Goal: Information Seeking & Learning: Find contact information

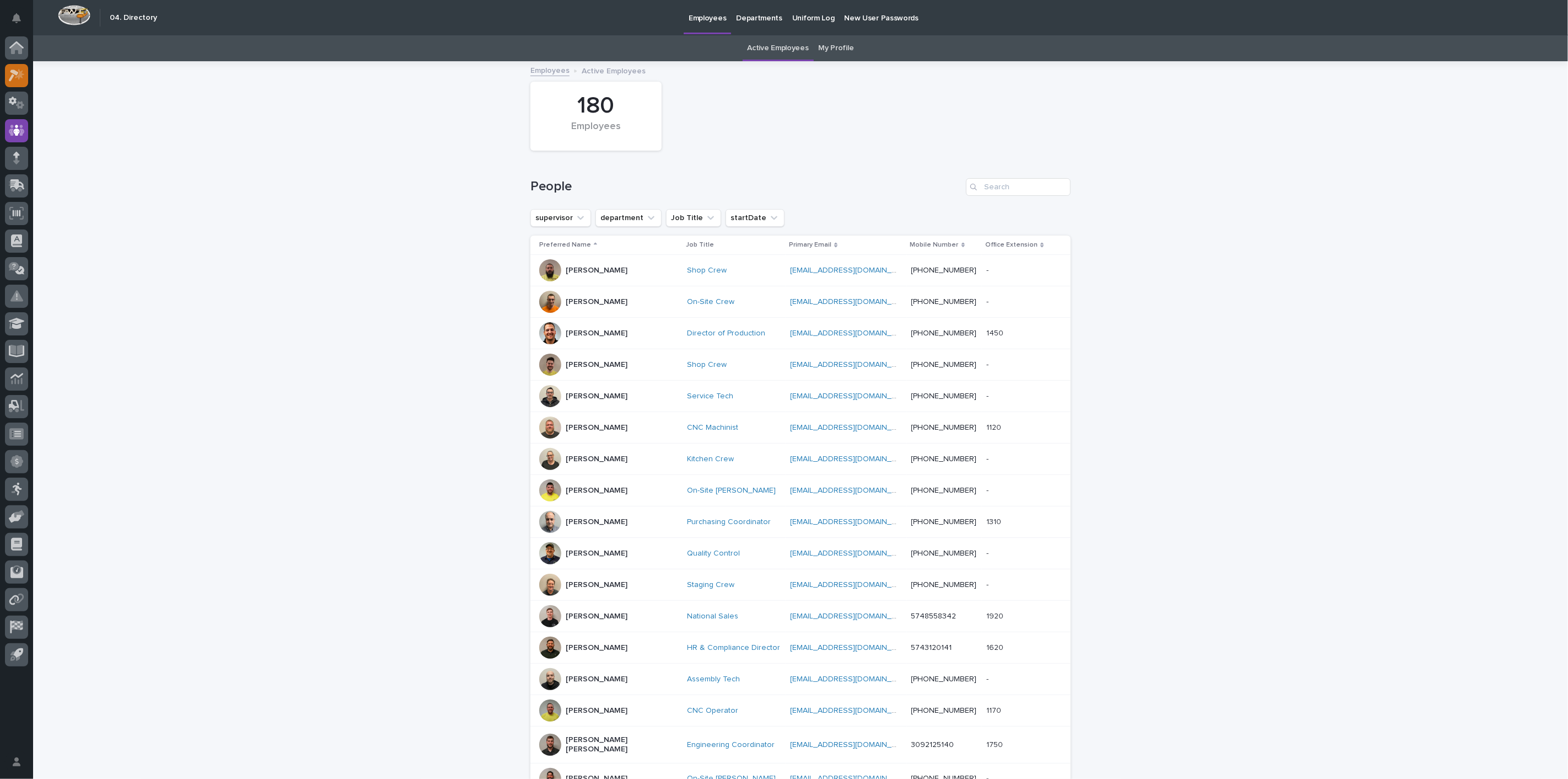
click at [23, 82] on div at bounding box center [17, 76] width 23 height 23
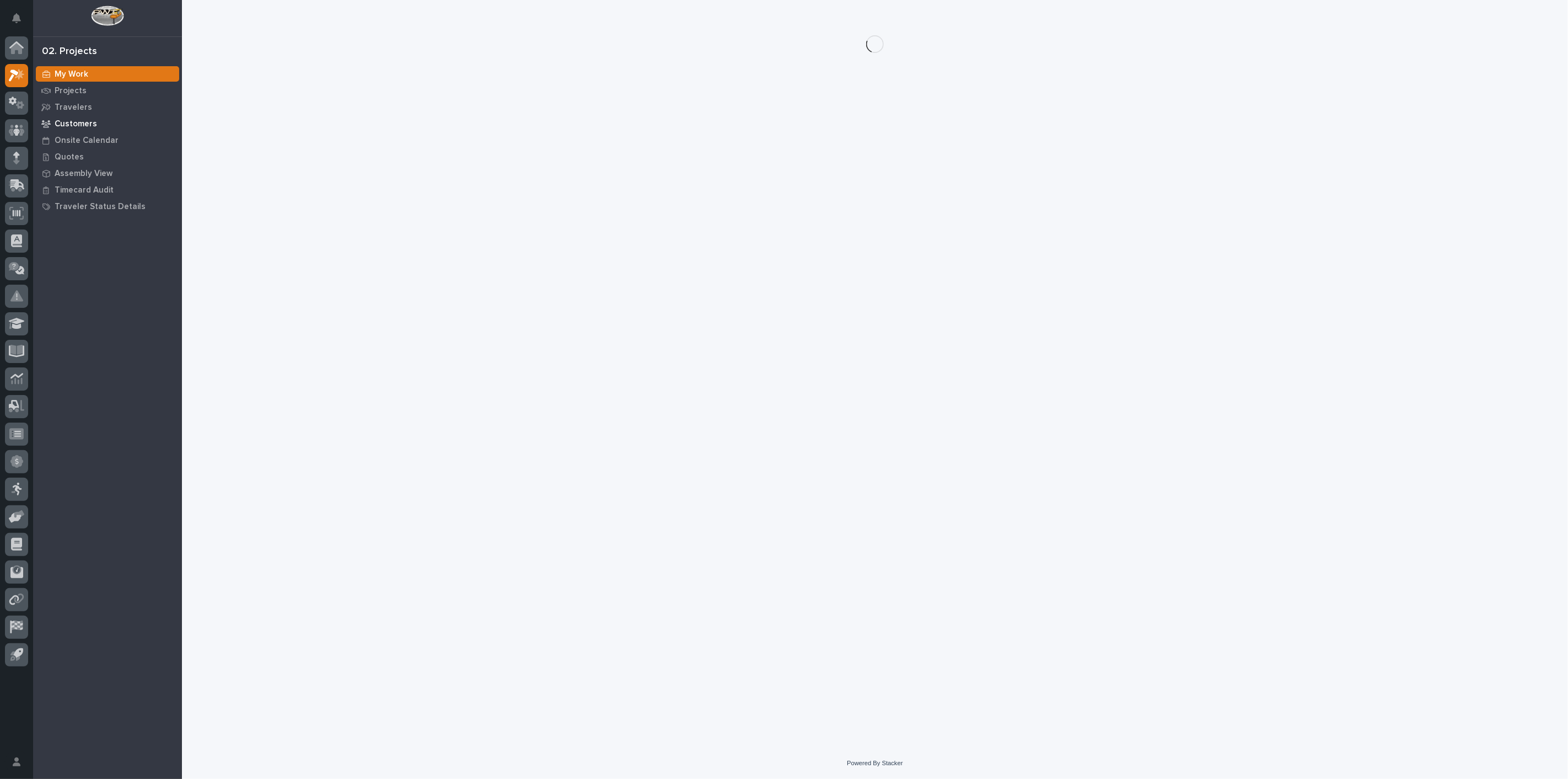
click at [77, 122] on p "Customers" at bounding box center [75, 124] width 42 height 10
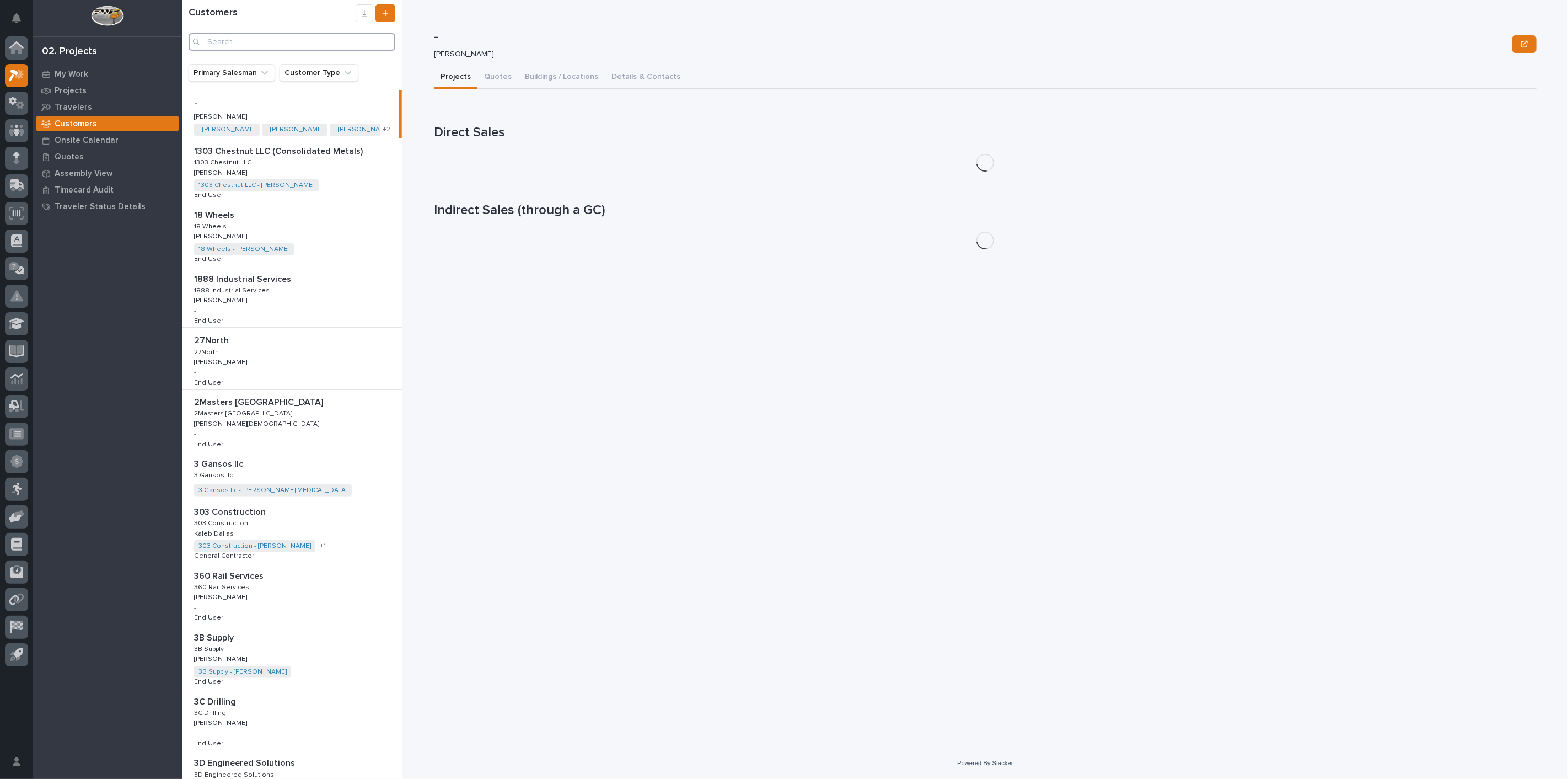
click at [292, 40] on input "Search" at bounding box center [292, 42] width 207 height 18
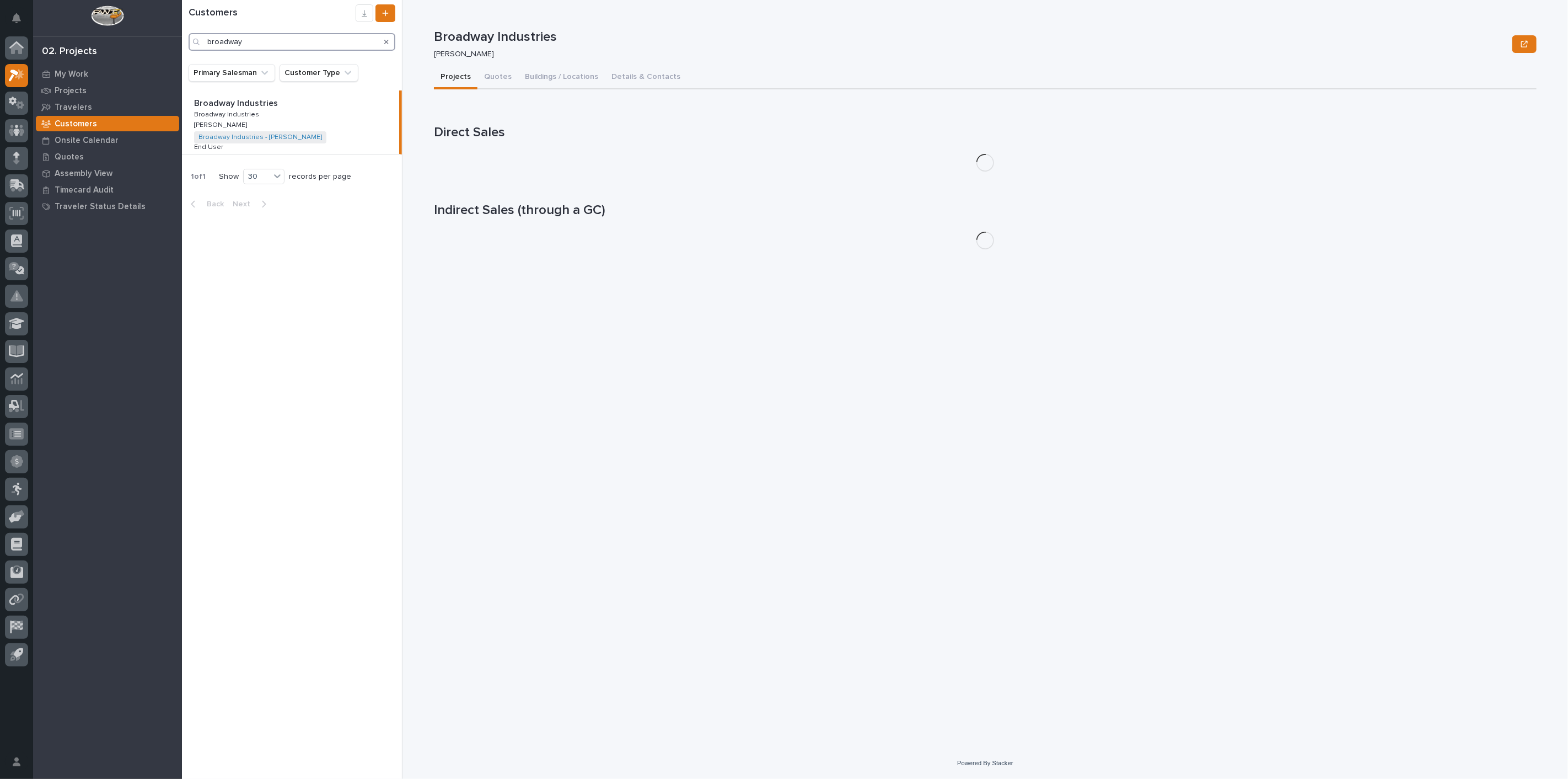
type input "broadway"
click at [267, 107] on p "Broadway Industries" at bounding box center [237, 102] width 86 height 13
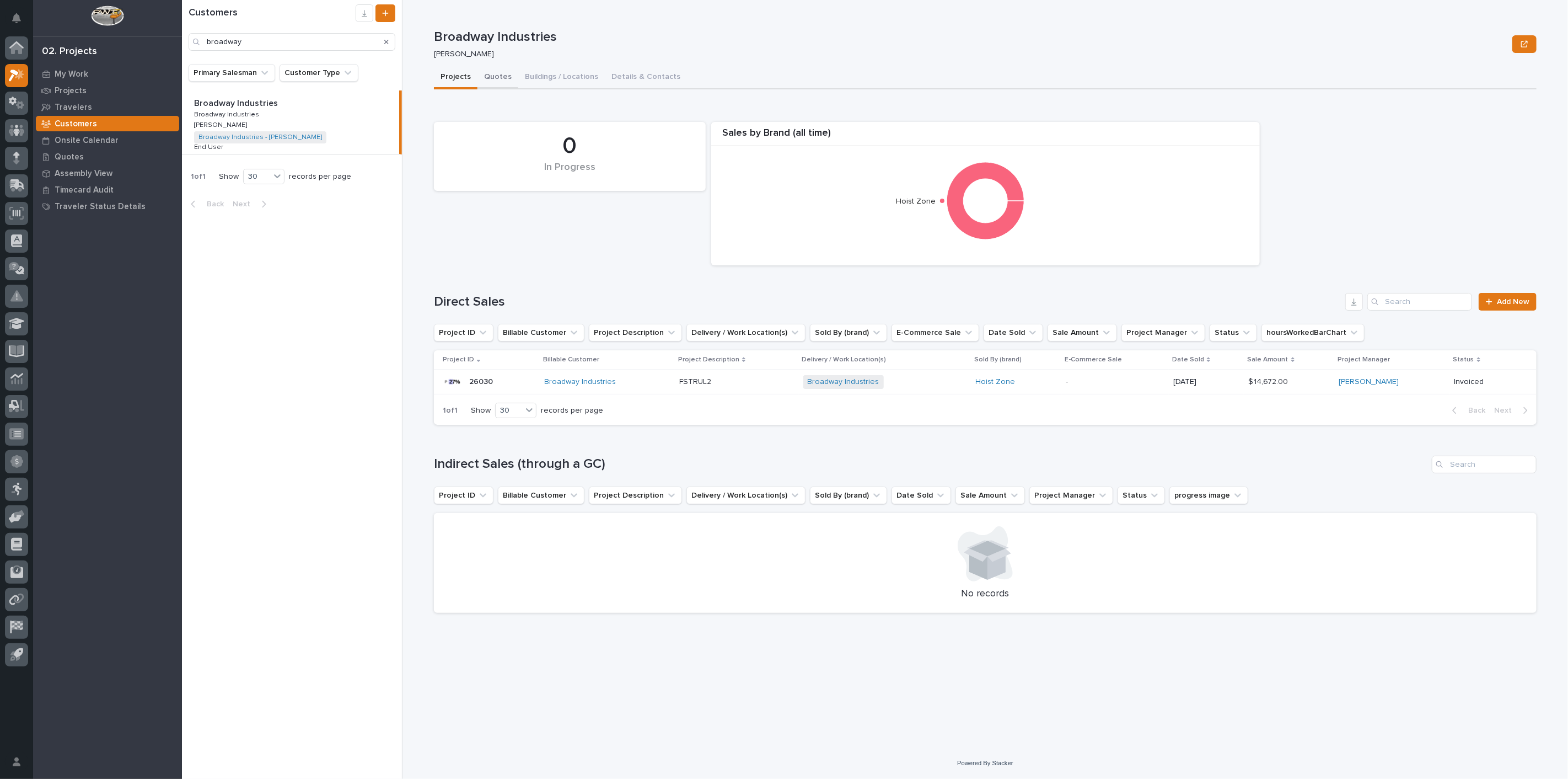
click at [495, 79] on button "Quotes" at bounding box center [497, 78] width 41 height 23
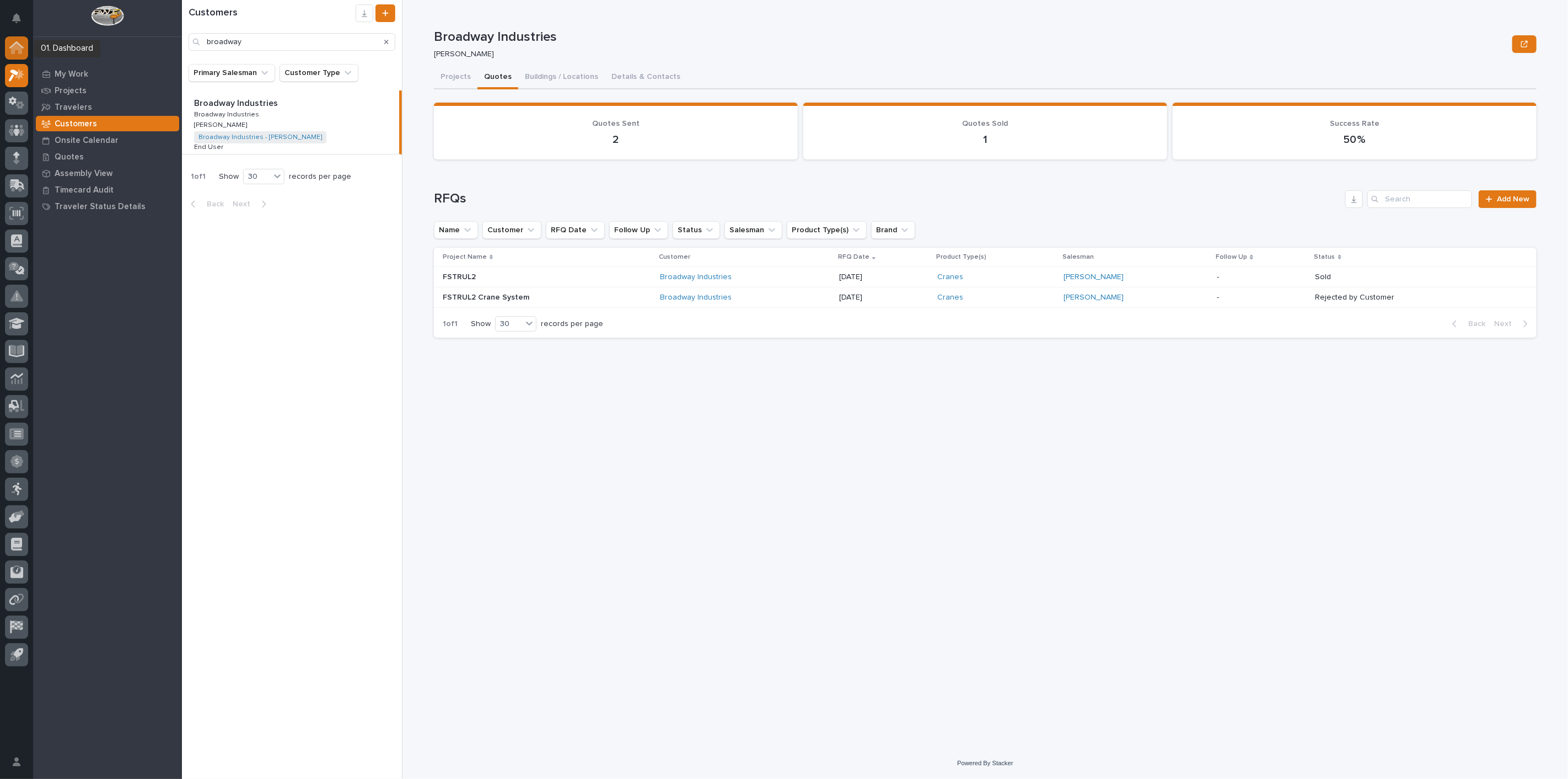
click at [19, 53] on icon at bounding box center [16, 48] width 11 height 11
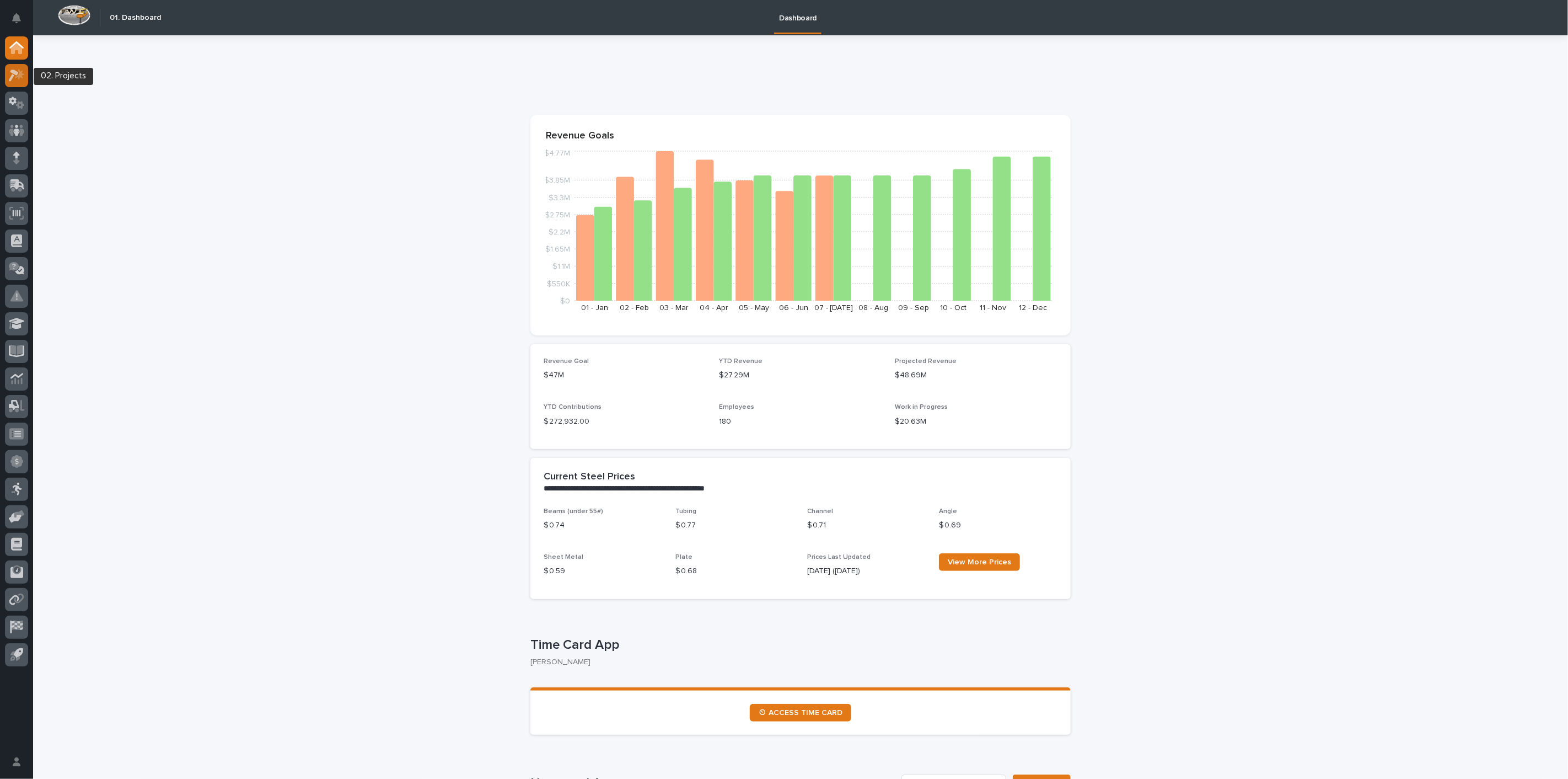
click at [12, 68] on div at bounding box center [17, 76] width 23 height 23
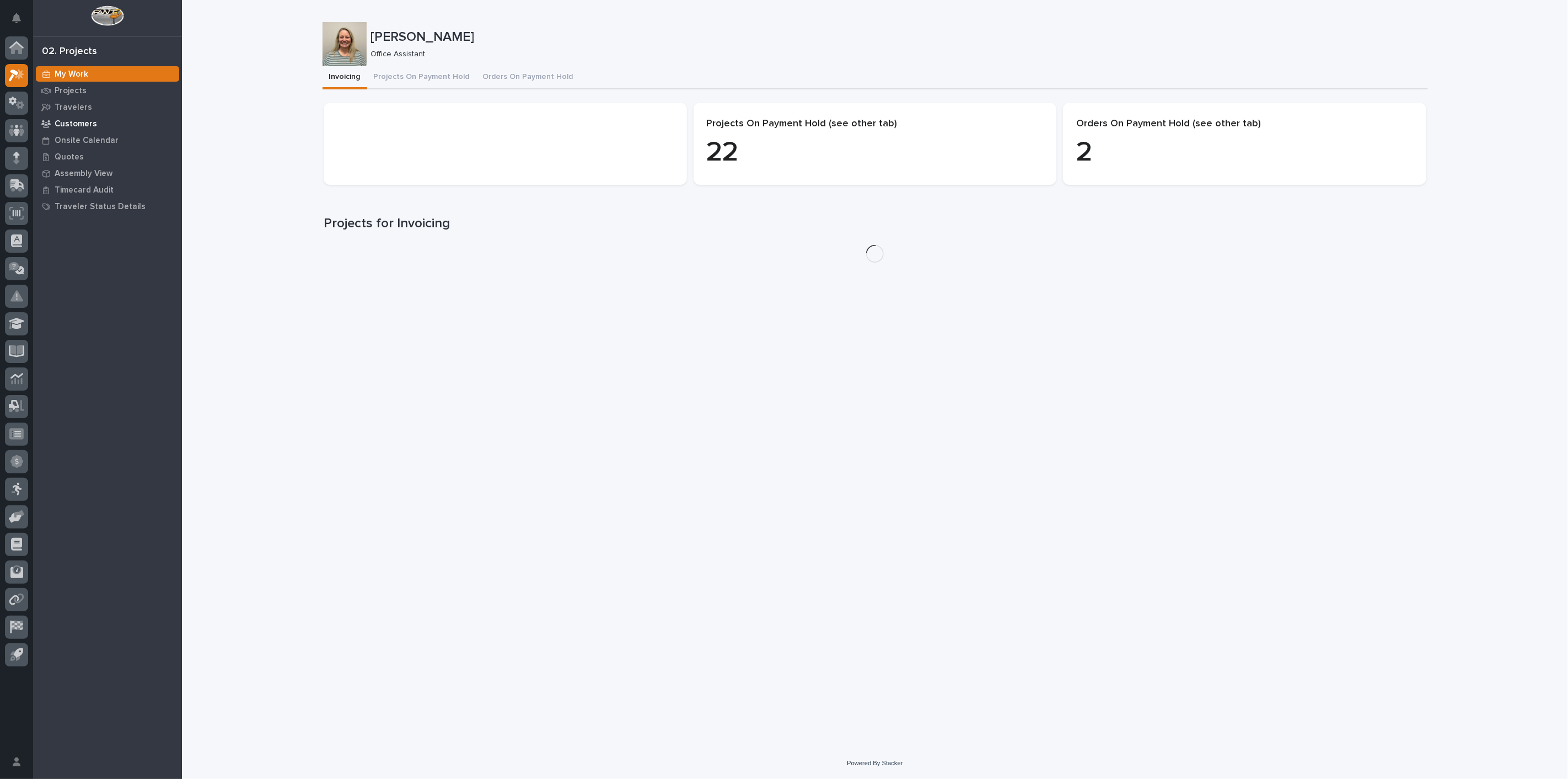
click at [79, 124] on p "Customers" at bounding box center [75, 124] width 42 height 10
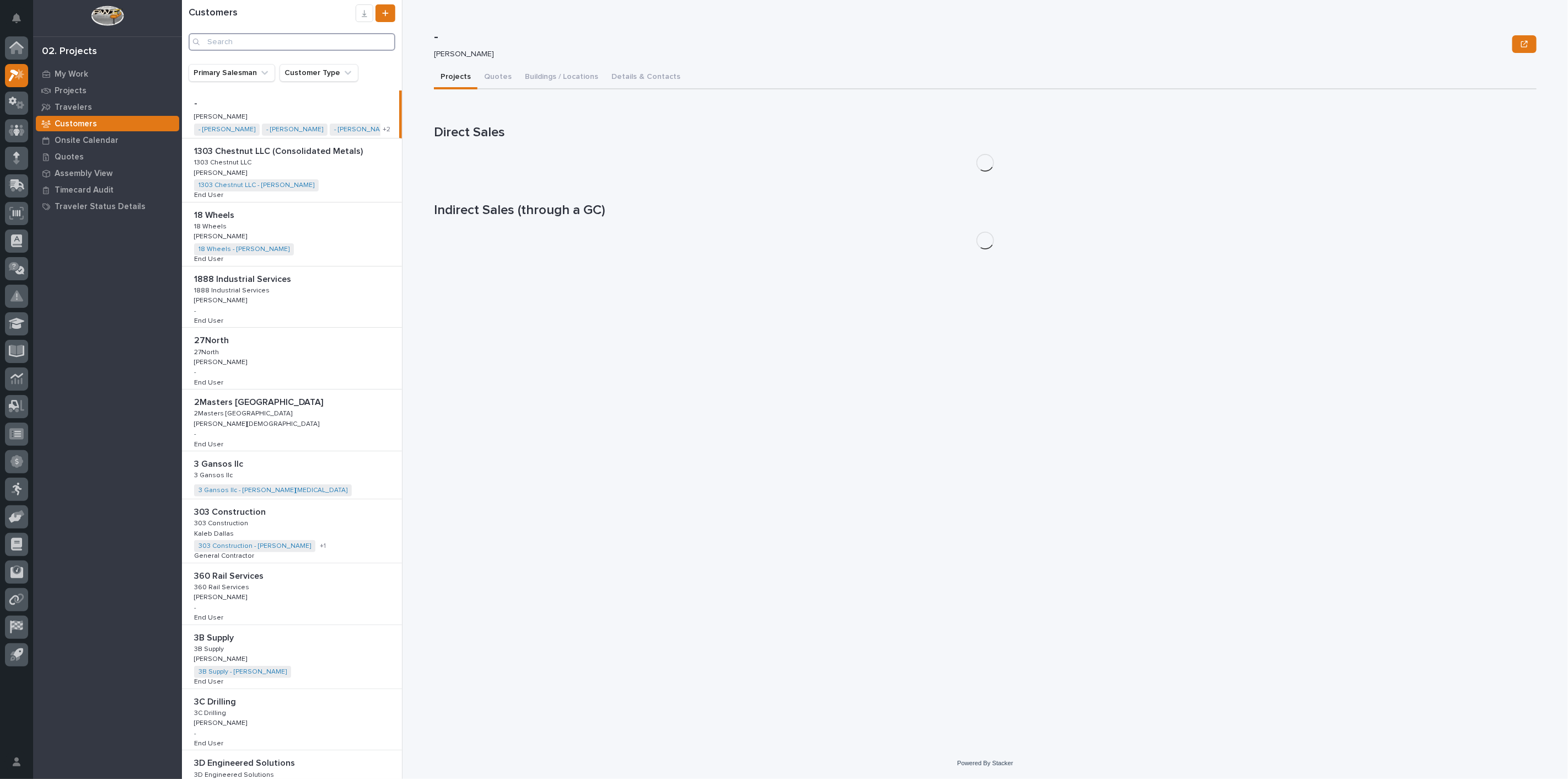
click at [246, 45] on input "Search" at bounding box center [292, 42] width 207 height 18
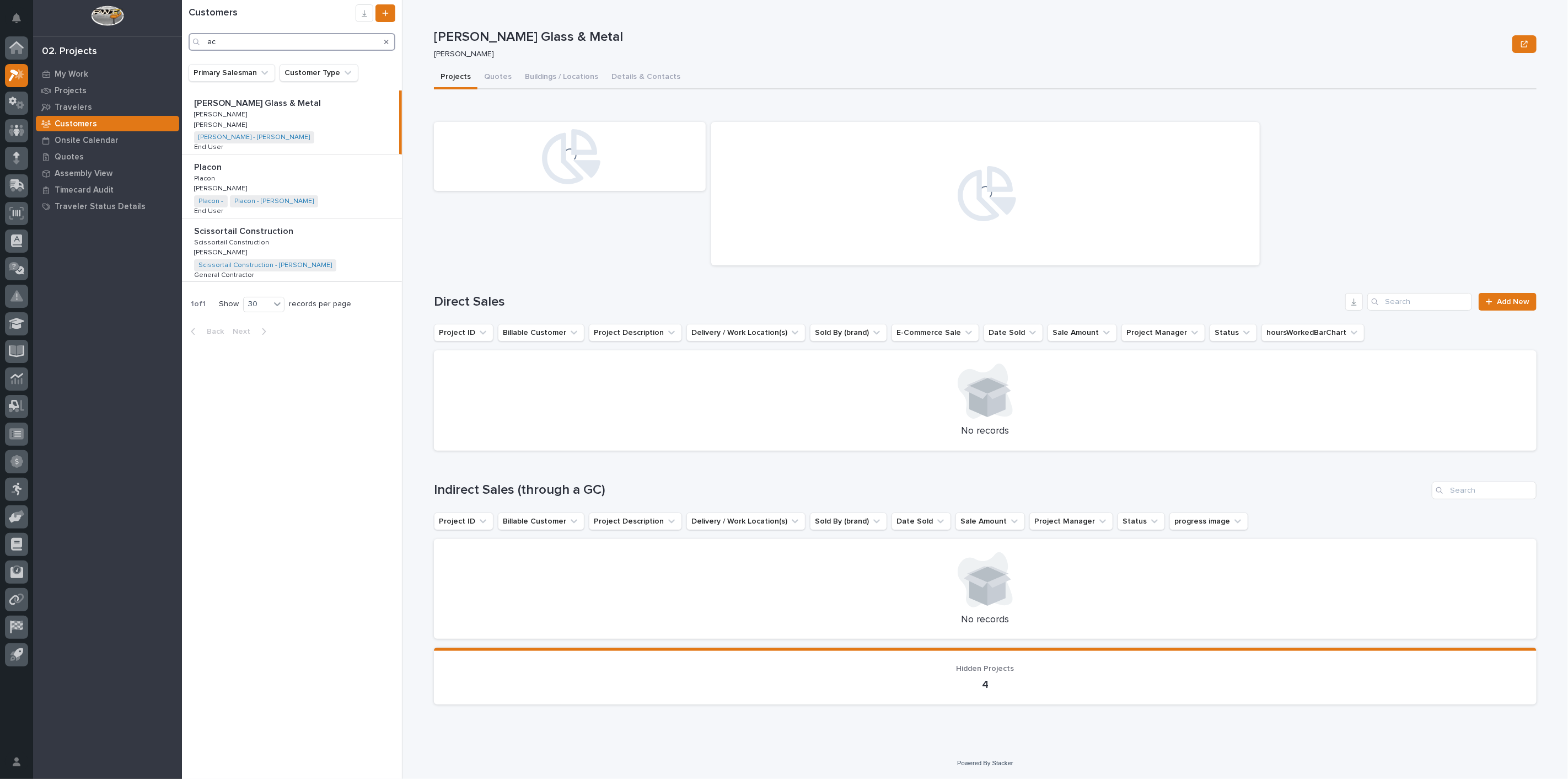
type input "a"
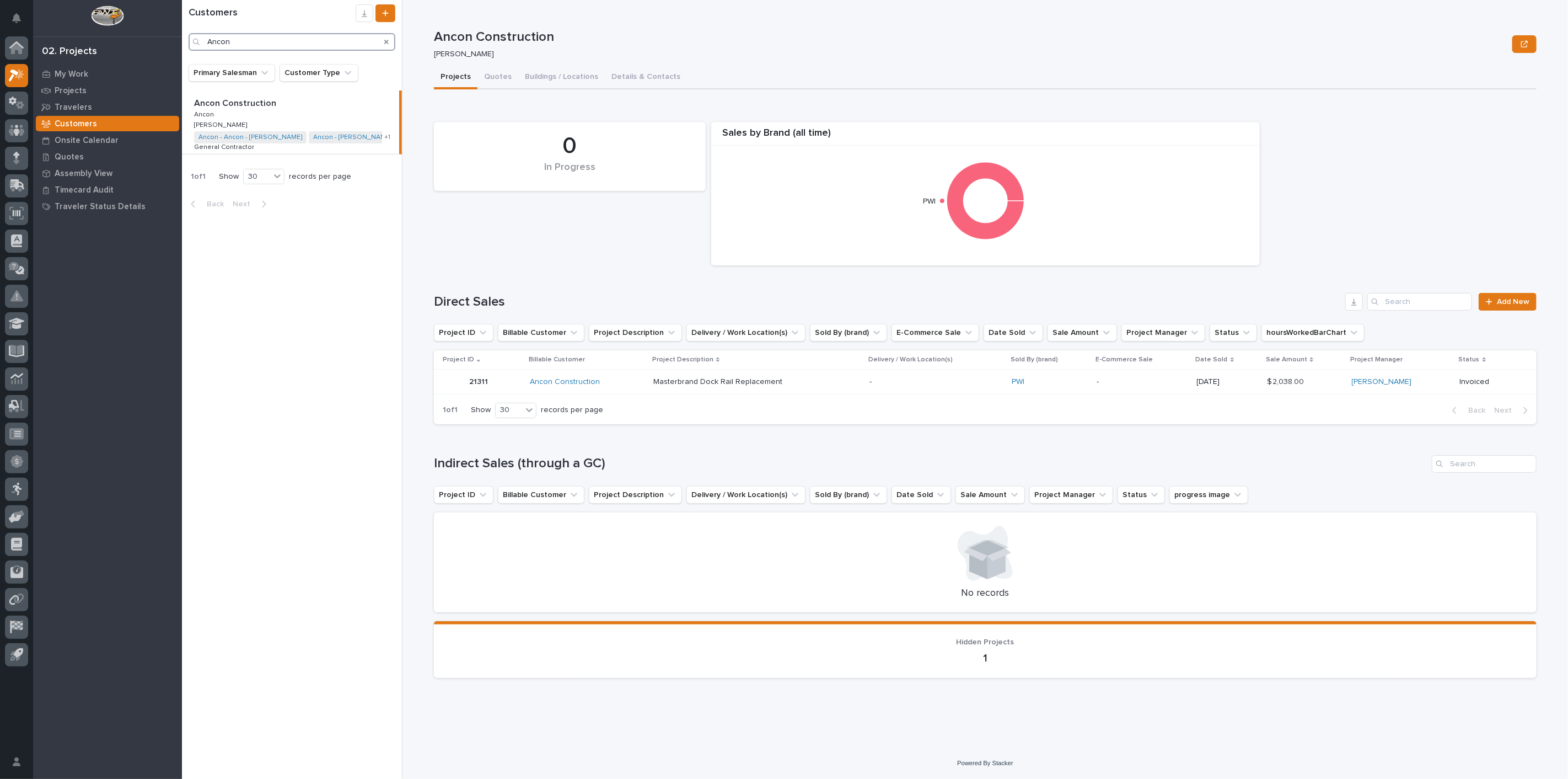
type input "Ancon"
click at [11, 53] on icon at bounding box center [16, 48] width 14 height 13
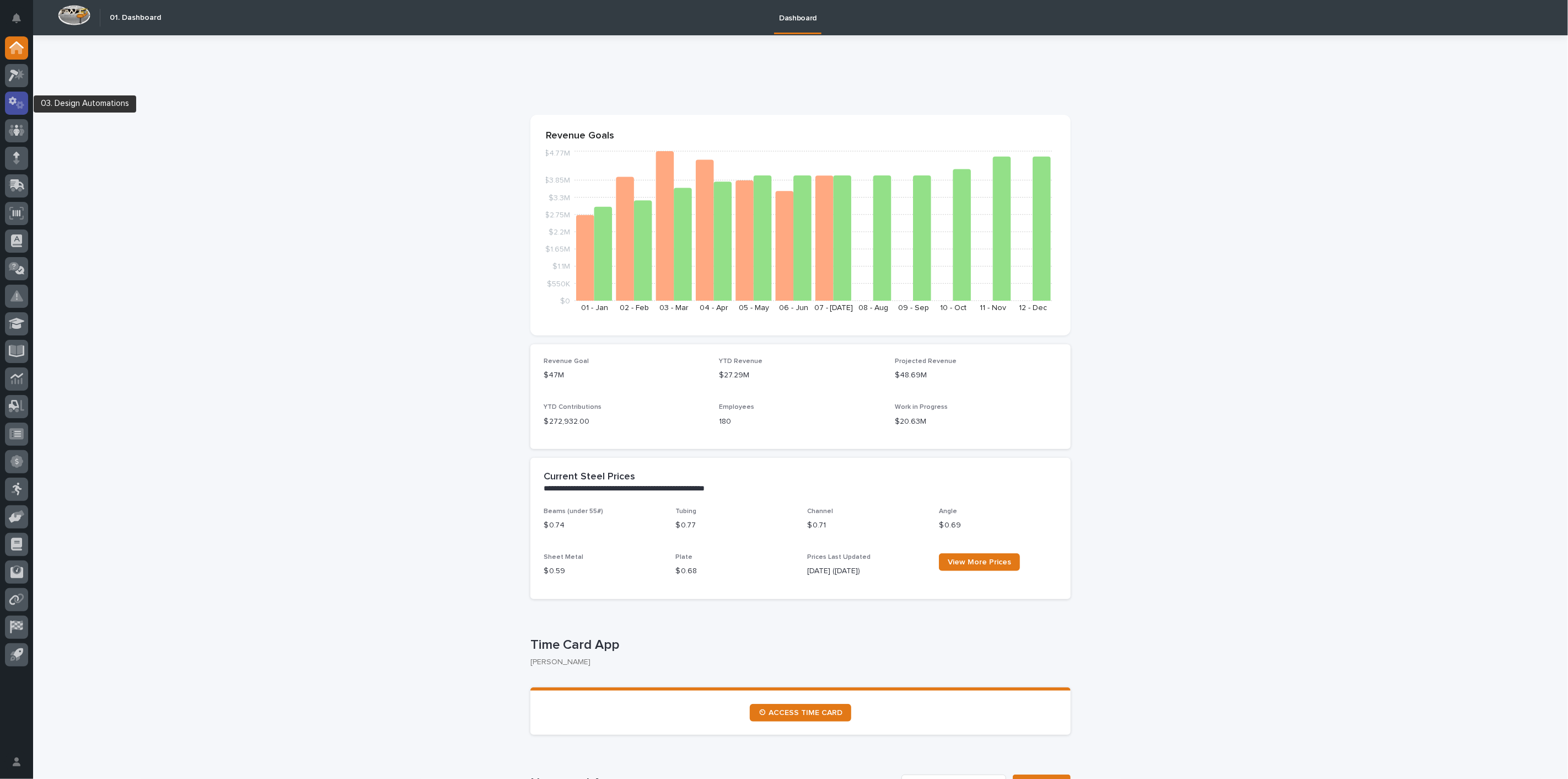
click at [12, 100] on icon at bounding box center [17, 103] width 16 height 13
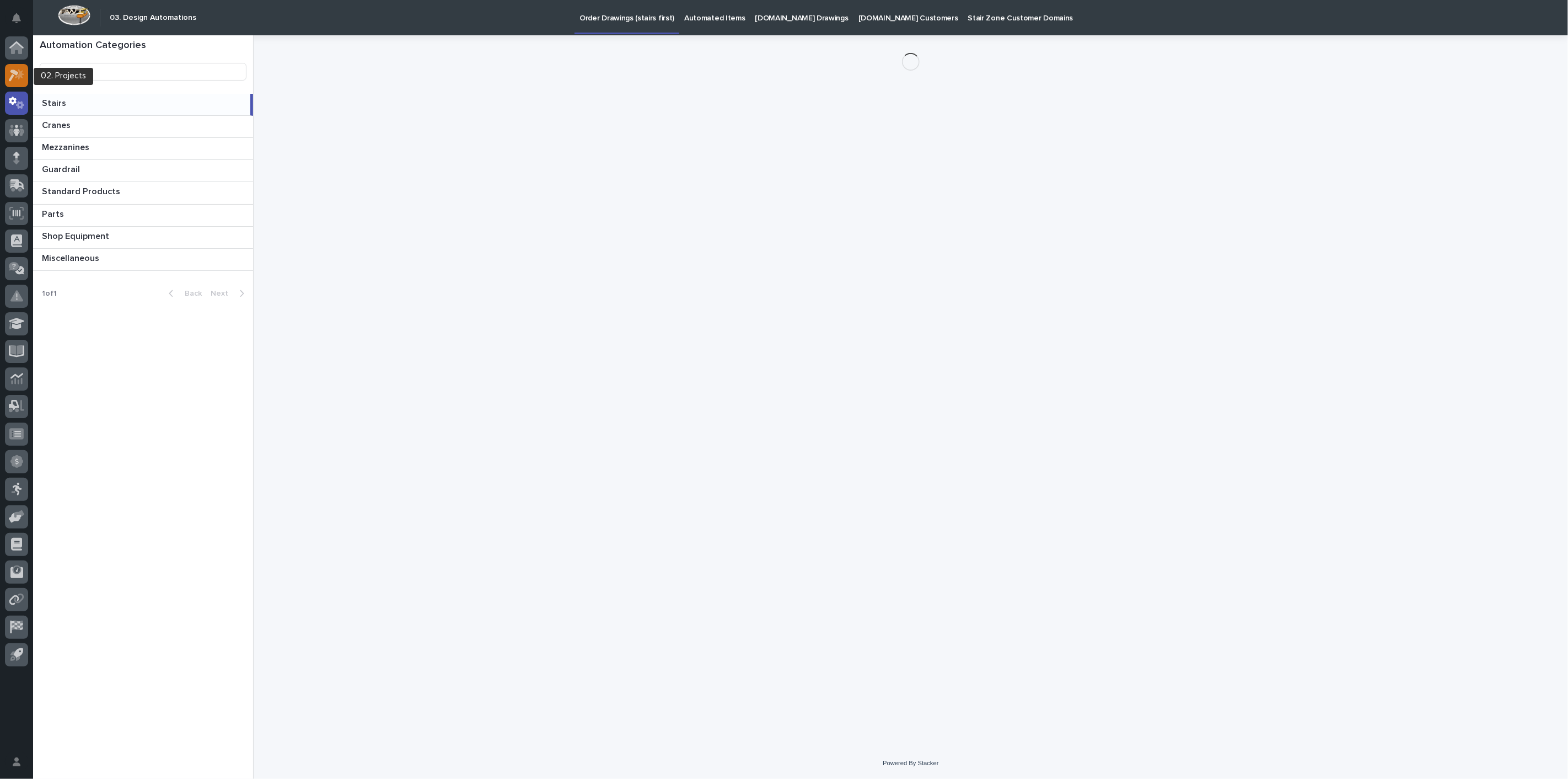
click at [16, 83] on div at bounding box center [17, 76] width 23 height 23
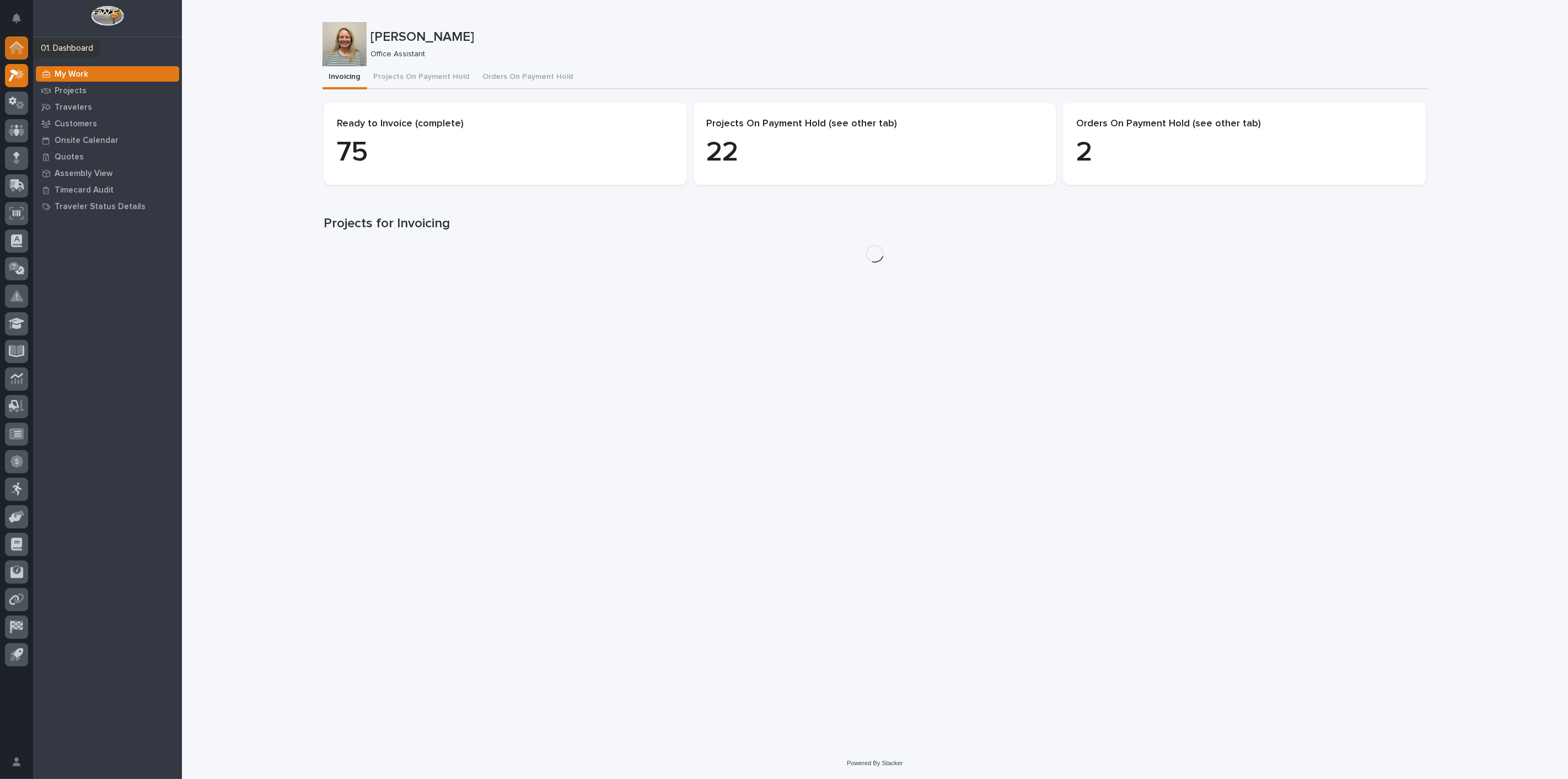
click at [15, 47] on icon at bounding box center [16, 48] width 11 height 11
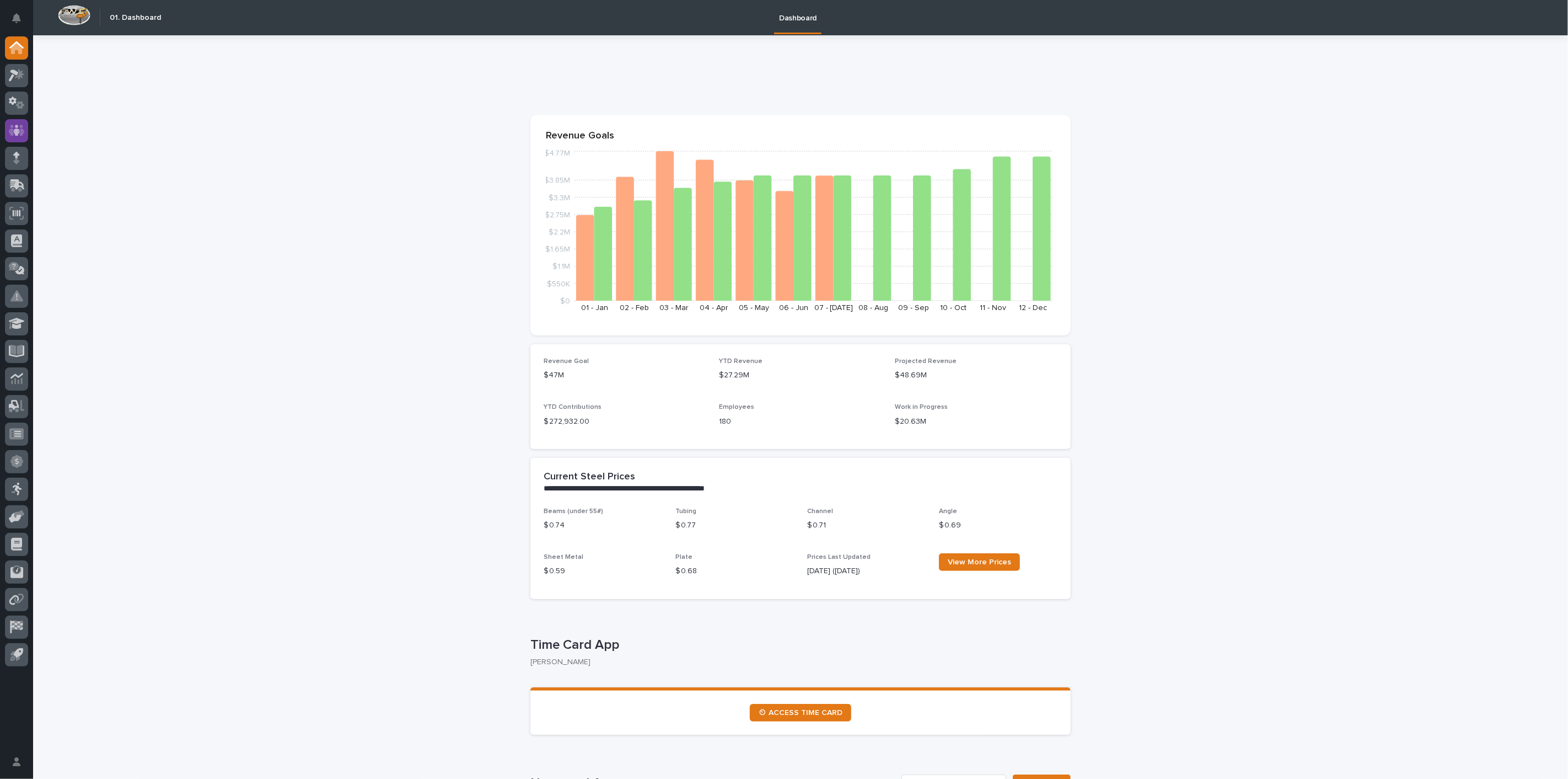
click at [23, 134] on icon at bounding box center [17, 130] width 16 height 13
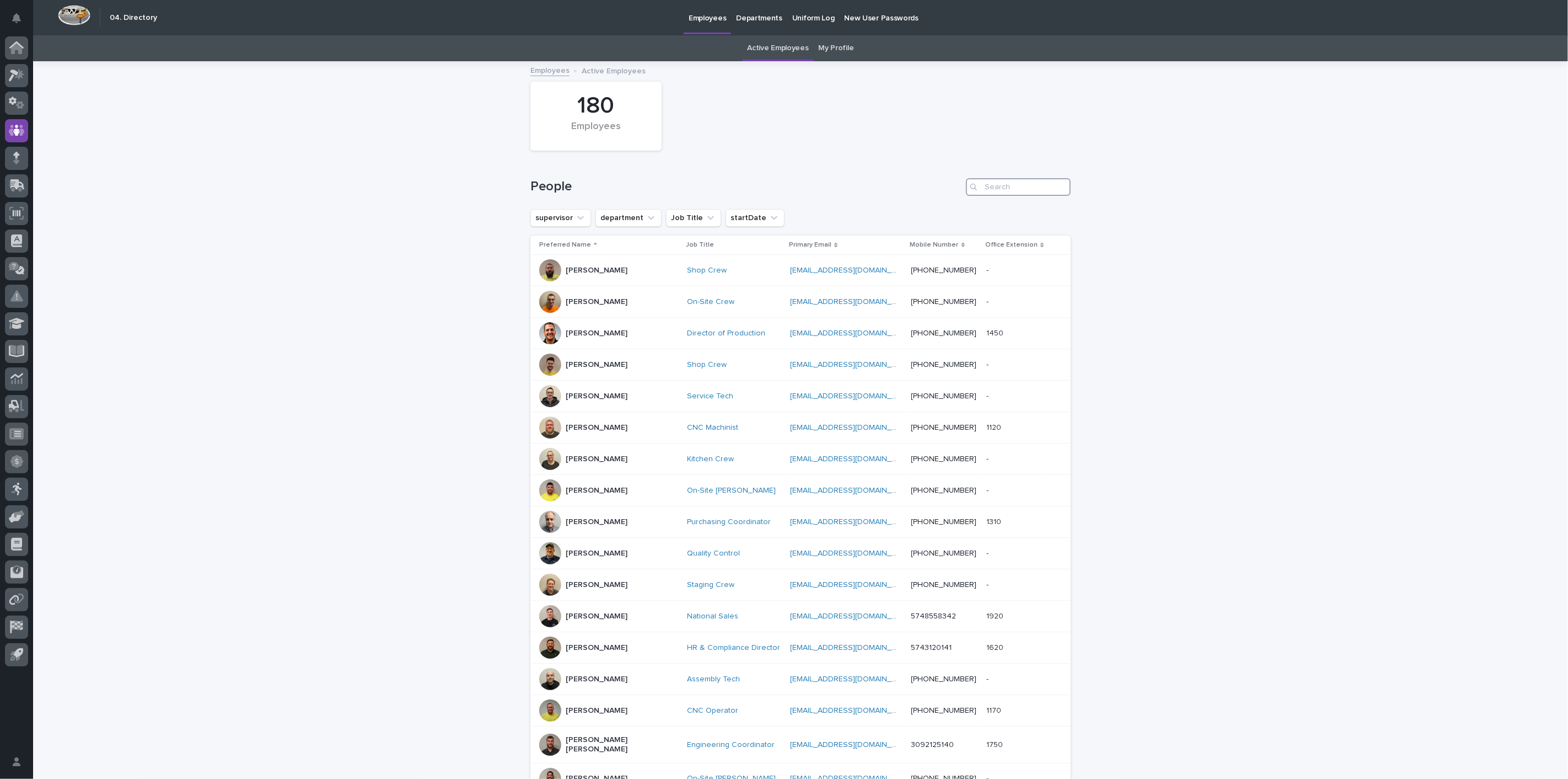
click at [995, 185] on input "Search" at bounding box center [1019, 187] width 105 height 18
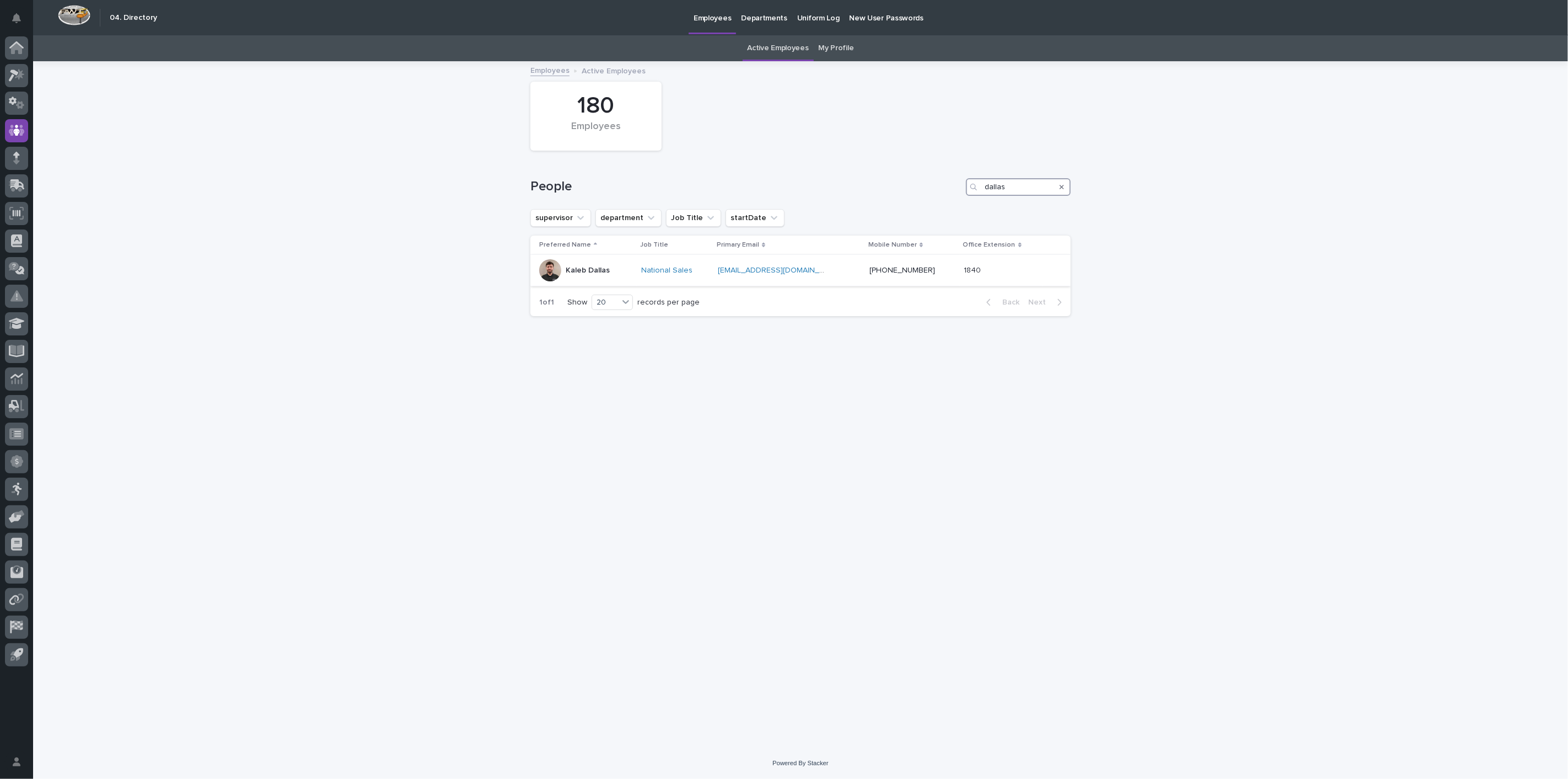
type input "dallas"
click at [603, 275] on div "Kaleb Dallas" at bounding box center [588, 270] width 44 height 18
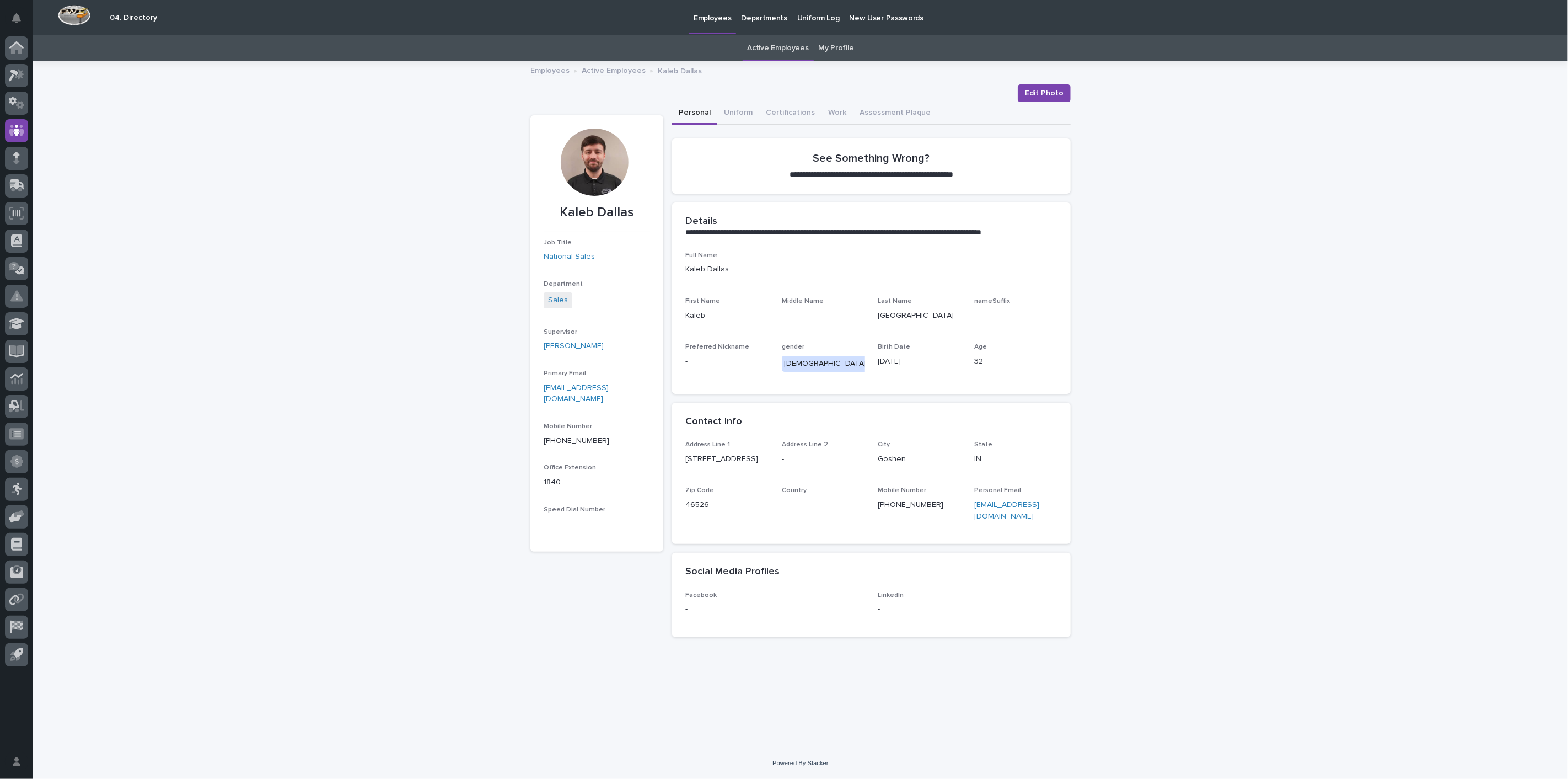
click at [612, 75] on link "Active Employees" at bounding box center [613, 70] width 64 height 13
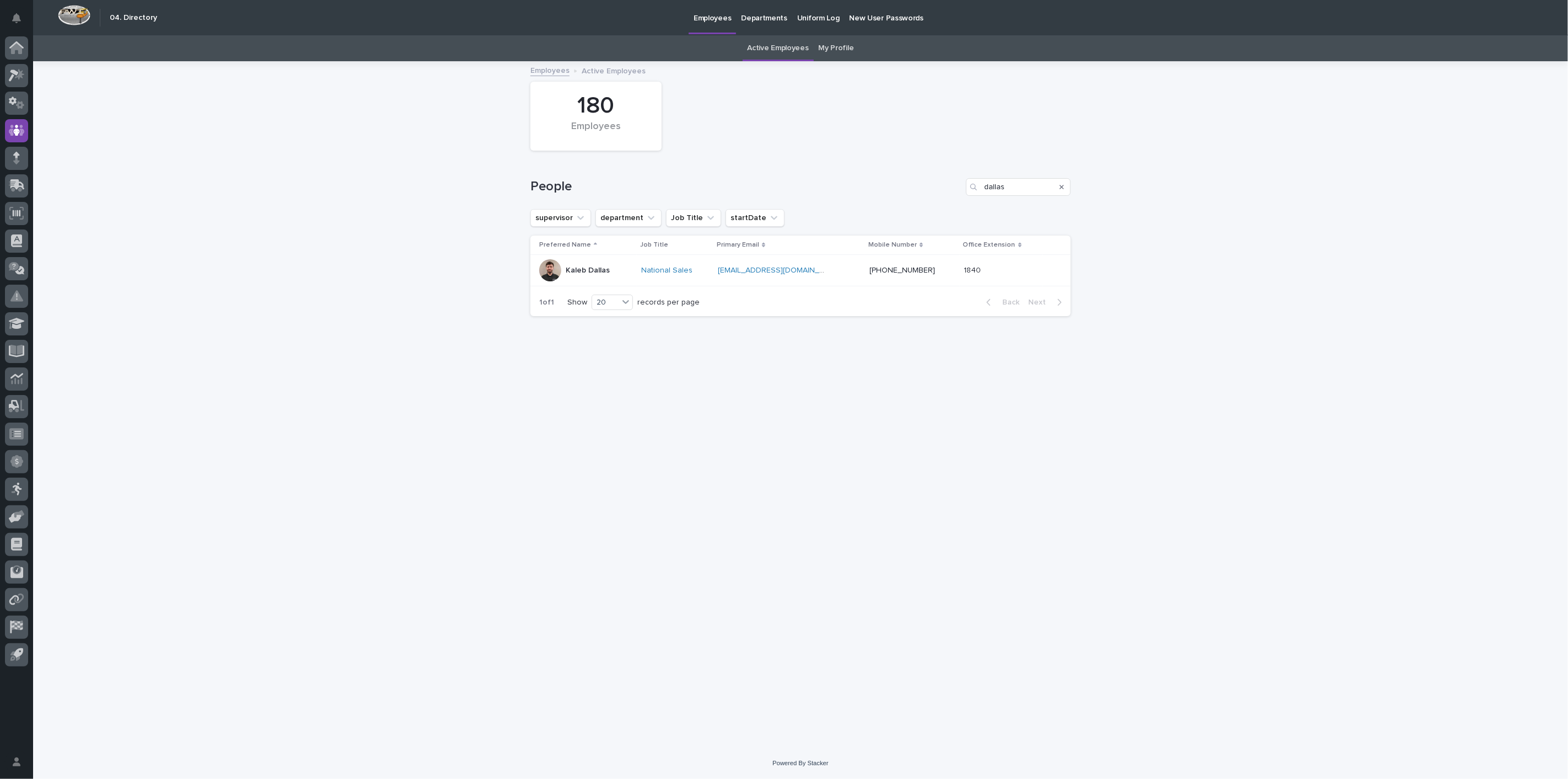
click at [1060, 188] on icon "Search" at bounding box center [1062, 187] width 5 height 6
click at [1041, 189] on input "Search" at bounding box center [1019, 187] width 105 height 18
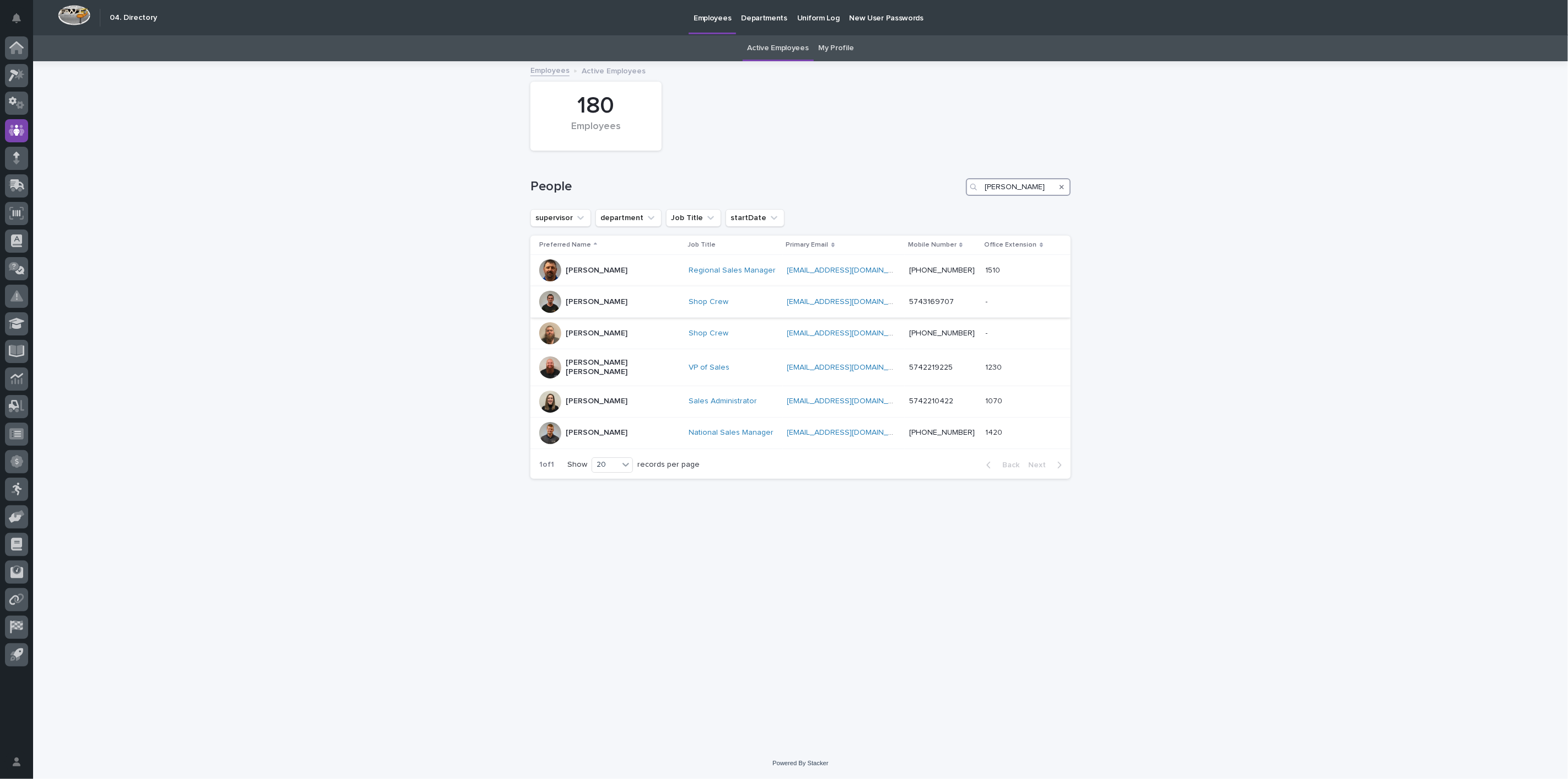
type input "[PERSON_NAME]"
click at [581, 300] on p "[PERSON_NAME]" at bounding box center [596, 302] width 62 height 9
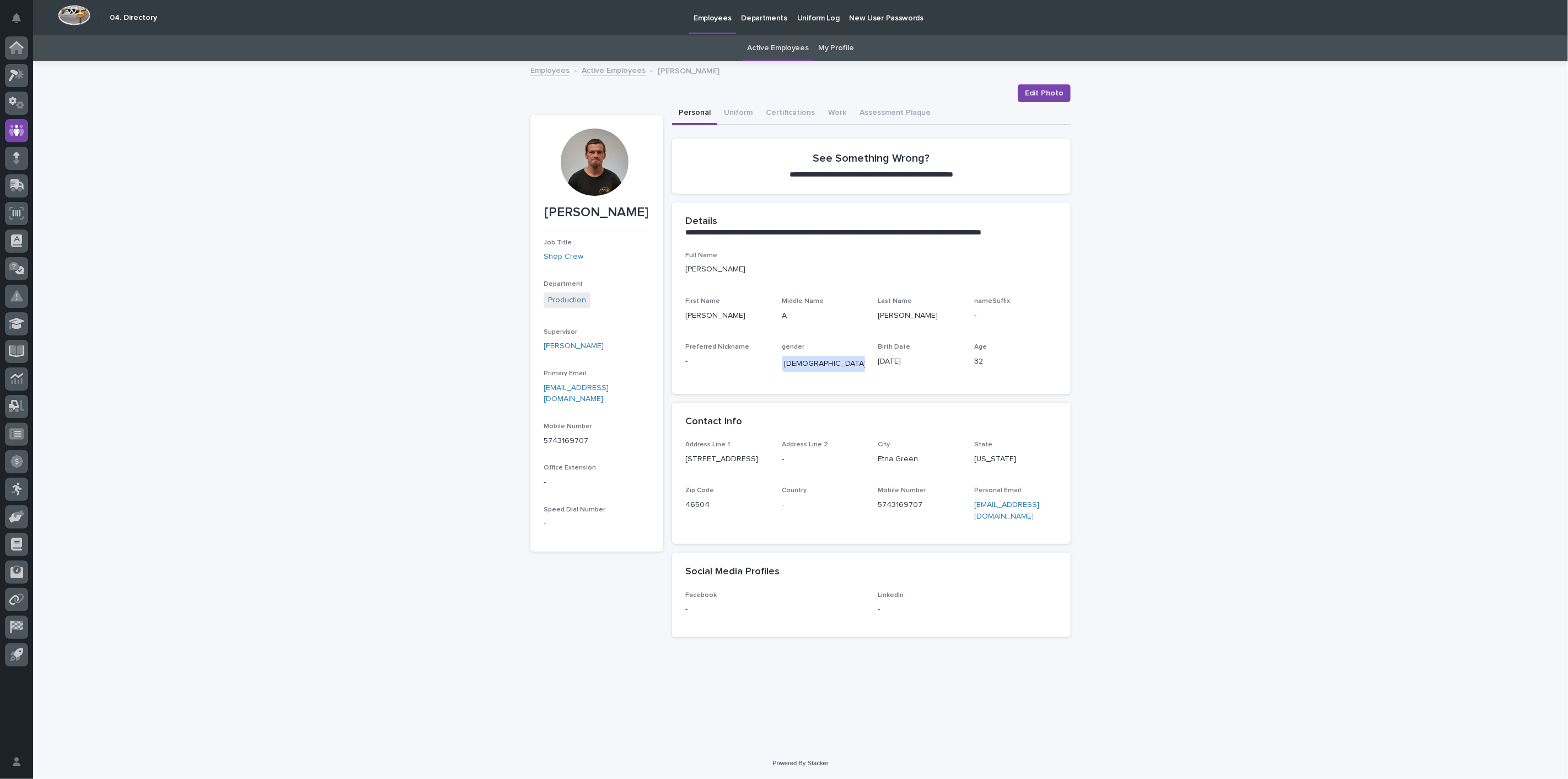
click at [619, 73] on link "Active Employees" at bounding box center [613, 70] width 64 height 13
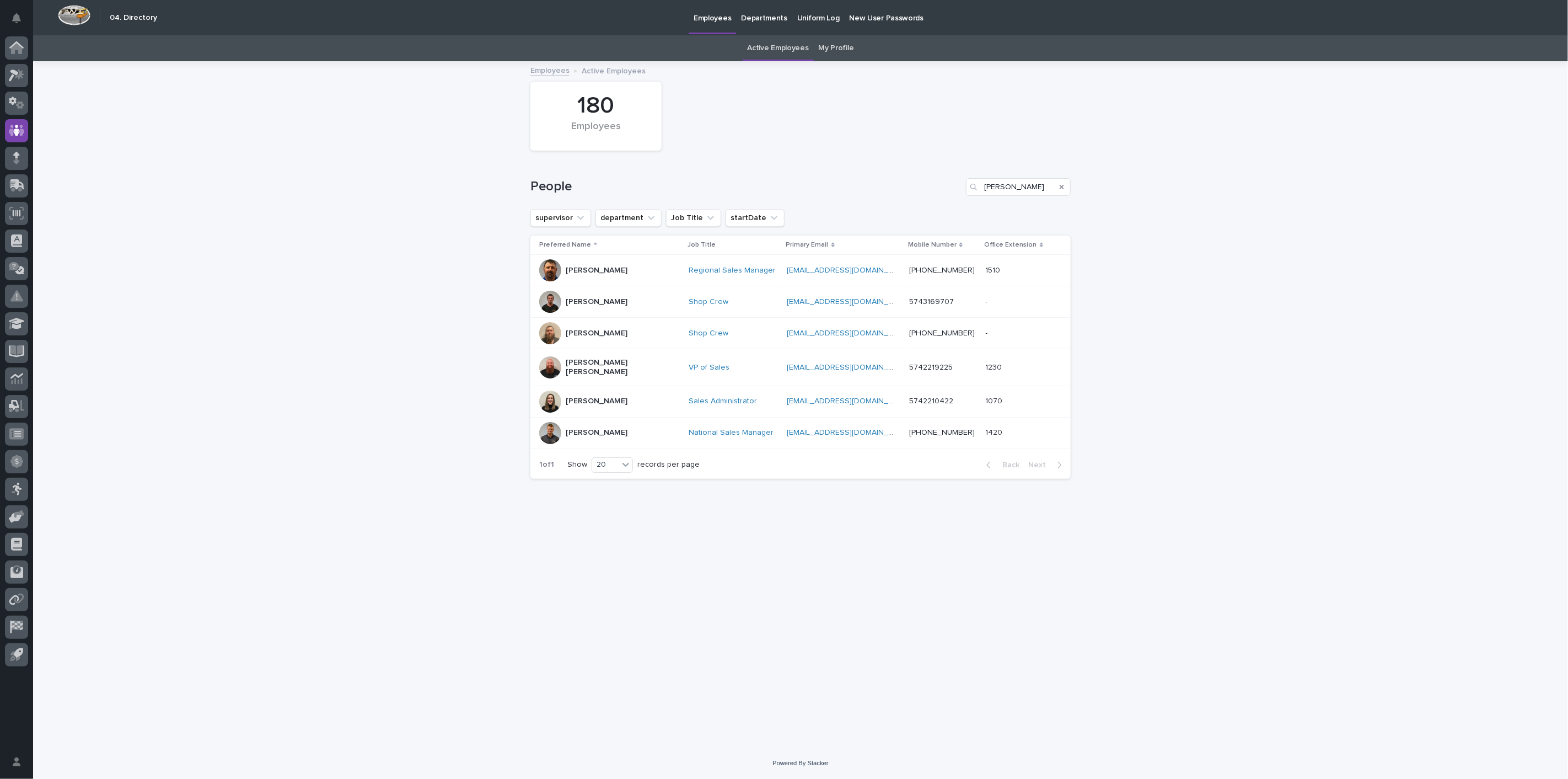
click at [1066, 185] on div "Search" at bounding box center [1062, 187] width 18 height 18
click at [1063, 186] on icon "Search" at bounding box center [1062, 187] width 5 height 6
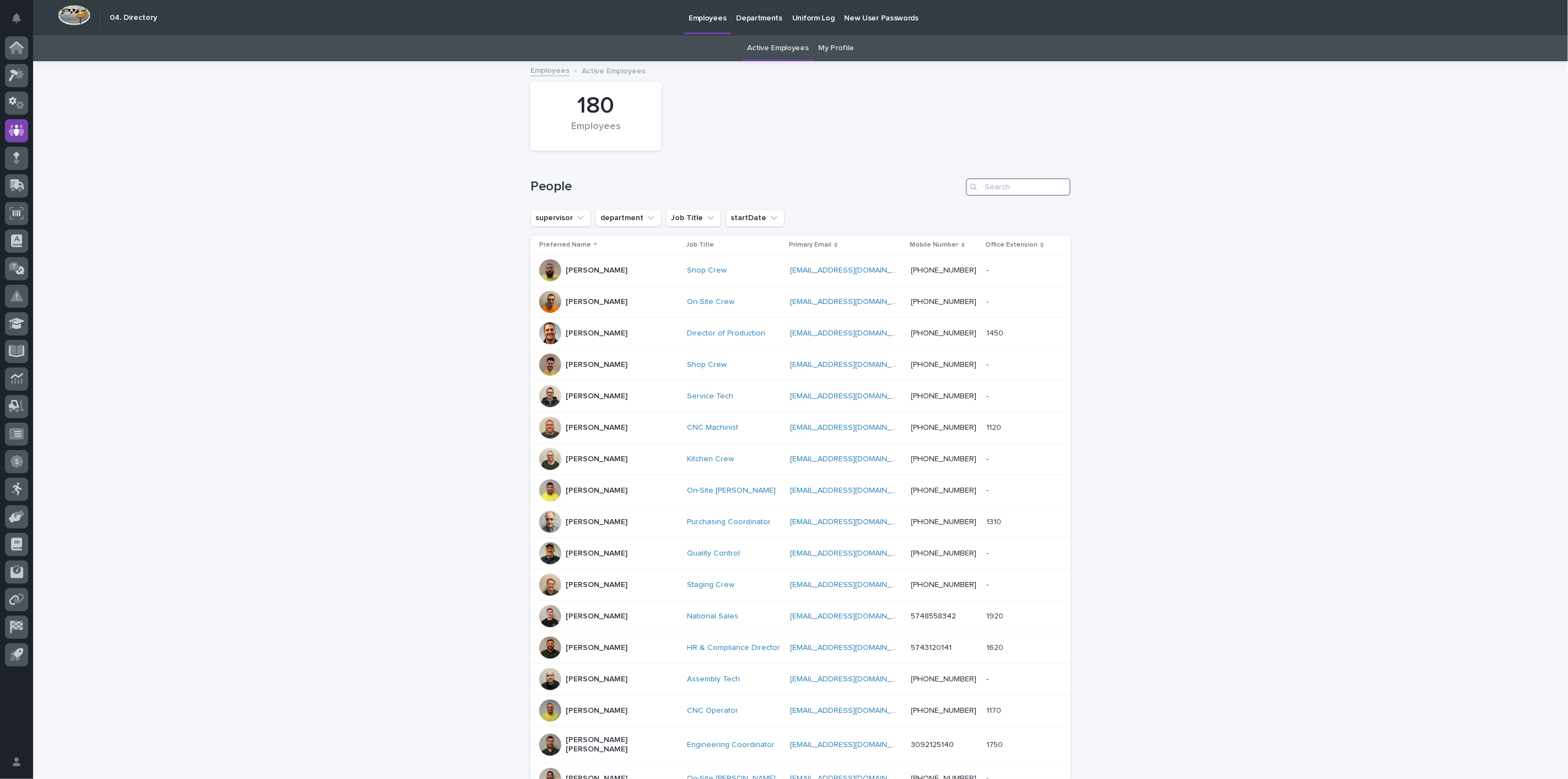
click at [1000, 189] on input "Search" at bounding box center [1019, 187] width 105 height 18
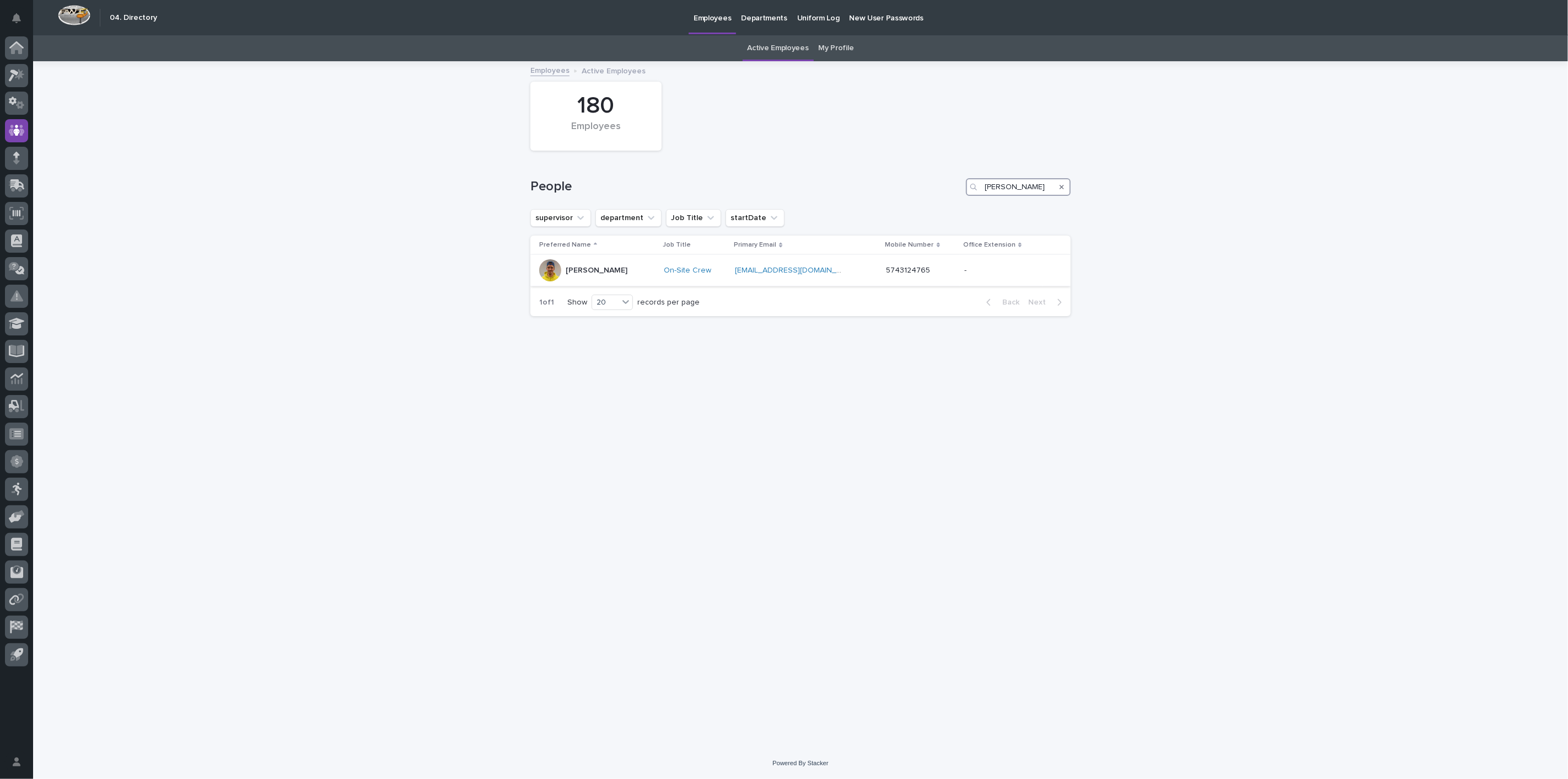
type input "[PERSON_NAME]"
click at [575, 266] on p "[PERSON_NAME]" at bounding box center [596, 270] width 62 height 9
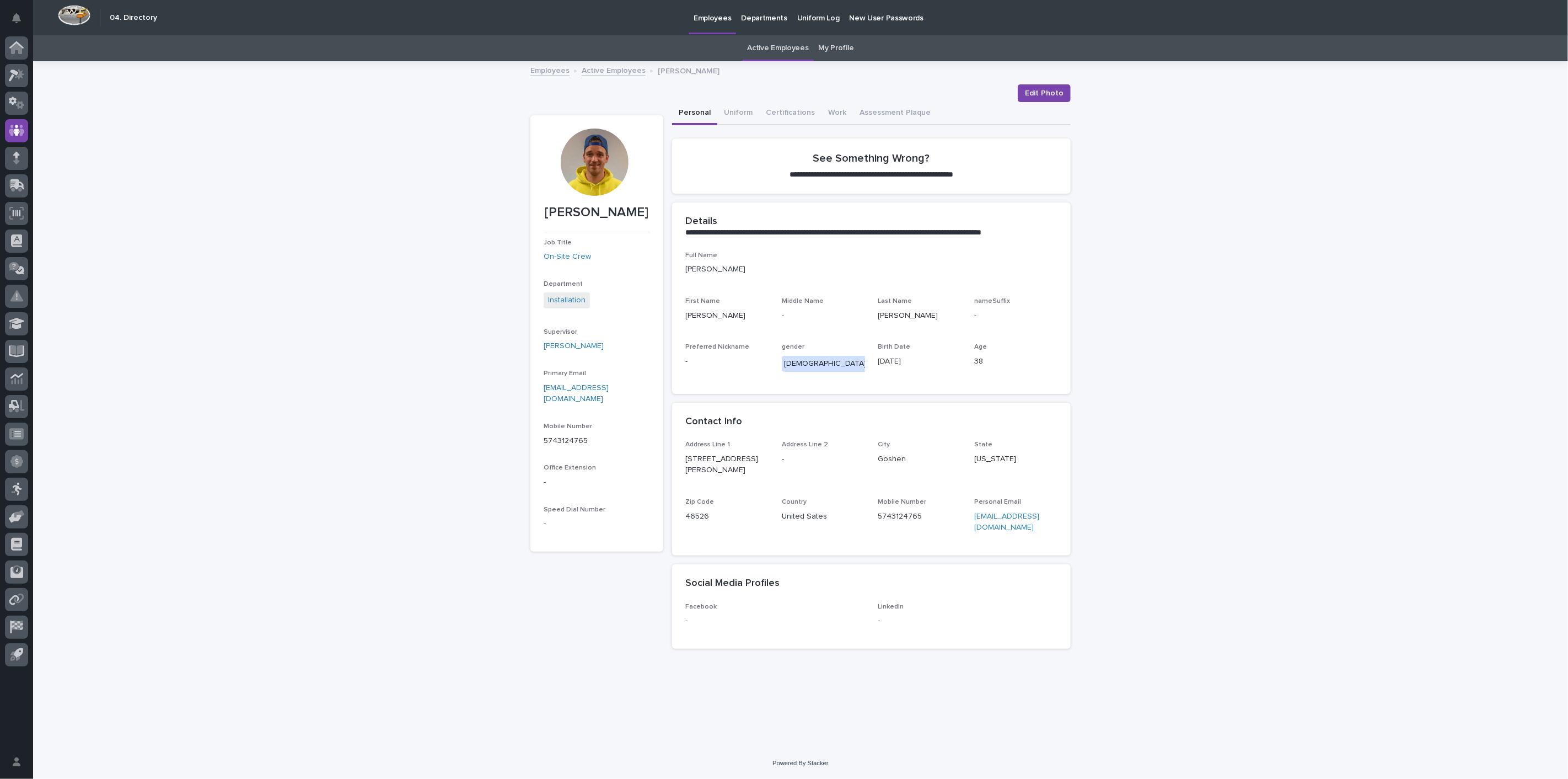
click at [599, 70] on link "Active Employees" at bounding box center [613, 70] width 64 height 13
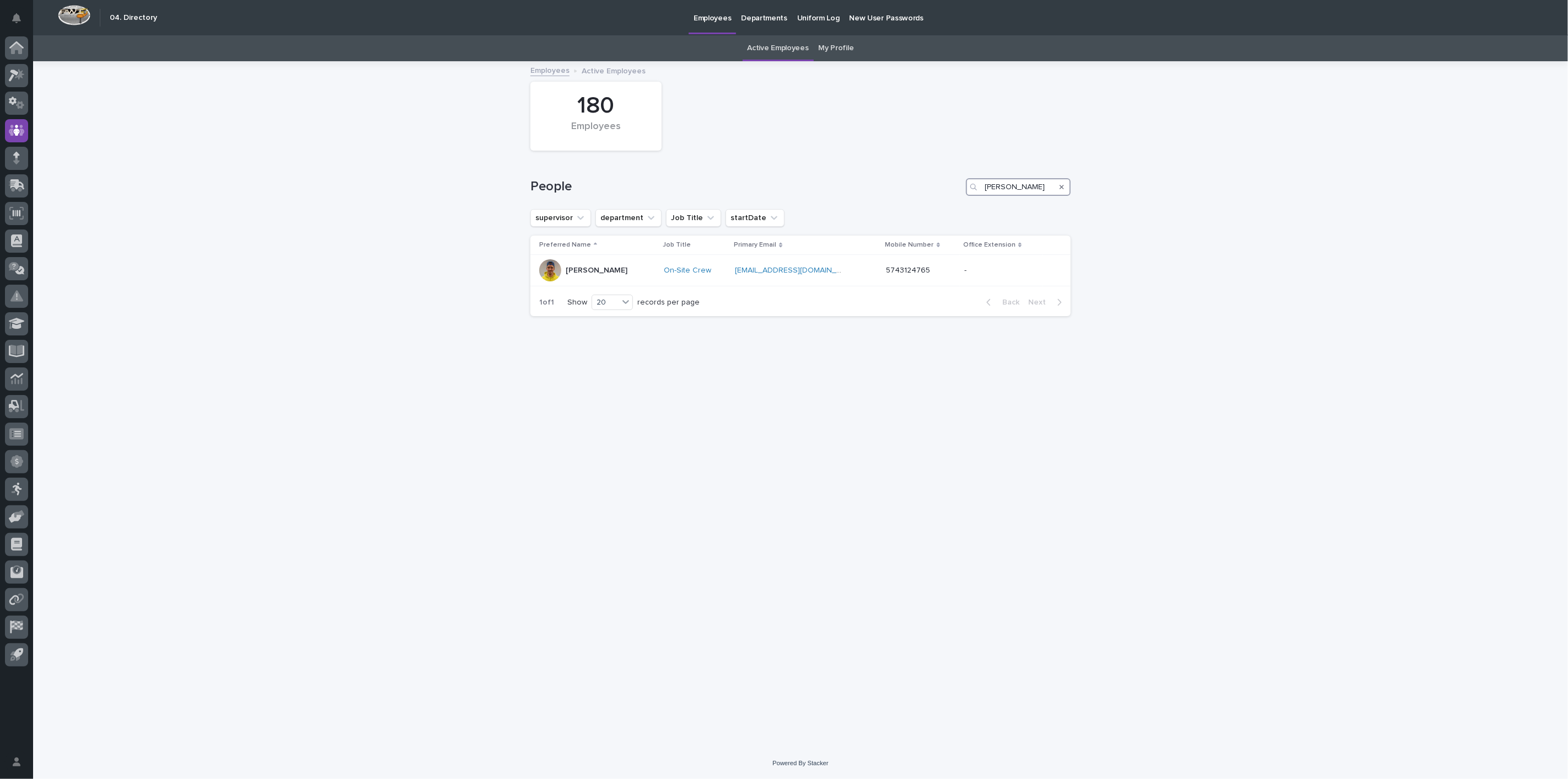
drag, startPoint x: 1016, startPoint y: 180, endPoint x: 914, endPoint y: 180, distance: 102.0
click at [921, 180] on div "People [PERSON_NAME]" at bounding box center [800, 187] width 540 height 18
type input "[PERSON_NAME]"
click at [589, 300] on p "[PERSON_NAME]" at bounding box center [596, 302] width 62 height 9
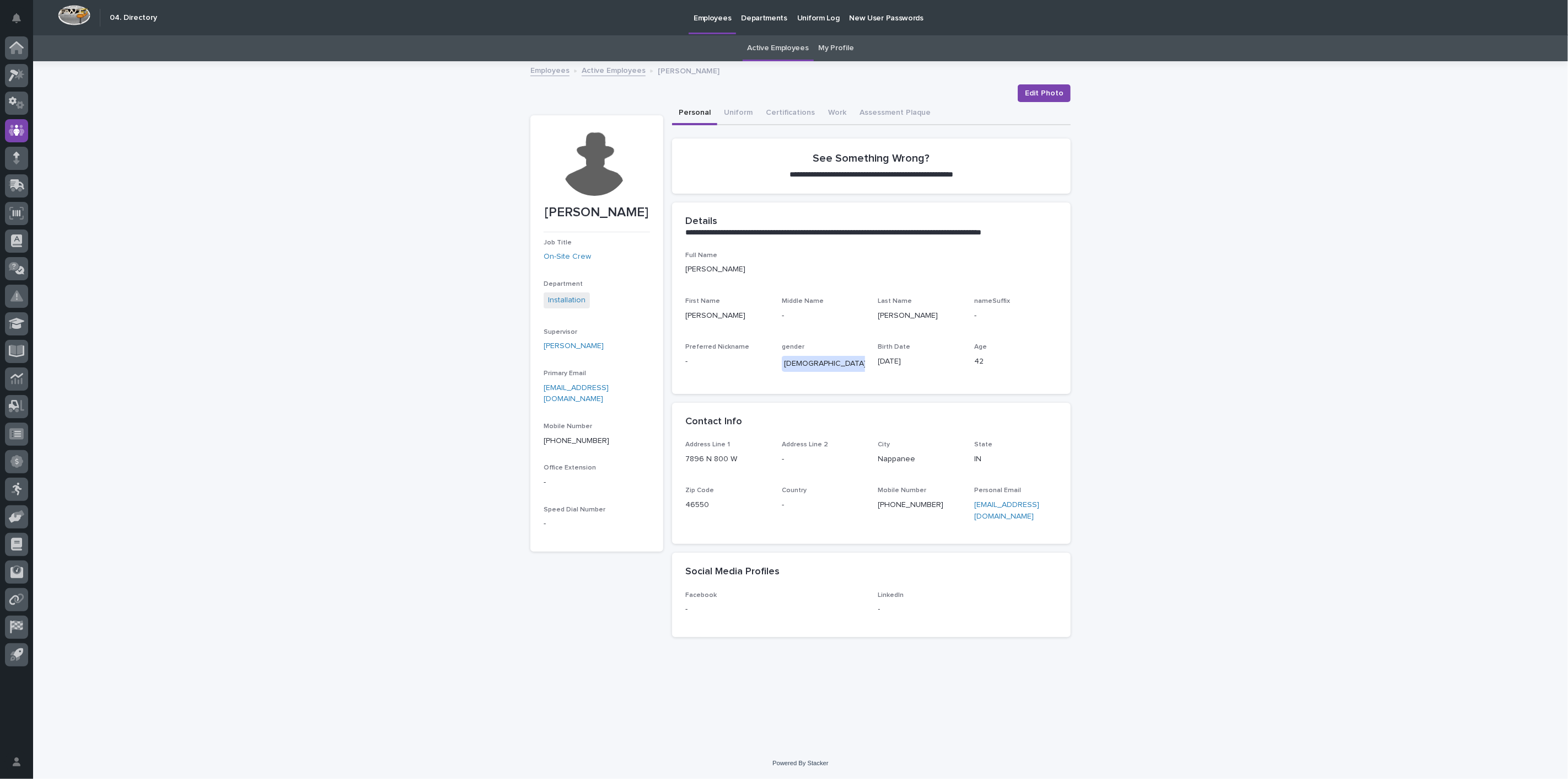
click at [612, 75] on link "Active Employees" at bounding box center [613, 70] width 64 height 13
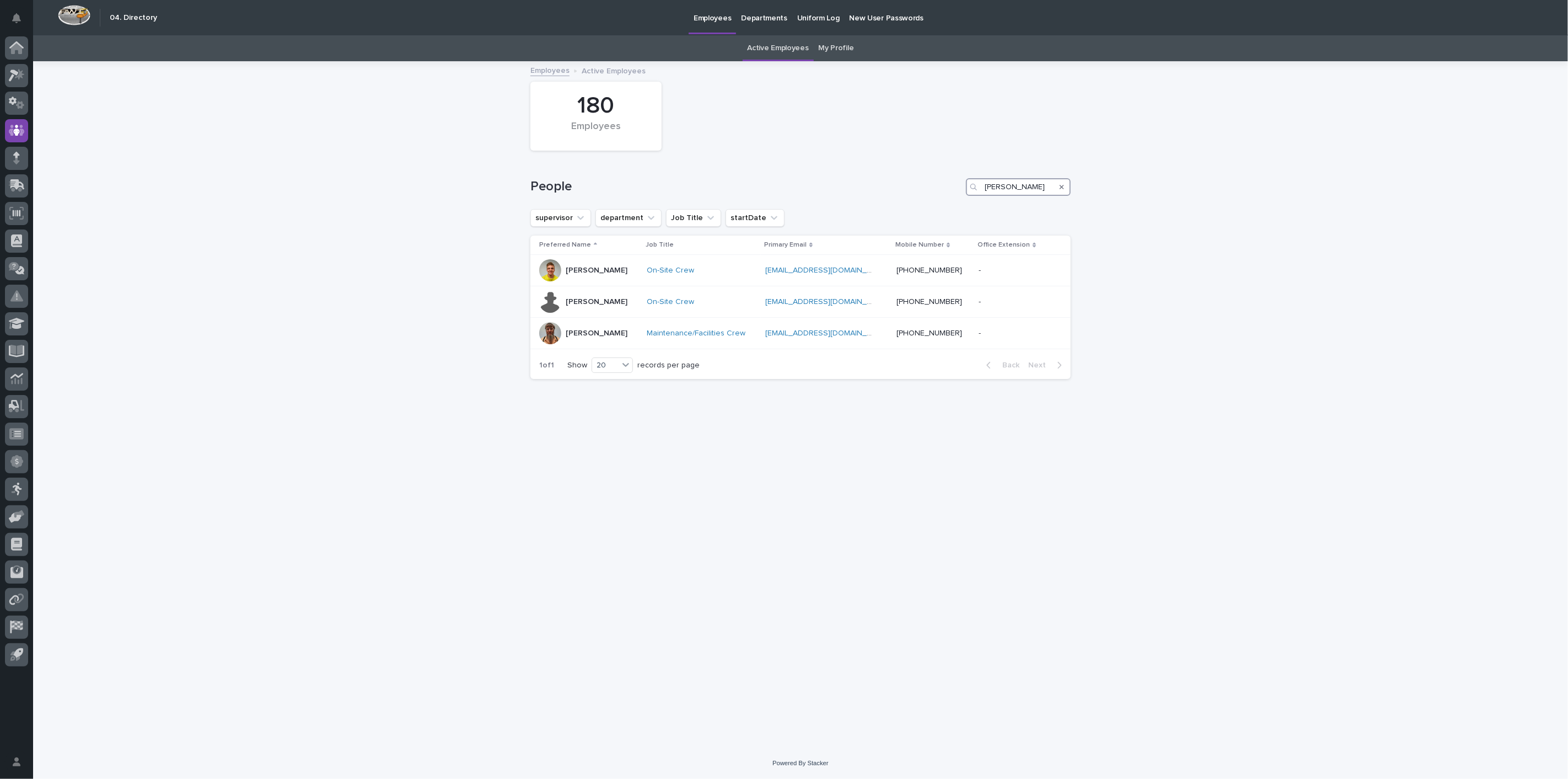
drag, startPoint x: 1014, startPoint y: 193, endPoint x: 868, endPoint y: 186, distance: 146.2
click at [882, 188] on div "People [PERSON_NAME]" at bounding box center [800, 187] width 540 height 18
type input "[PERSON_NAME]"
click at [591, 278] on div "[PERSON_NAME]" at bounding box center [596, 270] width 62 height 18
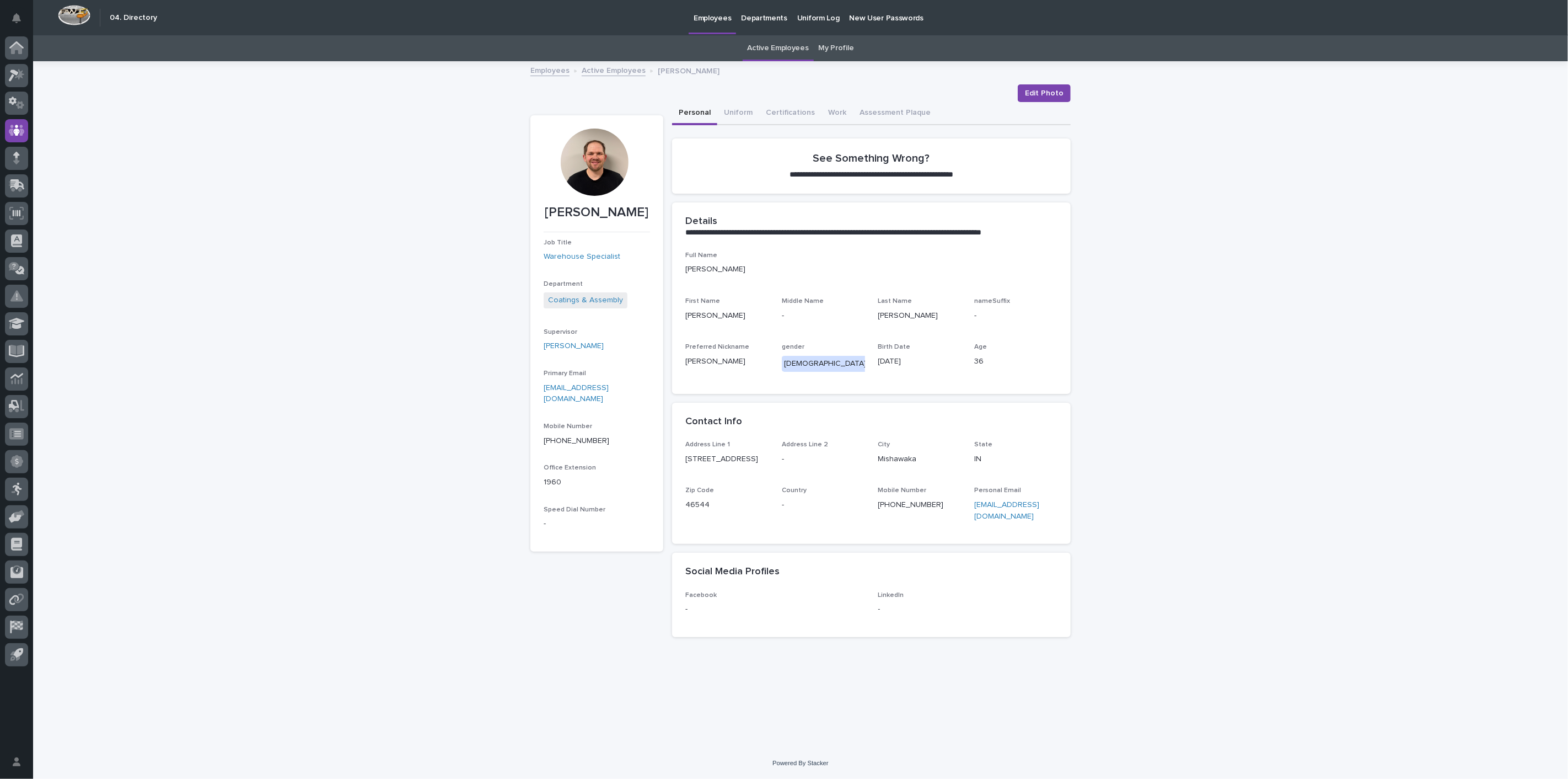
click at [604, 72] on link "Active Employees" at bounding box center [613, 70] width 64 height 13
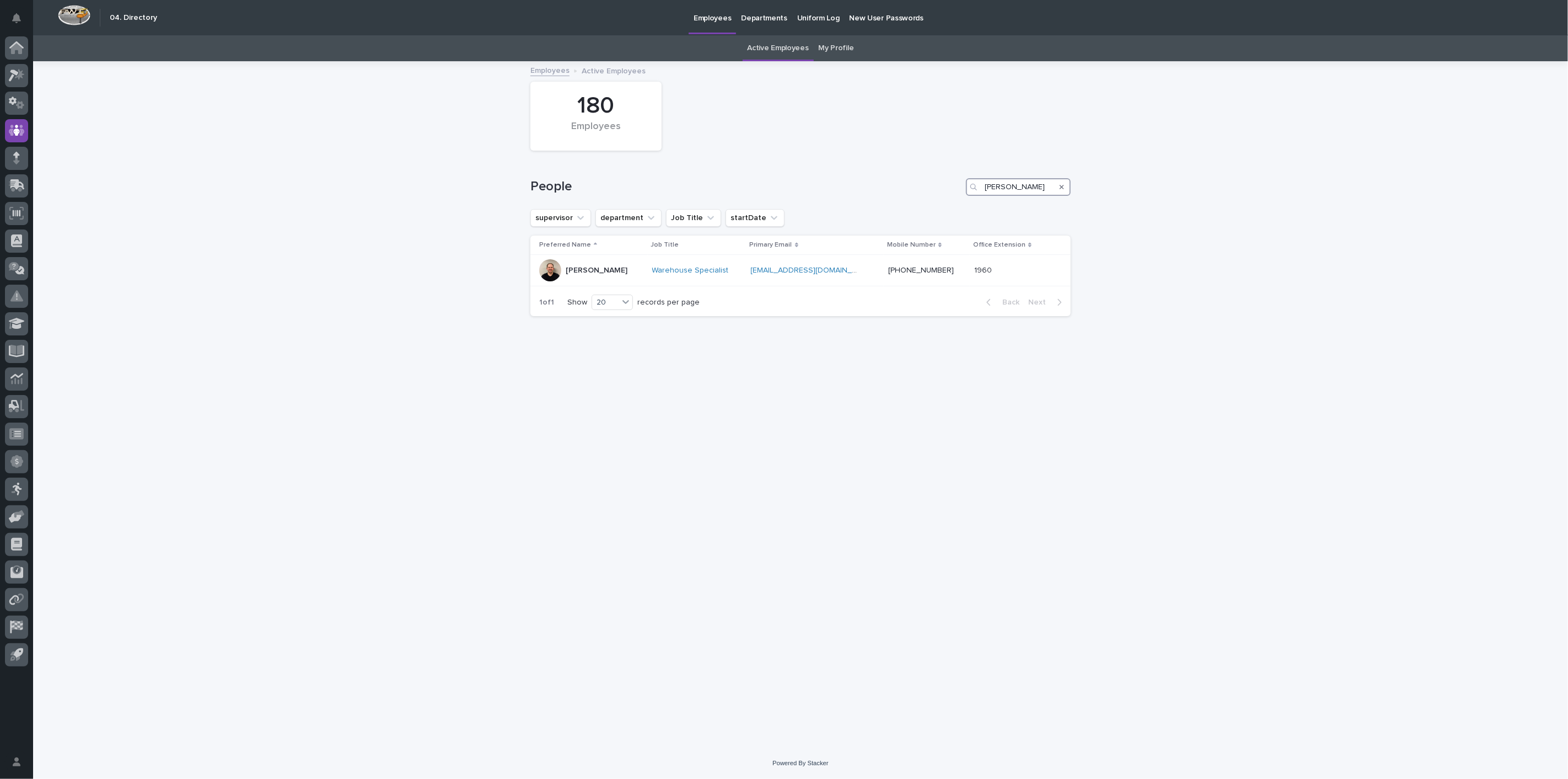
drag, startPoint x: 1019, startPoint y: 187, endPoint x: 796, endPoint y: 174, distance: 223.4
click at [796, 174] on div "People [PERSON_NAME]" at bounding box center [800, 183] width 540 height 53
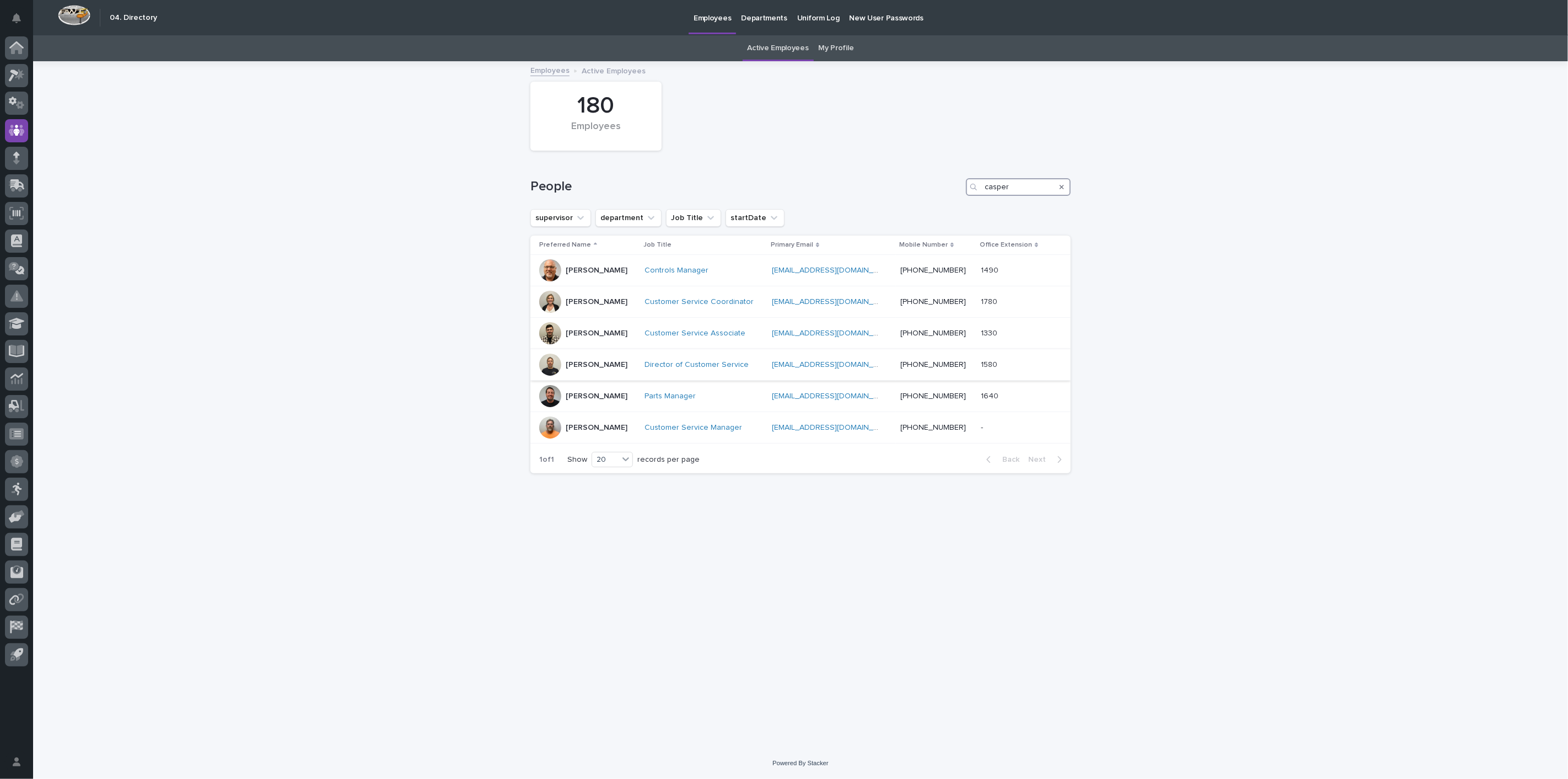
type input "casper"
click at [582, 365] on p "[PERSON_NAME]" at bounding box center [596, 365] width 62 height 9
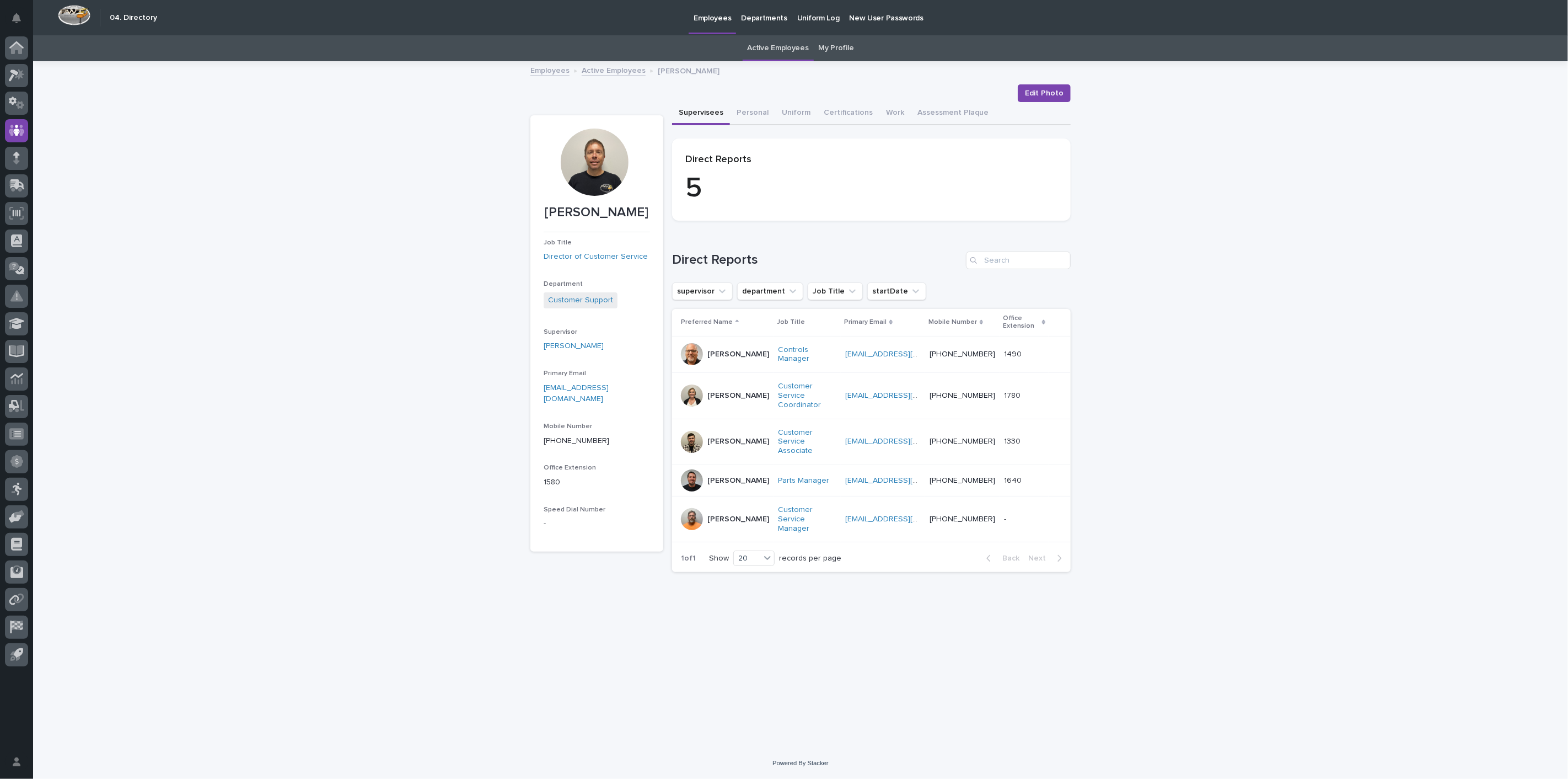
click at [622, 71] on link "Active Employees" at bounding box center [613, 70] width 64 height 13
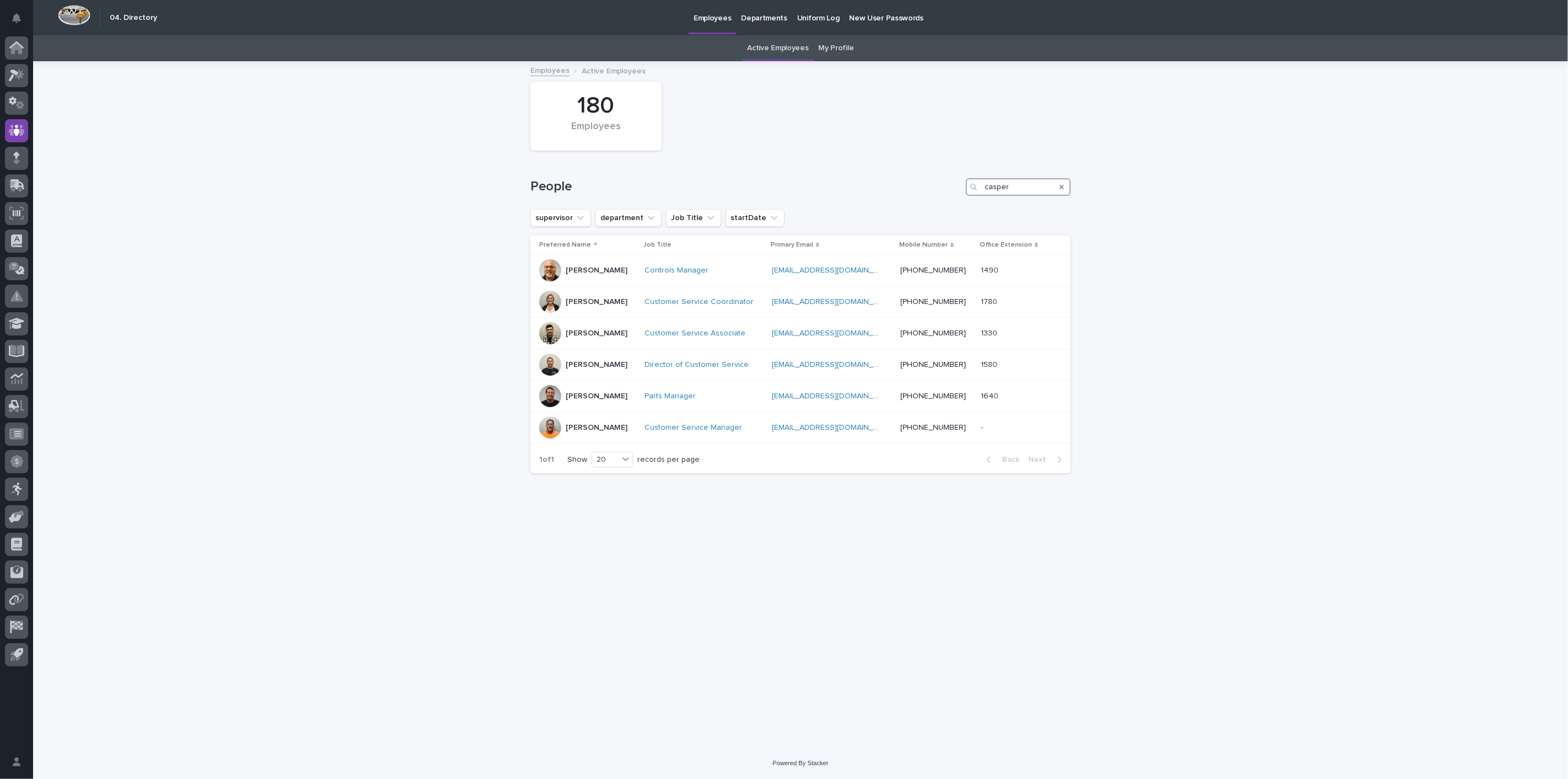
drag, startPoint x: 1022, startPoint y: 192, endPoint x: 975, endPoint y: 191, distance: 47.0
click at [975, 191] on div "casper" at bounding box center [1019, 187] width 105 height 18
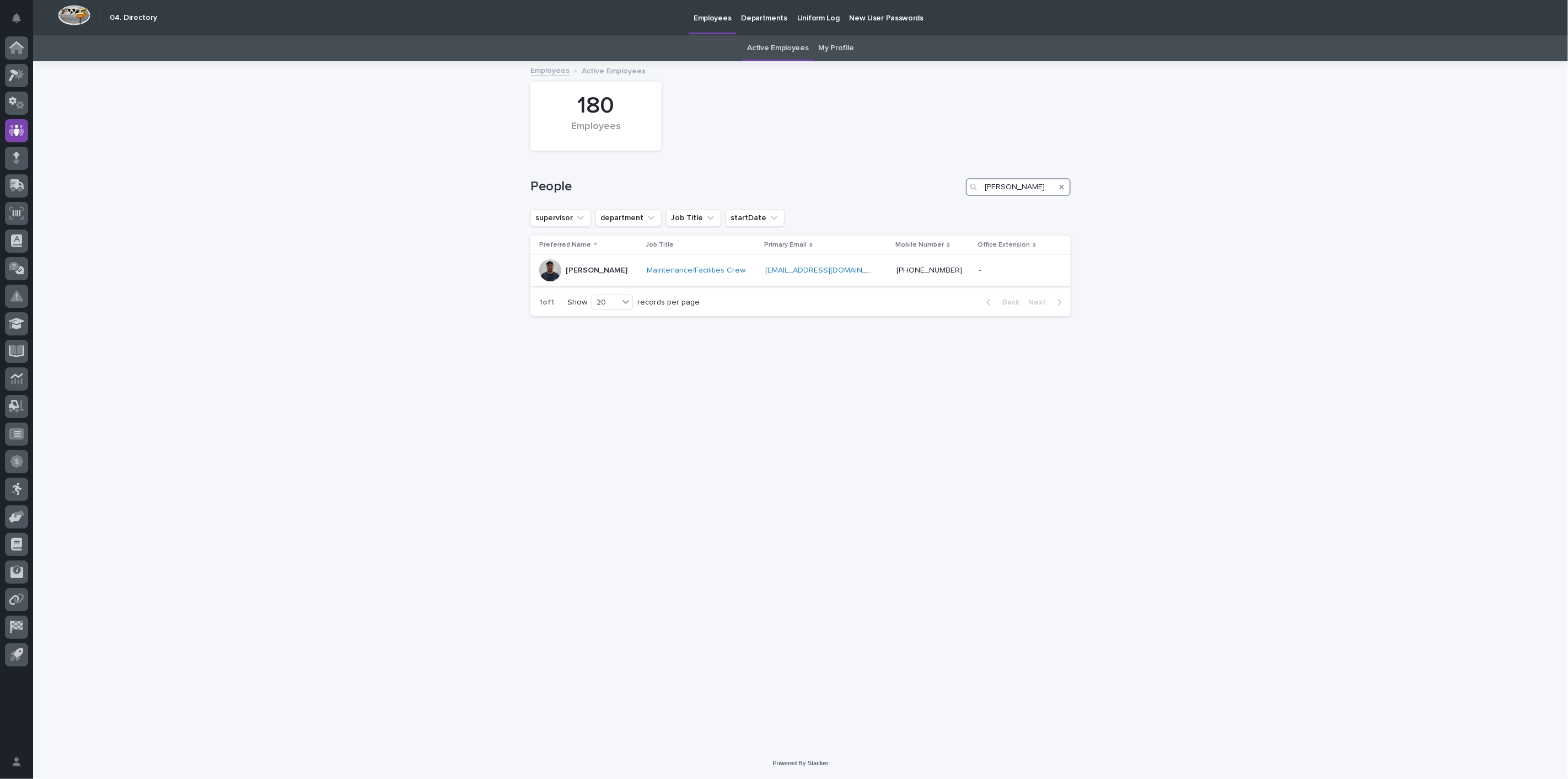
type input "[PERSON_NAME]"
click at [591, 272] on p "[PERSON_NAME]" at bounding box center [596, 270] width 62 height 9
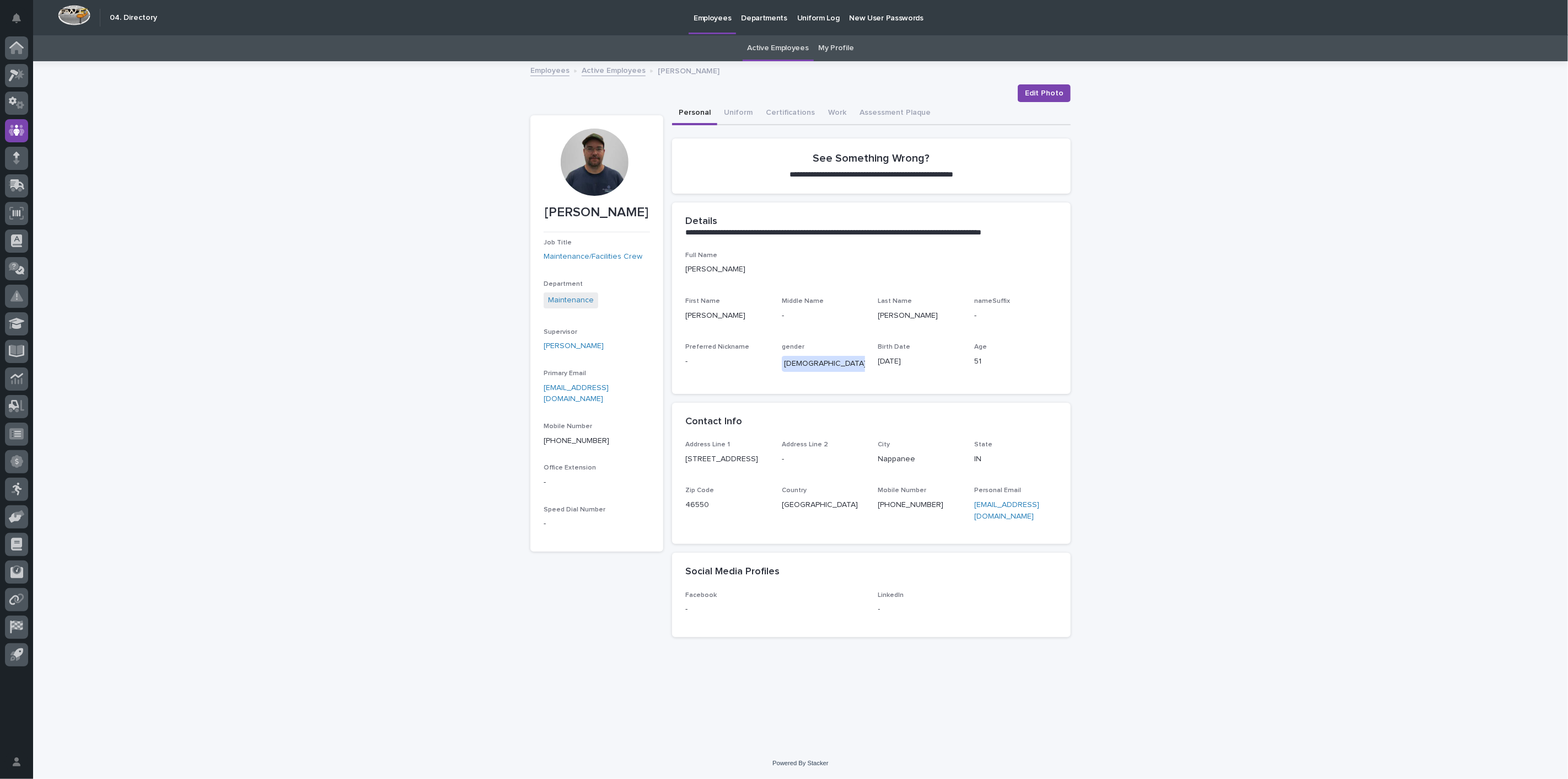
click at [583, 58] on div "Active Employees My Profile" at bounding box center [800, 48] width 1535 height 26
click at [587, 67] on link "Active Employees" at bounding box center [613, 70] width 64 height 13
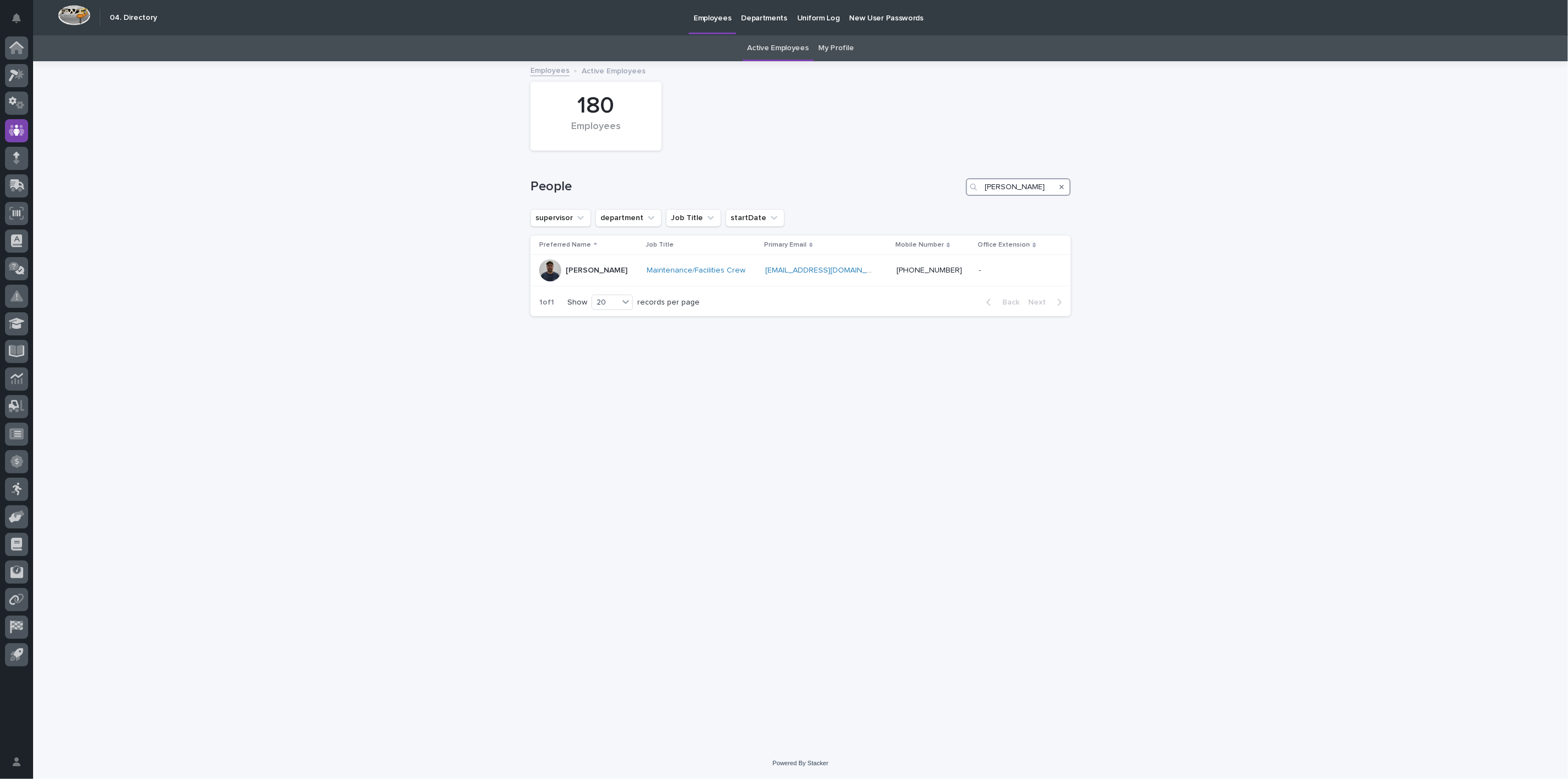
drag, startPoint x: 1027, startPoint y: 191, endPoint x: 901, endPoint y: 193, distance: 126.0
click at [909, 191] on div "People [PERSON_NAME]" at bounding box center [800, 187] width 540 height 18
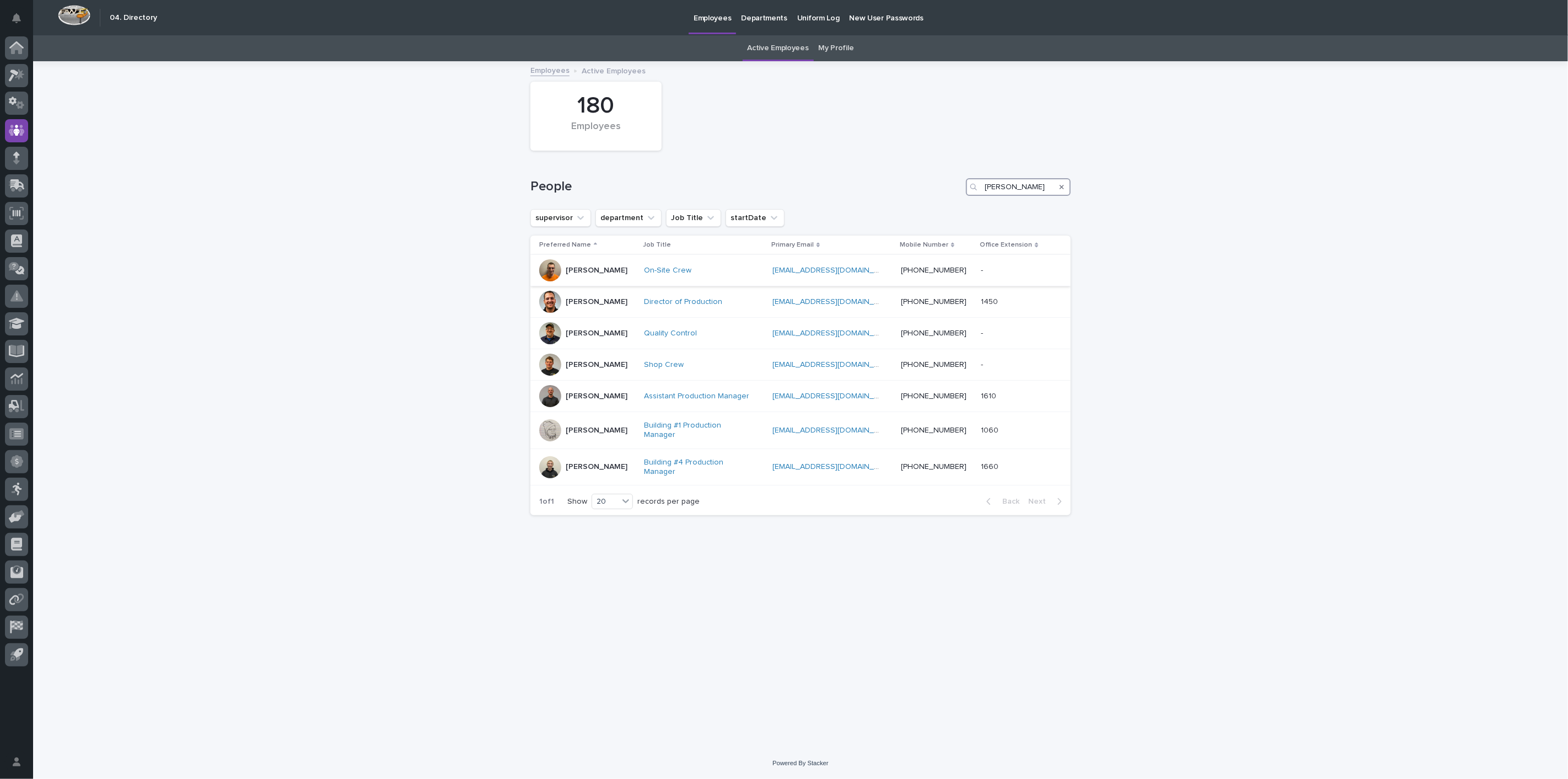
type input "[PERSON_NAME]"
click at [590, 273] on p "[PERSON_NAME]" at bounding box center [596, 270] width 62 height 9
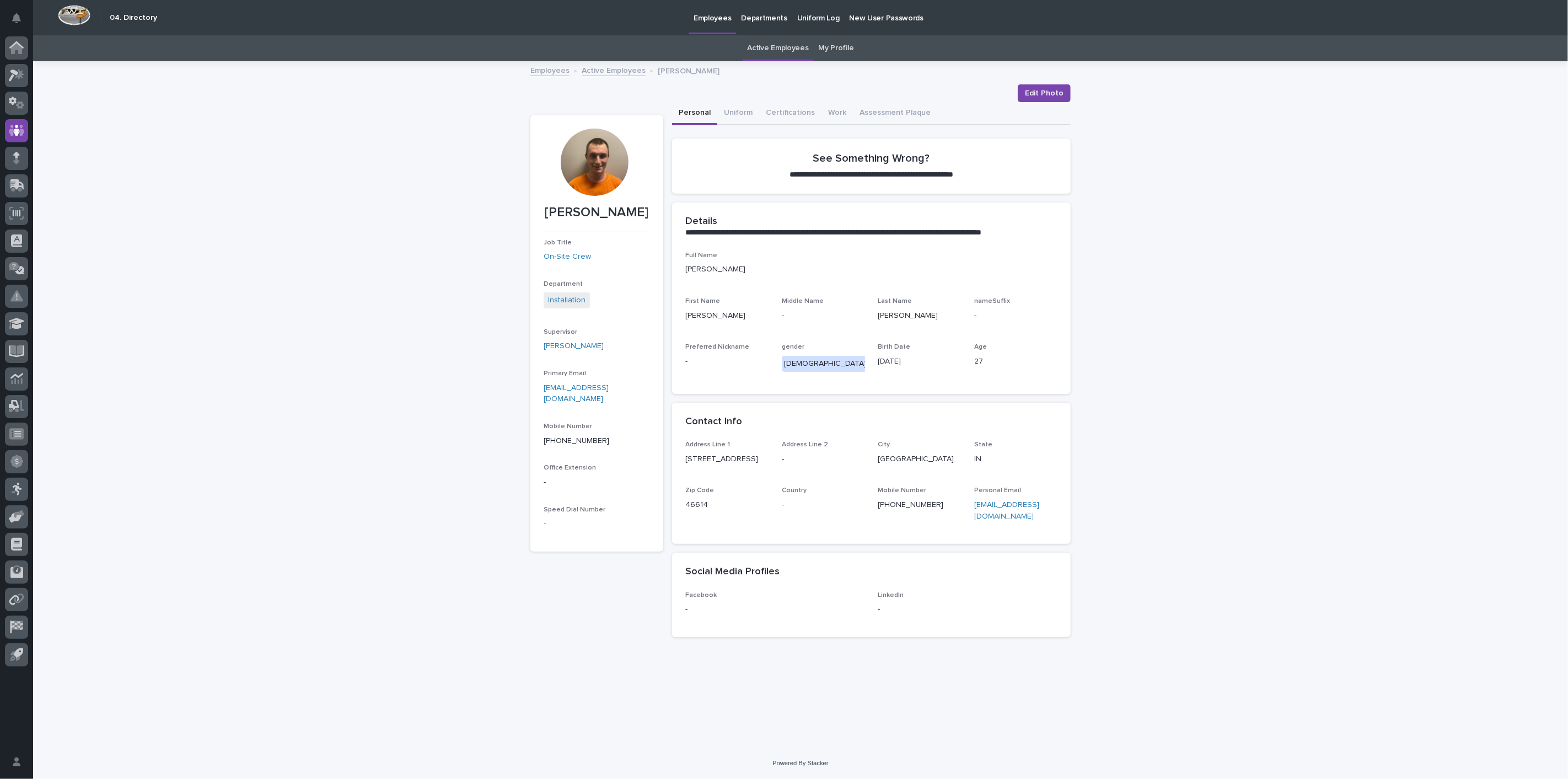
click at [599, 75] on link "Active Employees" at bounding box center [613, 70] width 64 height 13
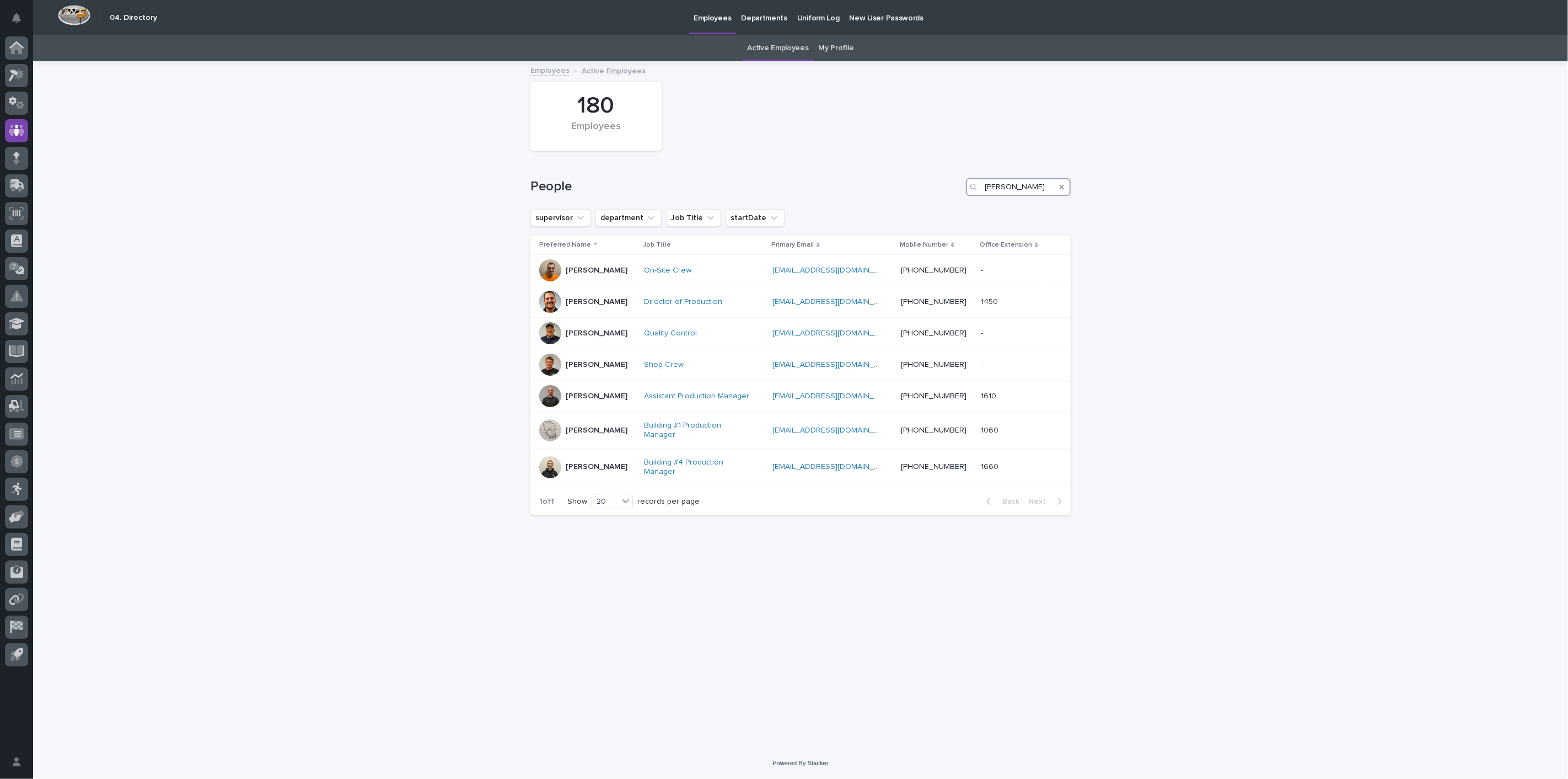
drag, startPoint x: 1012, startPoint y: 184, endPoint x: 828, endPoint y: 188, distance: 184.0
click at [828, 188] on div "People [PERSON_NAME]" at bounding box center [800, 187] width 540 height 18
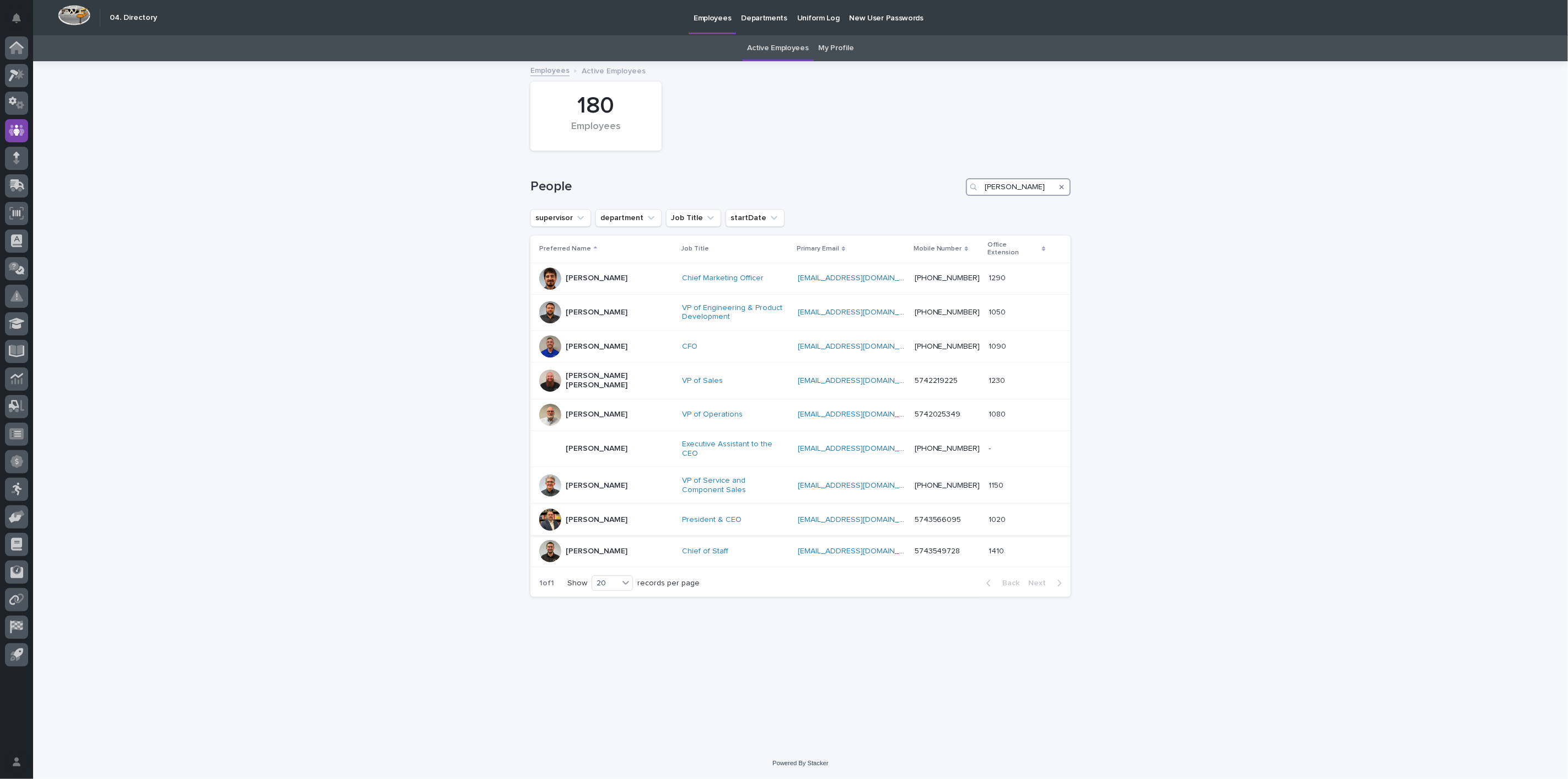
type input "[PERSON_NAME]"
click at [592, 515] on p "[PERSON_NAME]" at bounding box center [596, 520] width 62 height 9
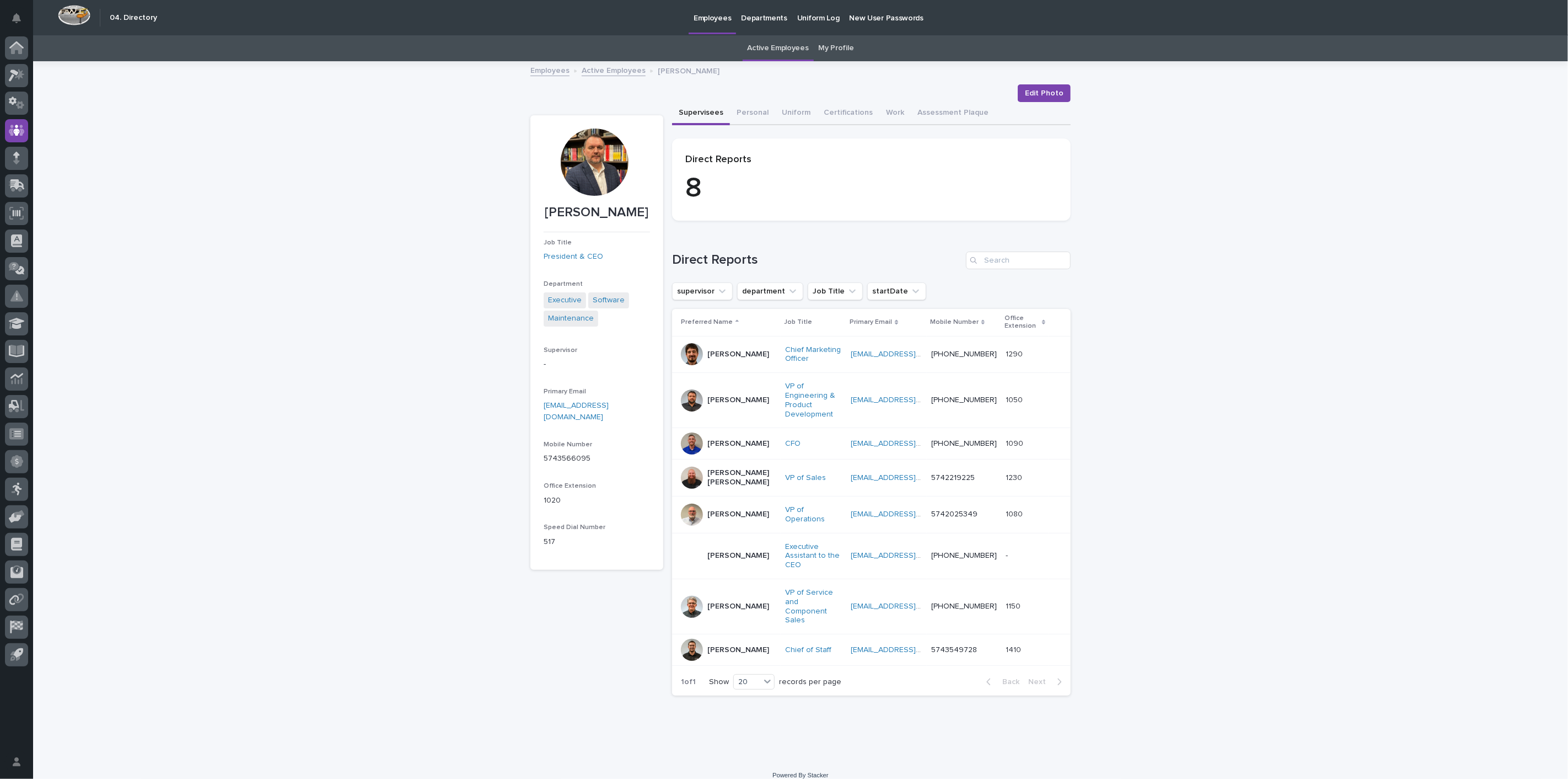
click at [606, 68] on link "Active Employees" at bounding box center [613, 70] width 64 height 13
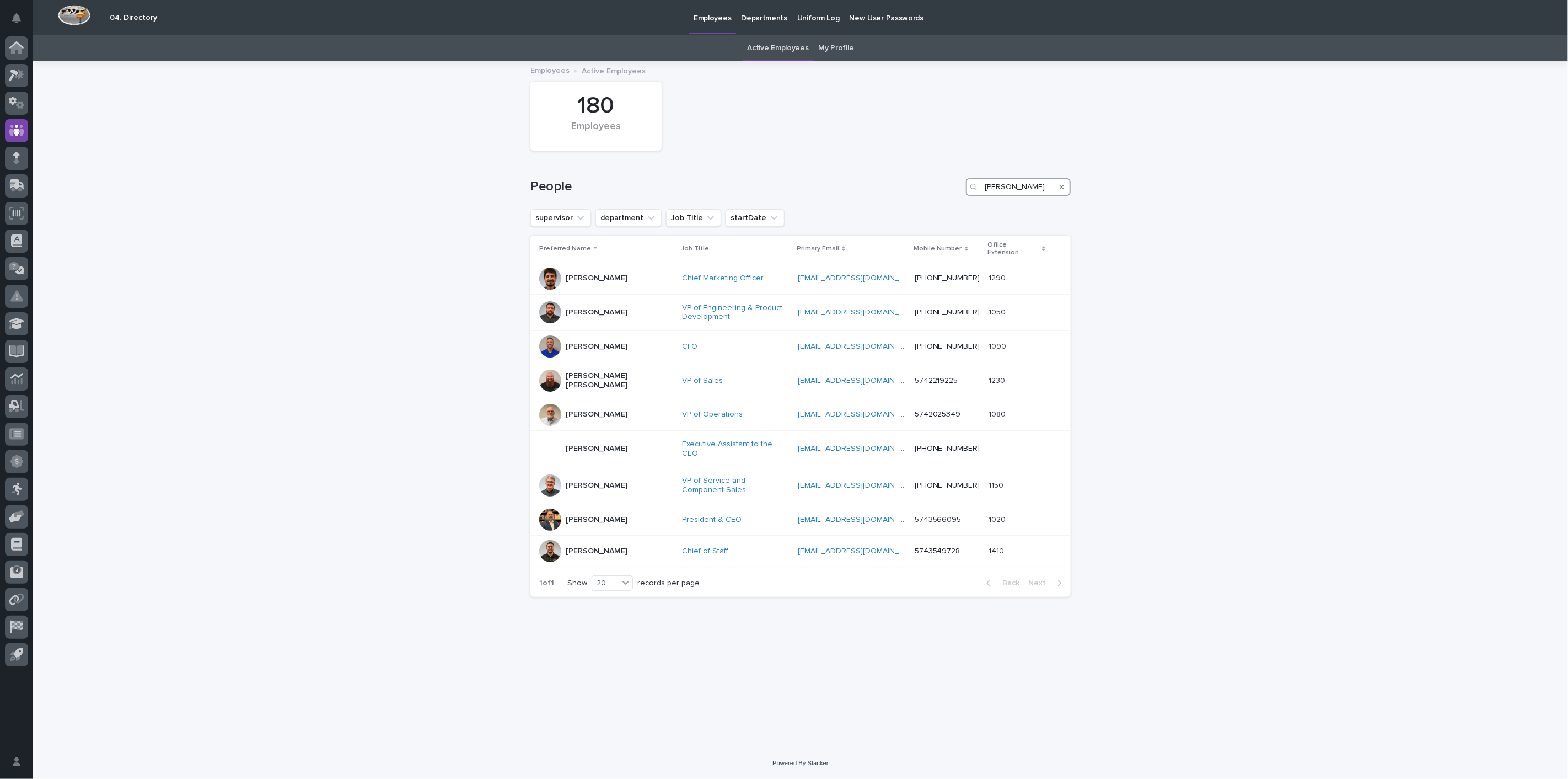
click at [1016, 191] on input "[PERSON_NAME]" at bounding box center [1019, 187] width 105 height 18
type input "r"
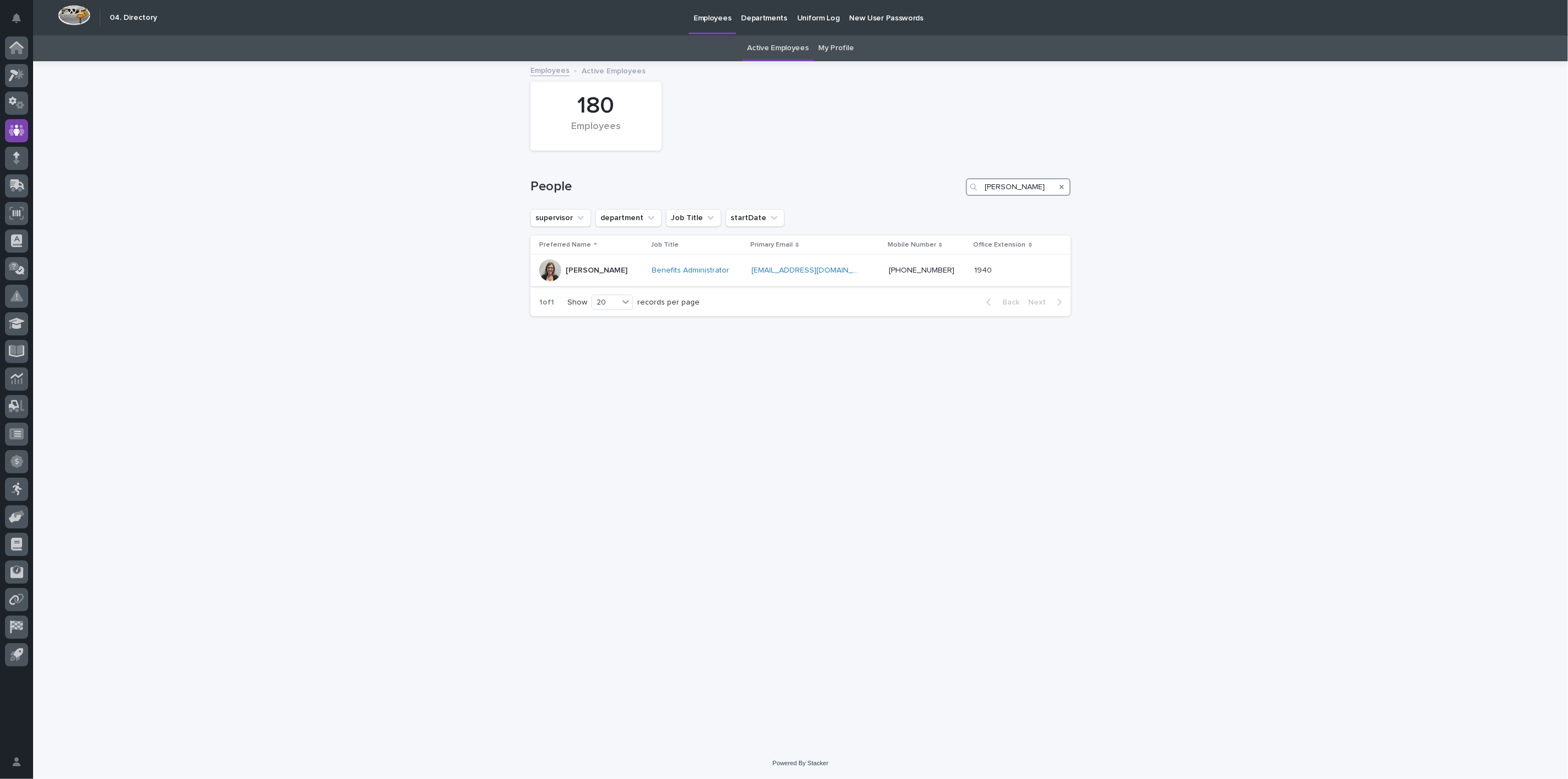
type input "[PERSON_NAME]"
click at [571, 271] on p "[PERSON_NAME]" at bounding box center [596, 270] width 62 height 9
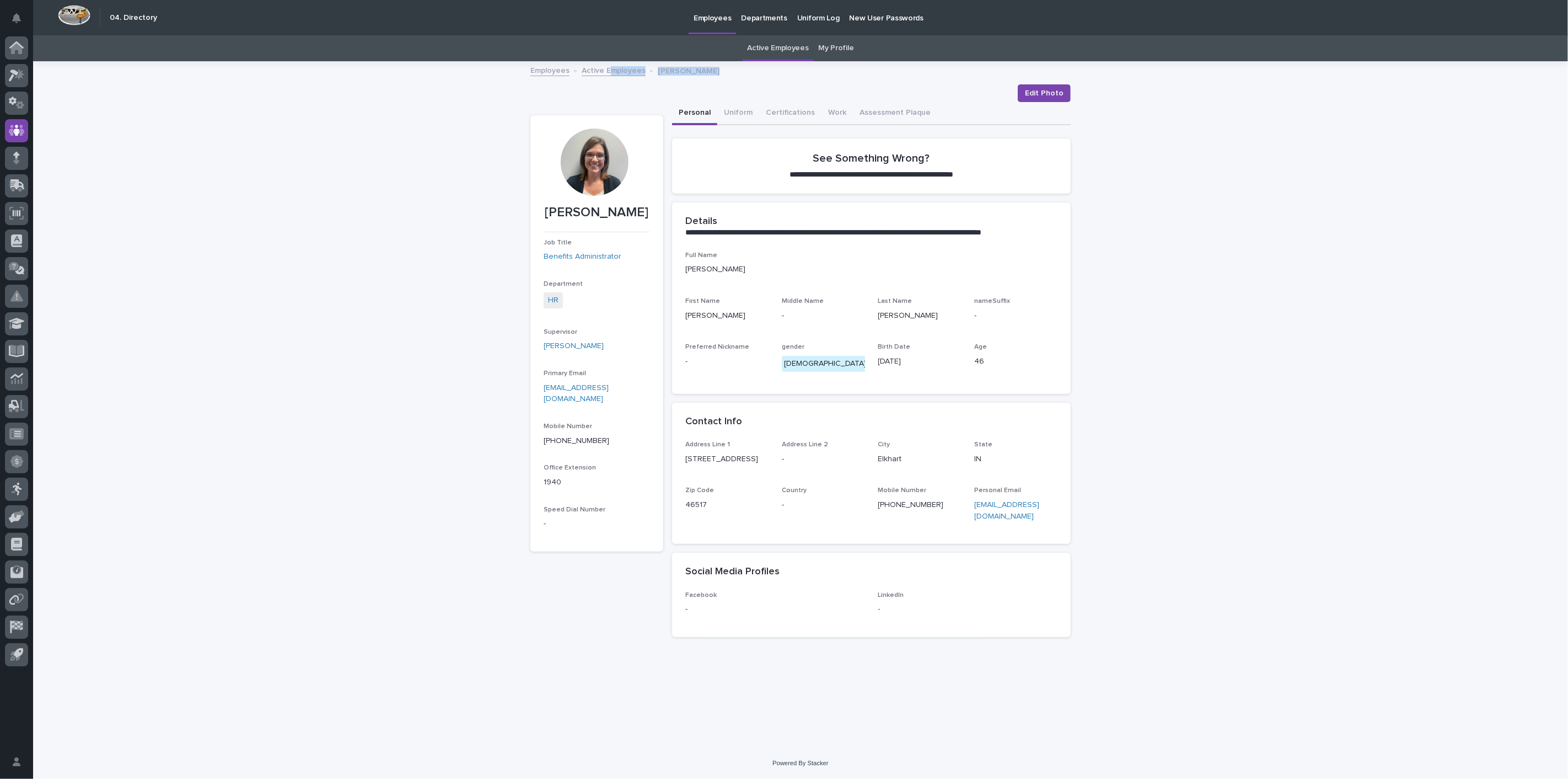
click at [611, 61] on div "**********" at bounding box center [800, 389] width 1535 height 779
click at [612, 73] on link "Active Employees" at bounding box center [613, 70] width 64 height 13
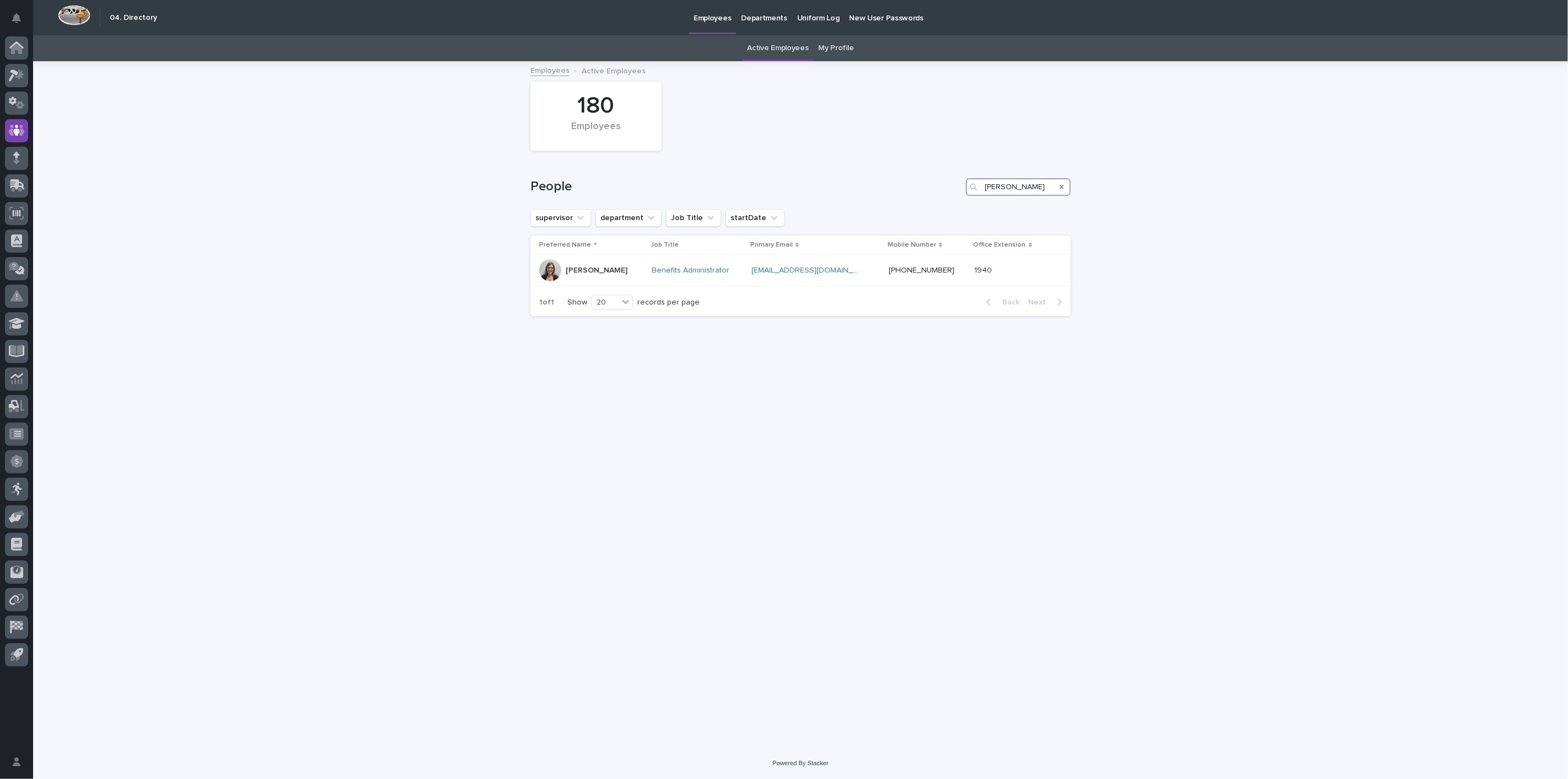
drag, startPoint x: 1035, startPoint y: 182, endPoint x: 897, endPoint y: 184, distance: 138.0
click at [897, 184] on div "People [PERSON_NAME]" at bounding box center [800, 187] width 540 height 18
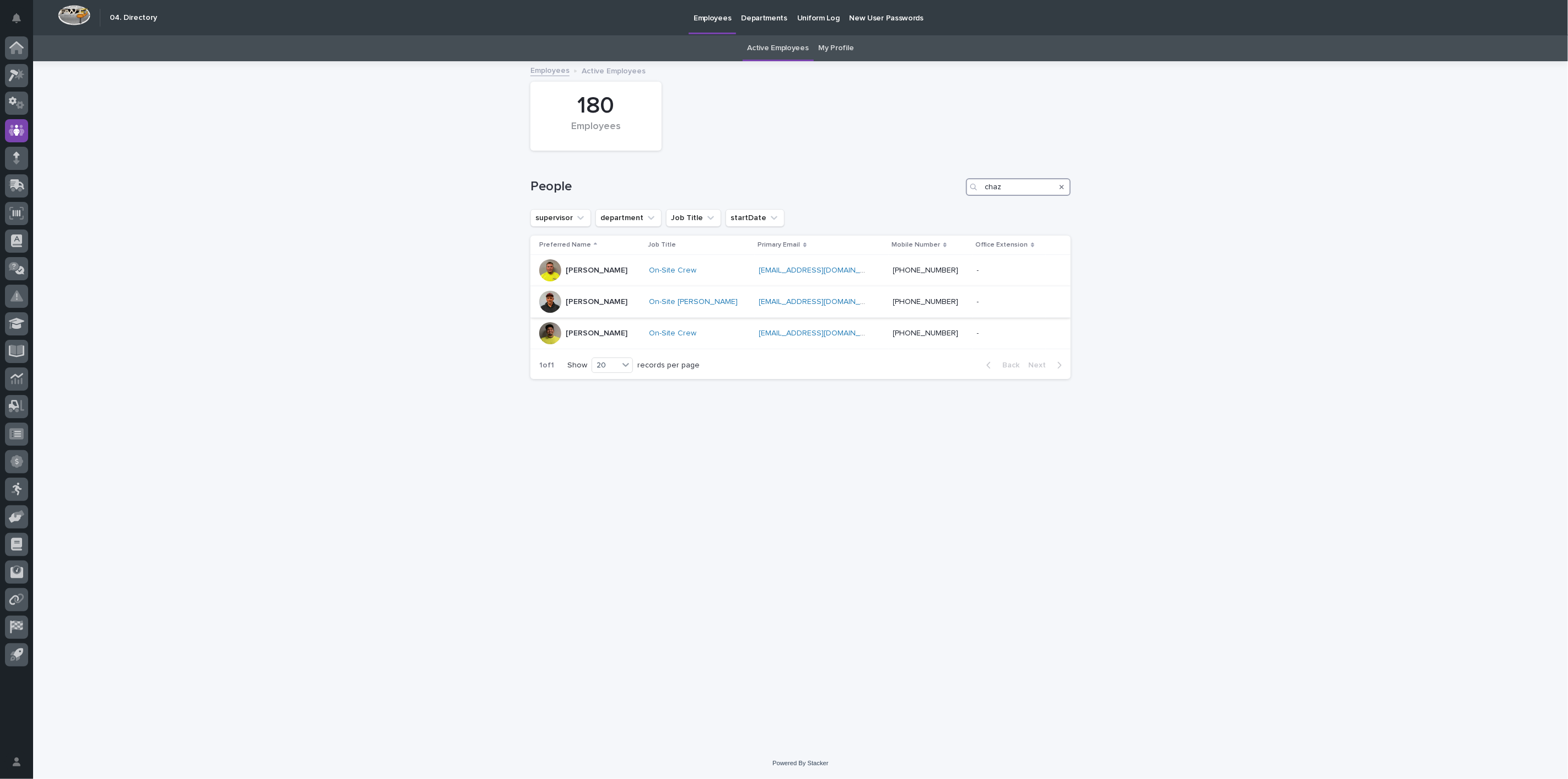
type input "chaz"
click at [593, 306] on div "[PERSON_NAME]" at bounding box center [596, 302] width 62 height 18
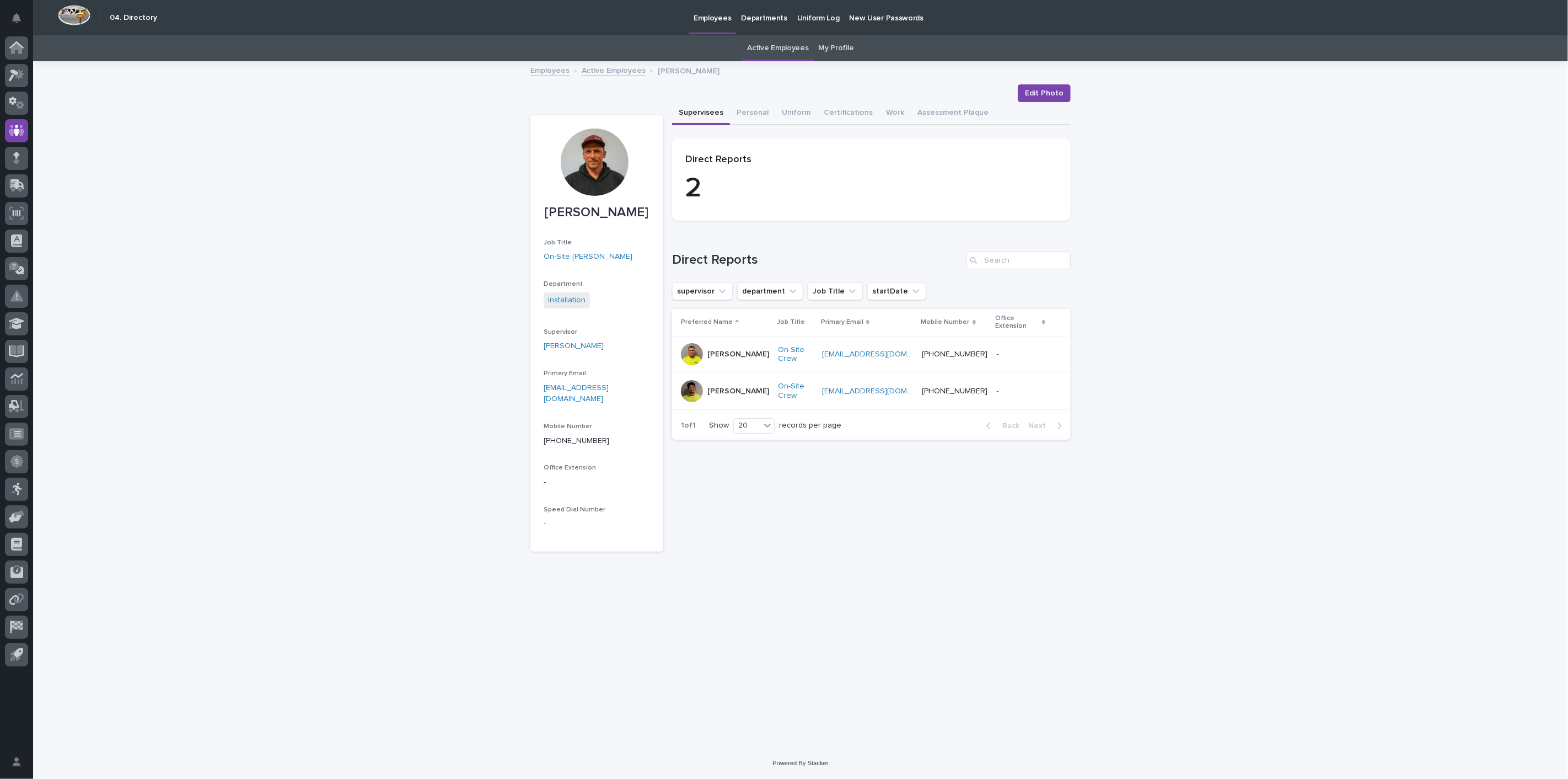
click at [619, 75] on link "Active Employees" at bounding box center [613, 70] width 64 height 13
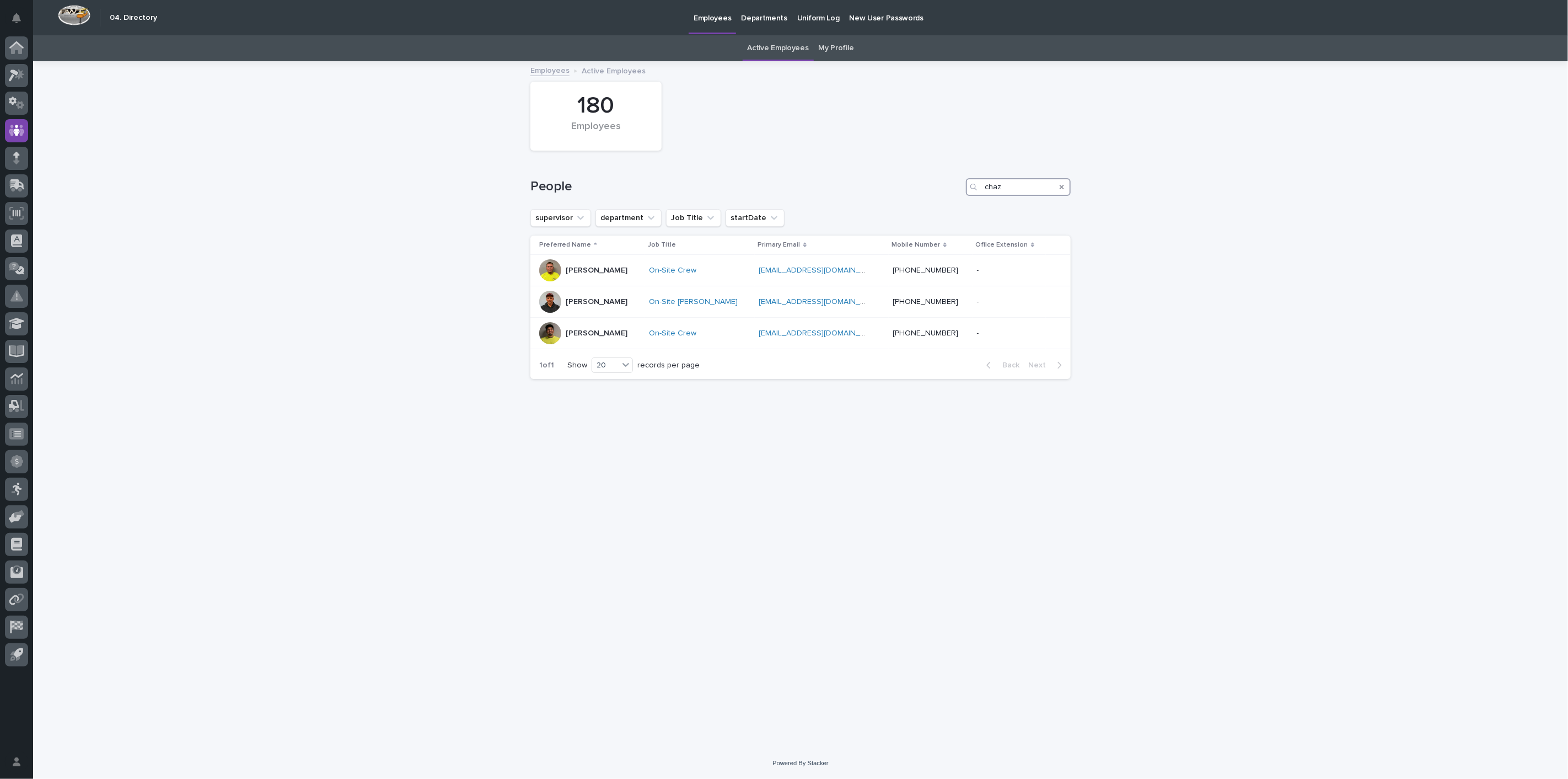
drag, startPoint x: 948, startPoint y: 177, endPoint x: 853, endPoint y: 180, distance: 95.0
click at [861, 178] on div "People chaz" at bounding box center [800, 187] width 540 height 18
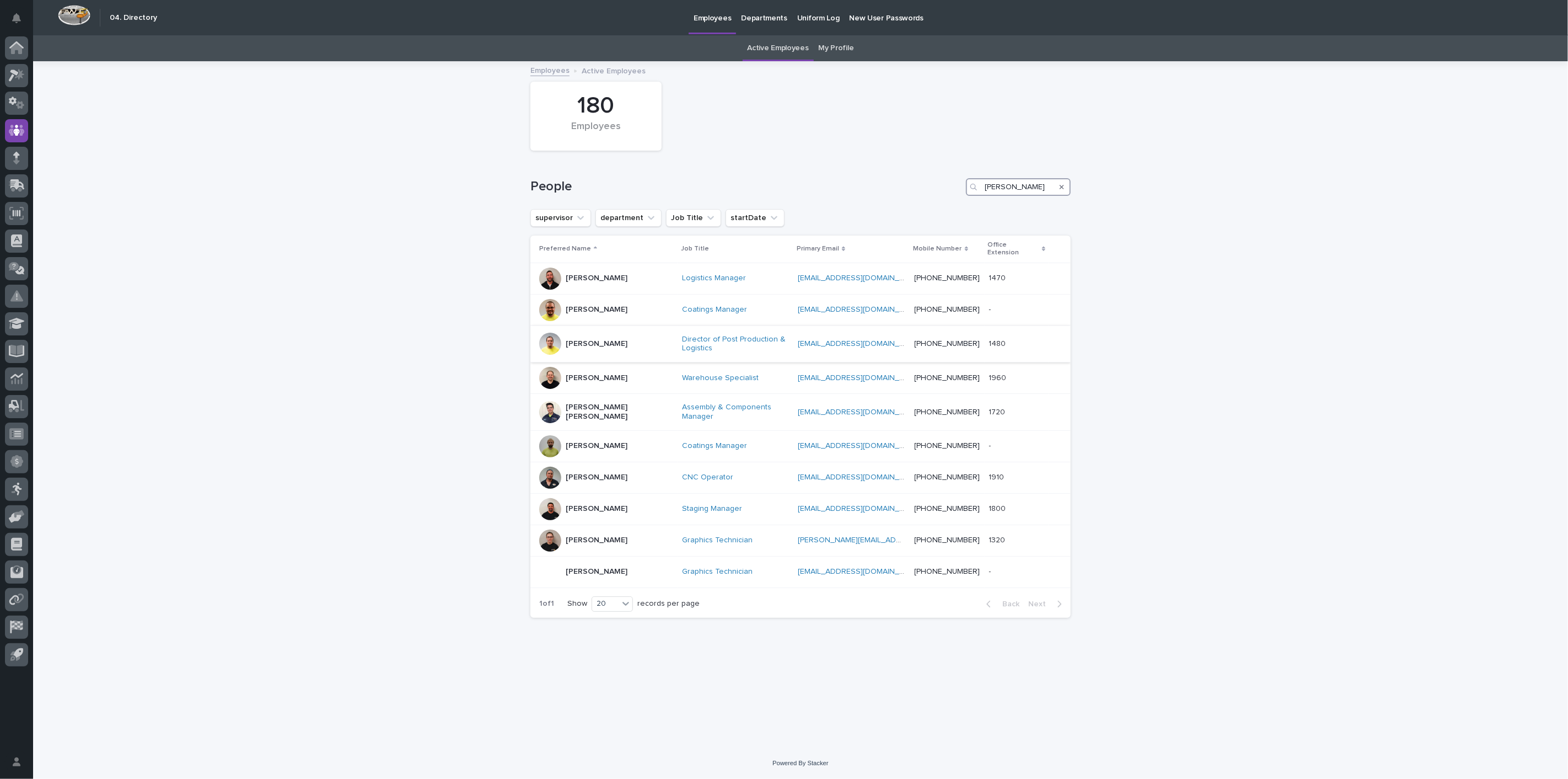
type input "[PERSON_NAME]"
click at [616, 339] on div "[PERSON_NAME]" at bounding box center [606, 344] width 134 height 22
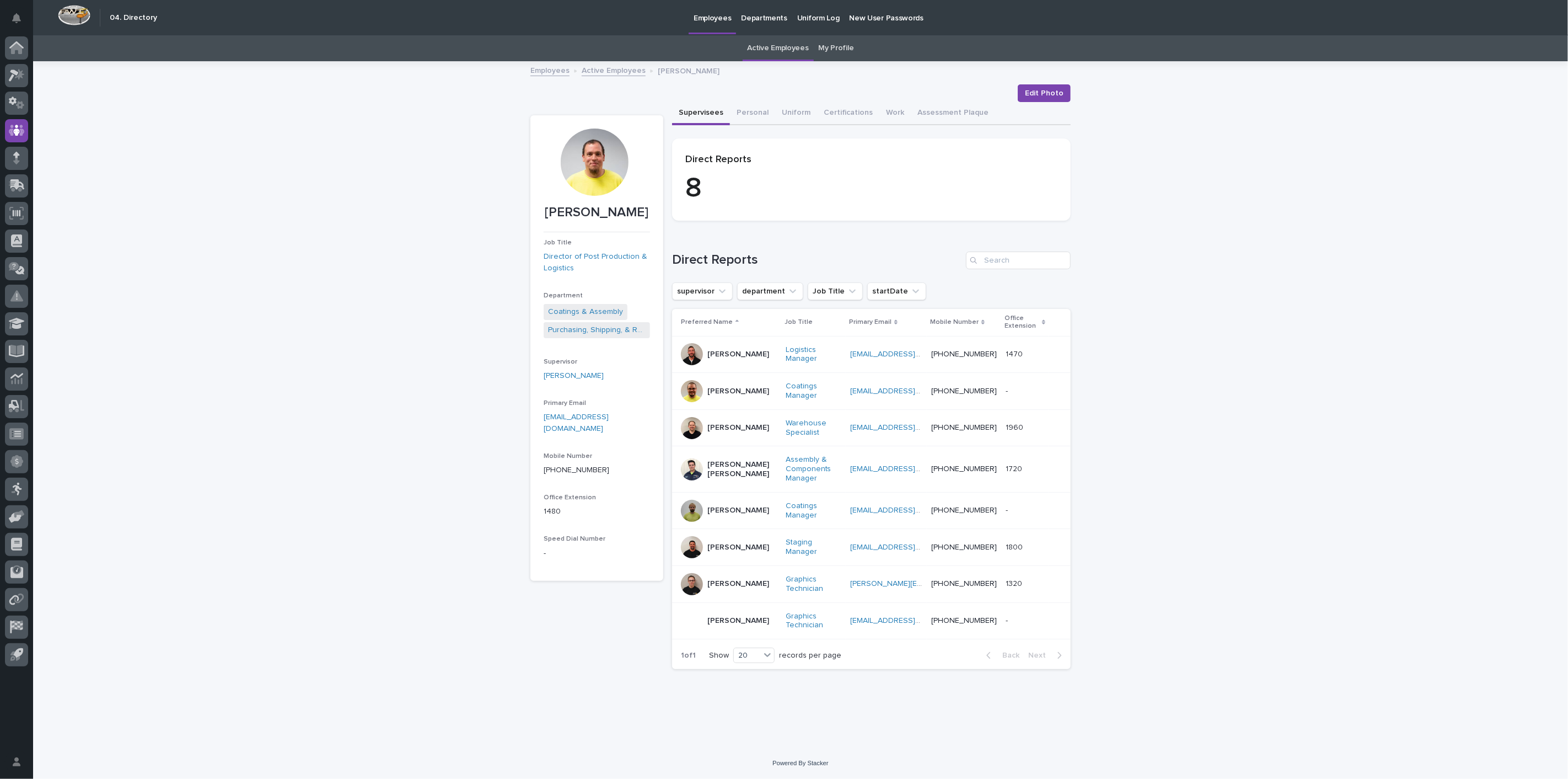
click at [606, 76] on div "Employees Active Employees [PERSON_NAME]" at bounding box center [800, 71] width 551 height 16
click at [606, 72] on link "Active Employees" at bounding box center [613, 70] width 64 height 13
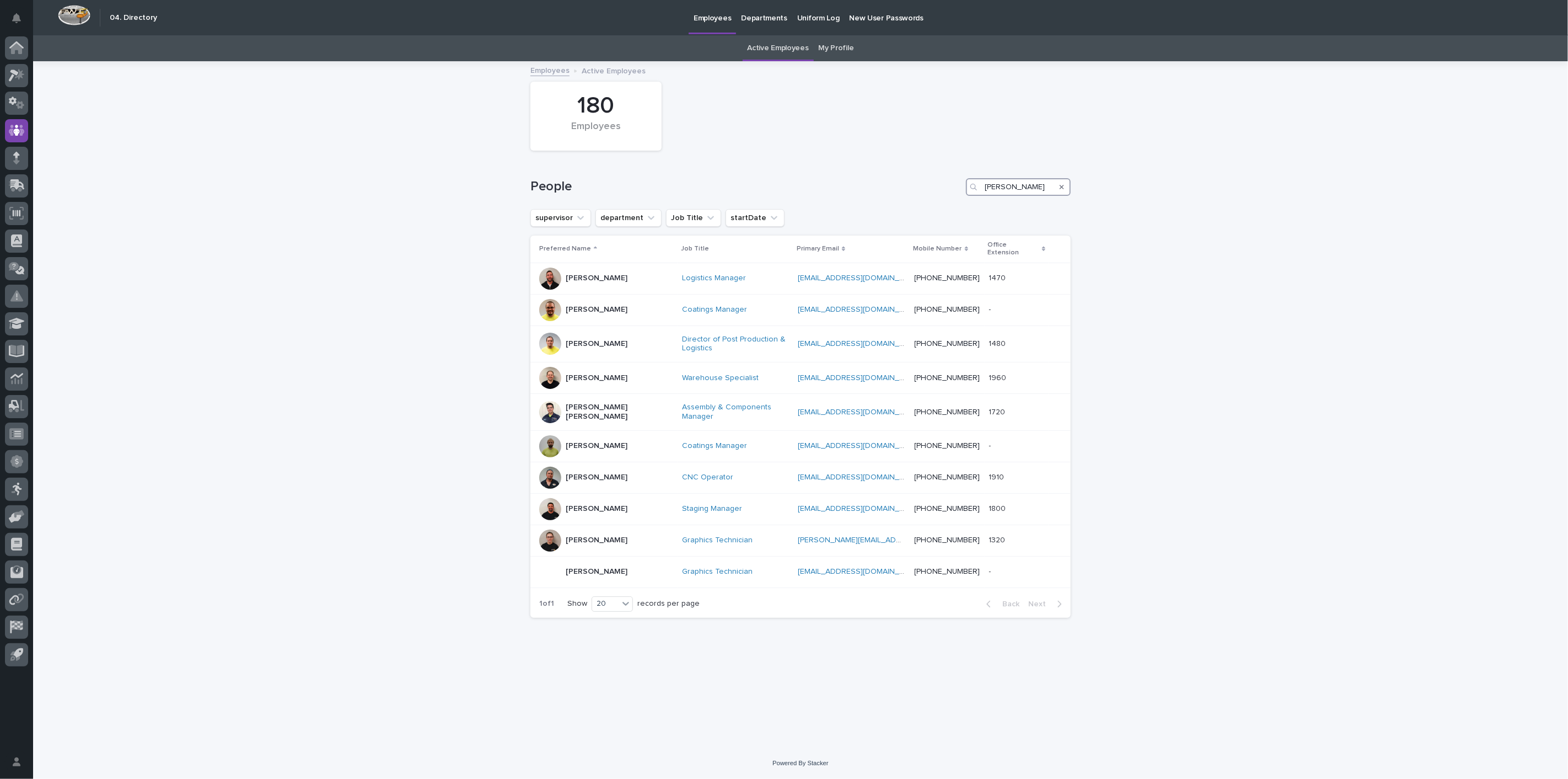
drag, startPoint x: 1038, startPoint y: 183, endPoint x: 912, endPoint y: 183, distance: 126.0
click at [912, 183] on div "People [PERSON_NAME]" at bounding box center [800, 187] width 540 height 18
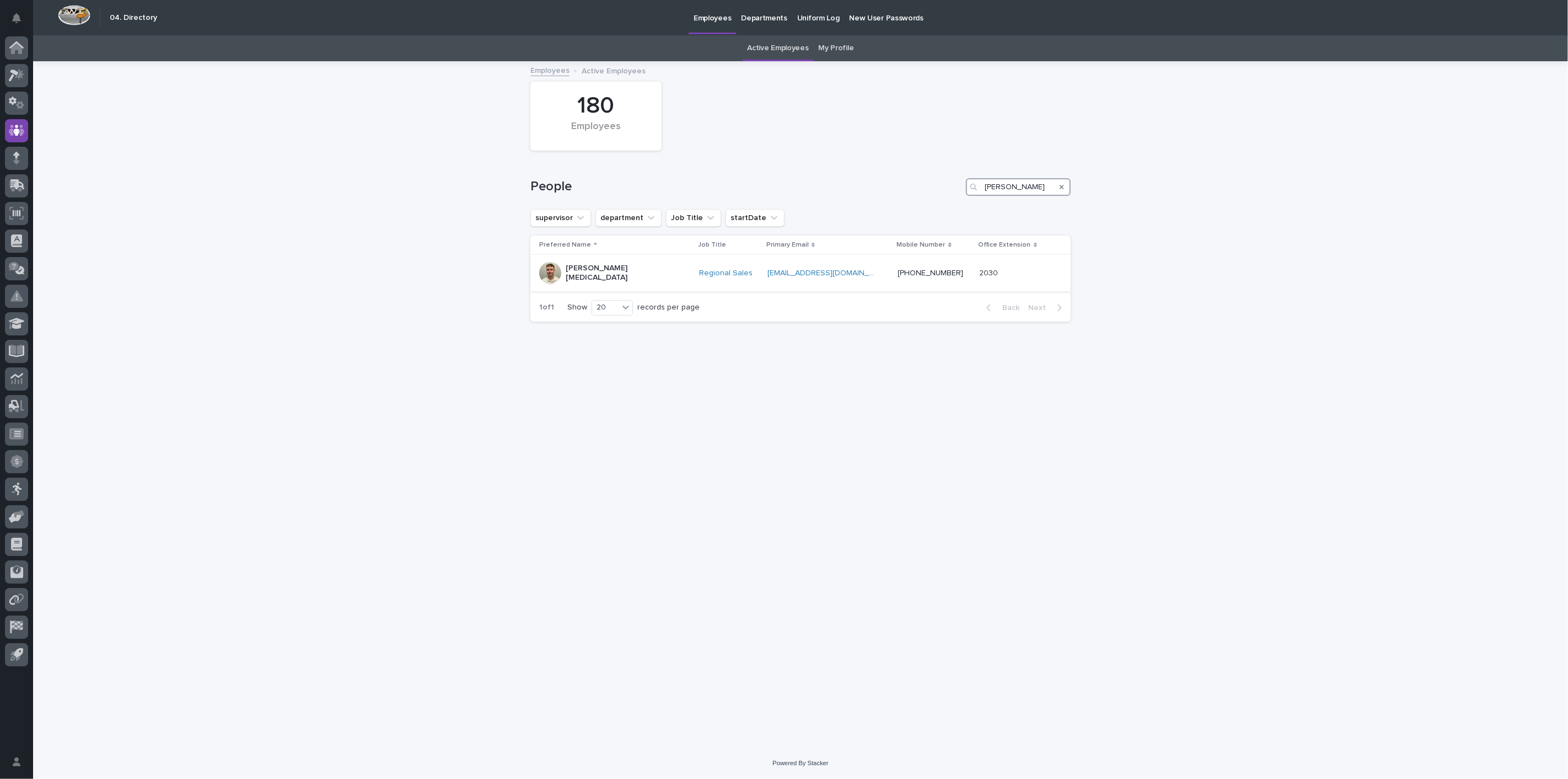
type input "[PERSON_NAME]"
click at [614, 266] on p "[PERSON_NAME][MEDICAL_DATA]" at bounding box center [621, 272] width 110 height 19
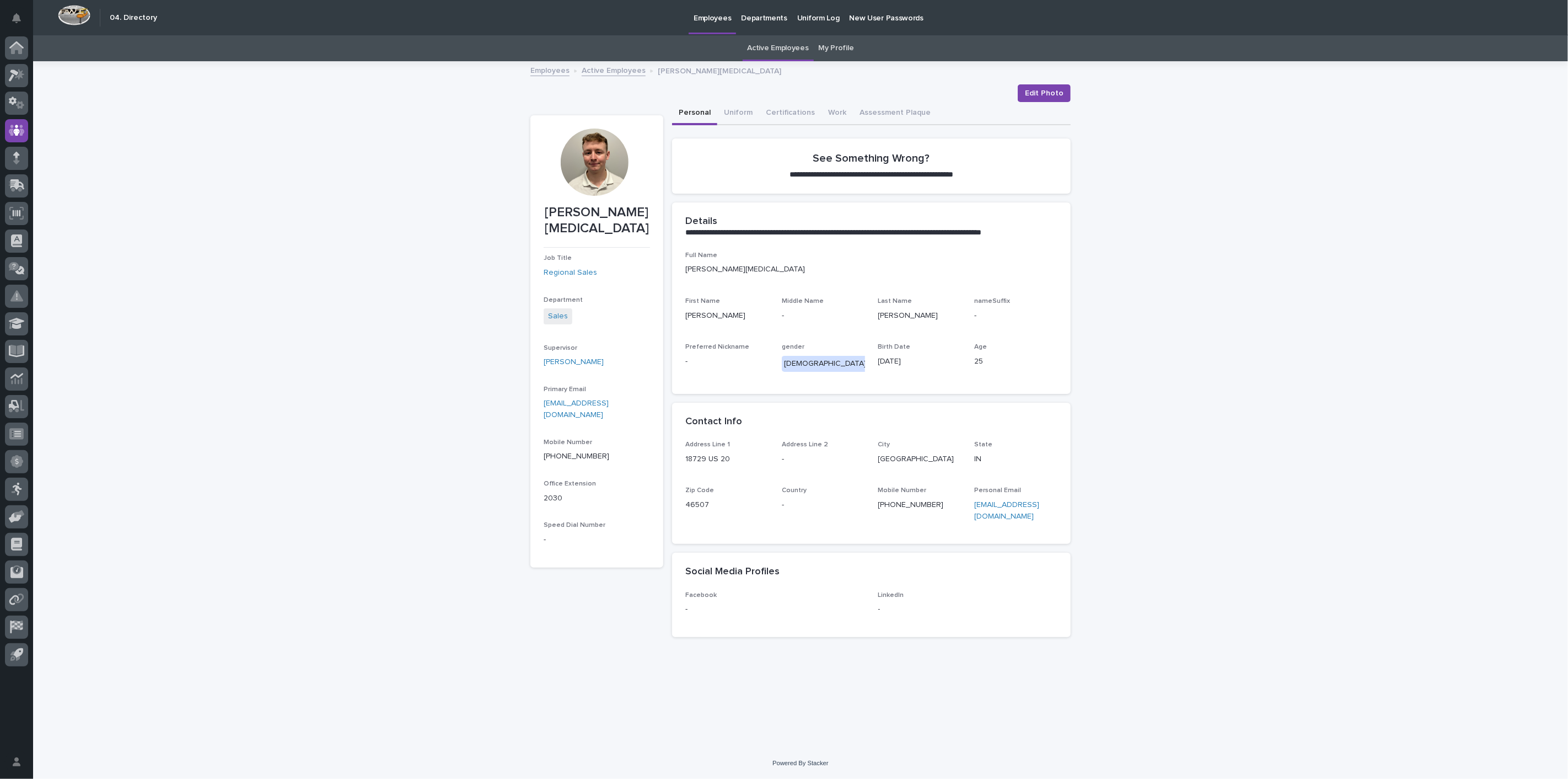
drag, startPoint x: 575, startPoint y: 75, endPoint x: 596, endPoint y: 77, distance: 21.1
click at [576, 75] on div "Employees Active Employees [PERSON_NAME][MEDICAL_DATA]" at bounding box center [800, 71] width 551 height 16
click at [626, 78] on div "Employees Active Employees [PERSON_NAME][MEDICAL_DATA]" at bounding box center [800, 71] width 551 height 16
click at [626, 72] on link "Active Employees" at bounding box center [613, 70] width 64 height 13
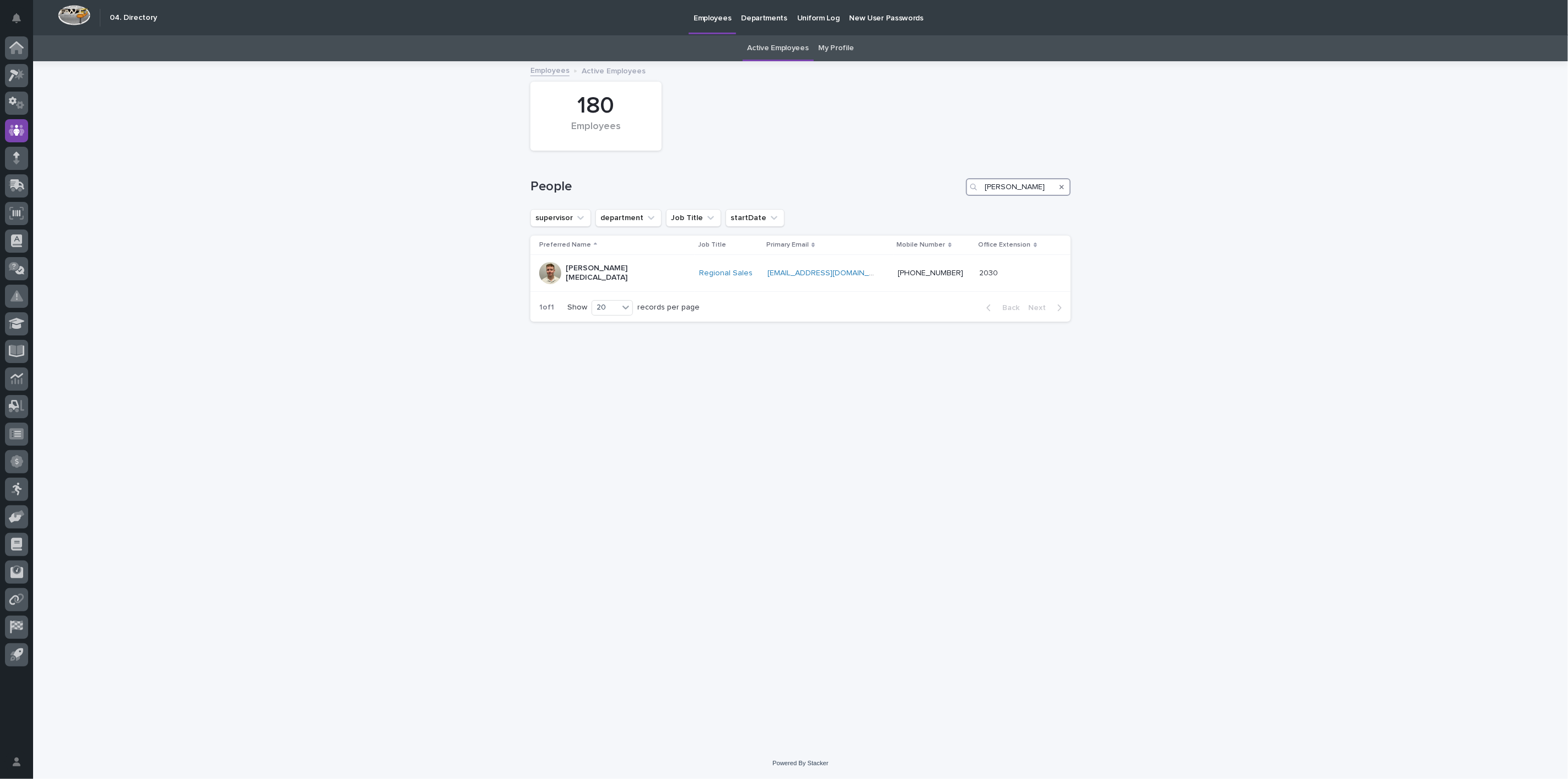
drag, startPoint x: 1035, startPoint y: 185, endPoint x: 843, endPoint y: 181, distance: 192.0
click at [843, 181] on div "People [PERSON_NAME]" at bounding box center [800, 187] width 540 height 18
drag, startPoint x: 1029, startPoint y: 188, endPoint x: 756, endPoint y: 190, distance: 273.0
click at [756, 190] on div "People roeleta" at bounding box center [800, 187] width 540 height 18
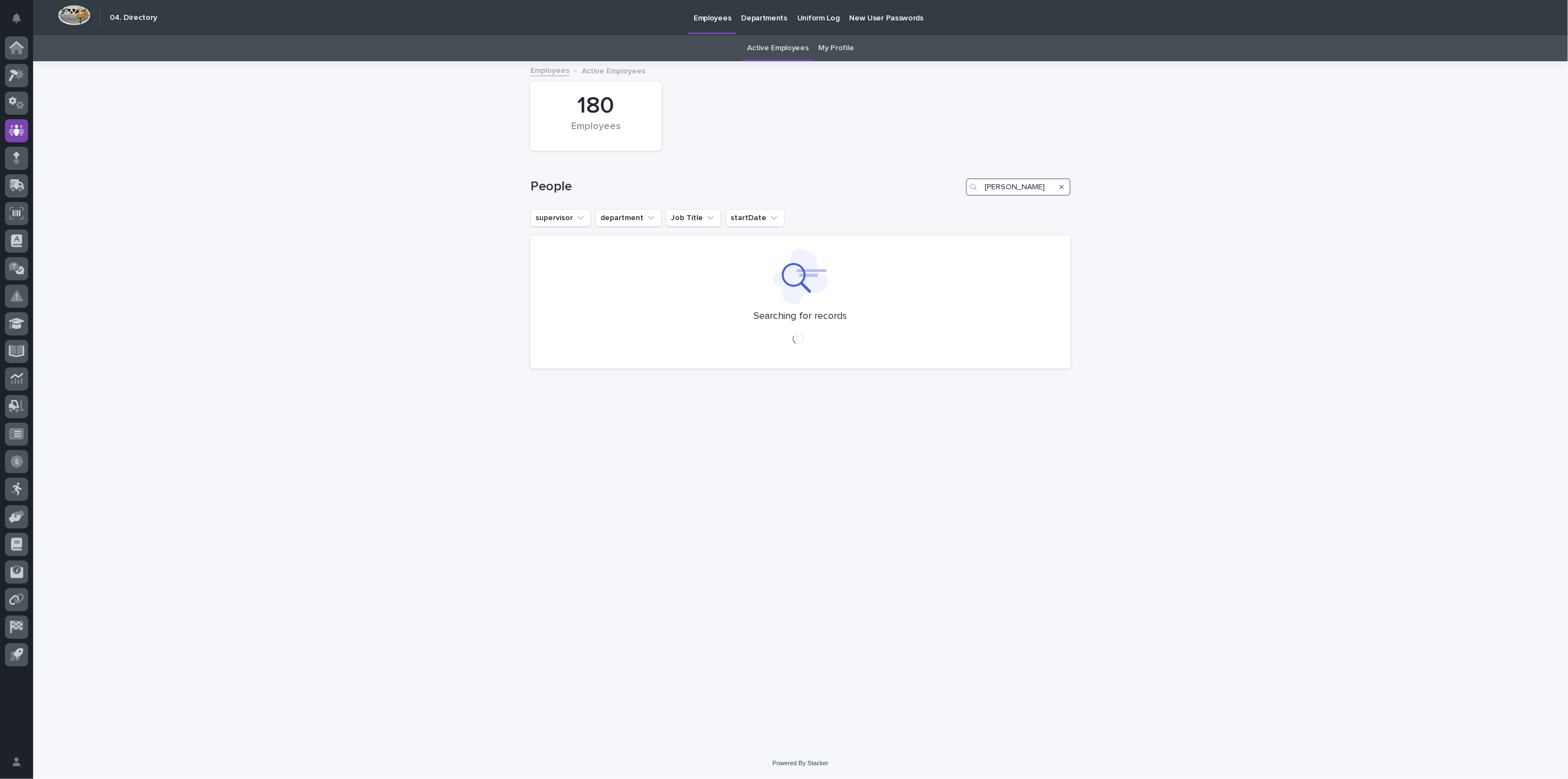
type input "[PERSON_NAME]"
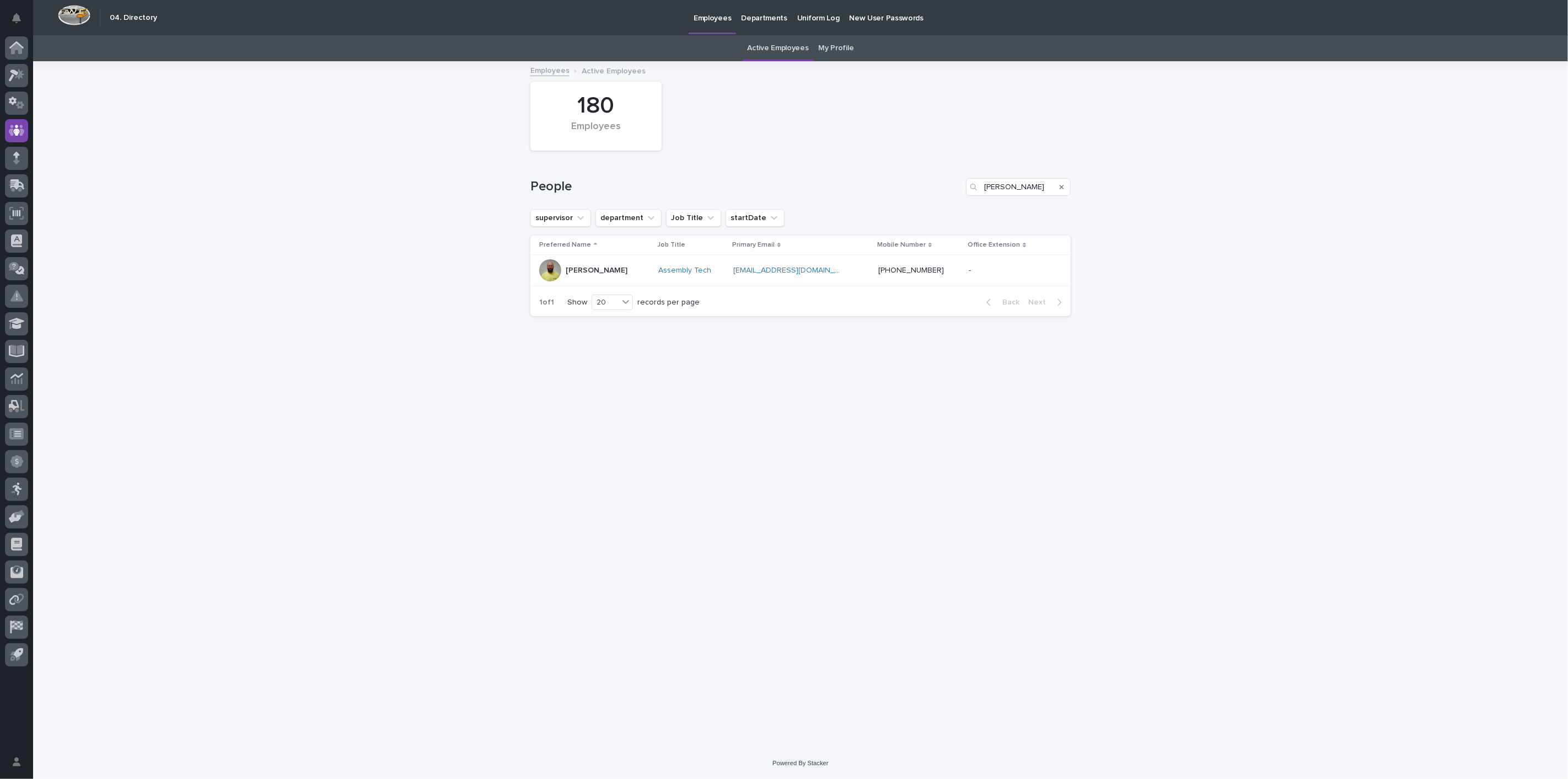
click at [583, 266] on p "[PERSON_NAME]" at bounding box center [596, 270] width 62 height 9
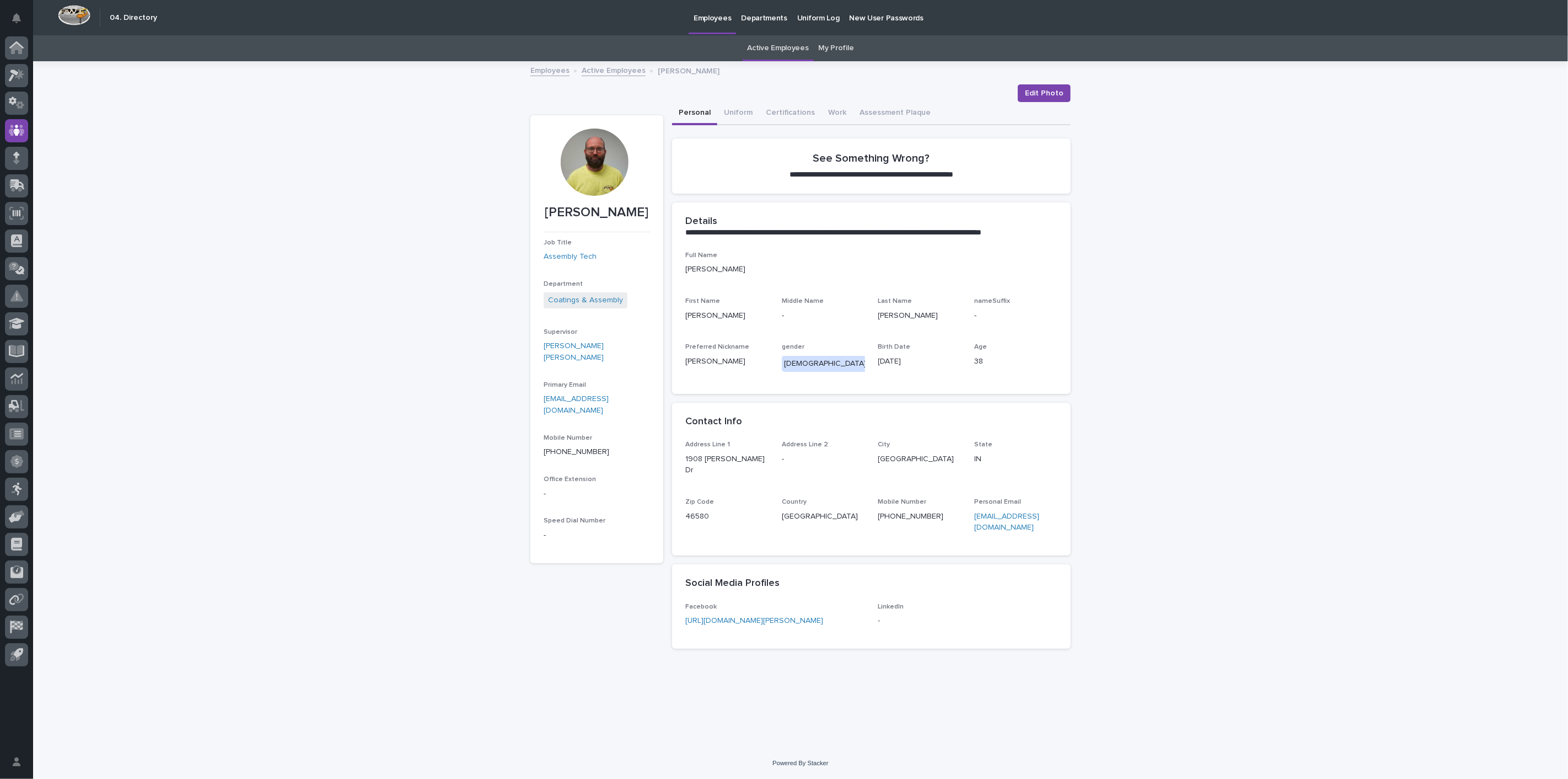
click at [624, 78] on div "Employees Active Employees [PERSON_NAME]" at bounding box center [800, 71] width 551 height 16
click at [624, 72] on link "Active Employees" at bounding box center [613, 70] width 64 height 13
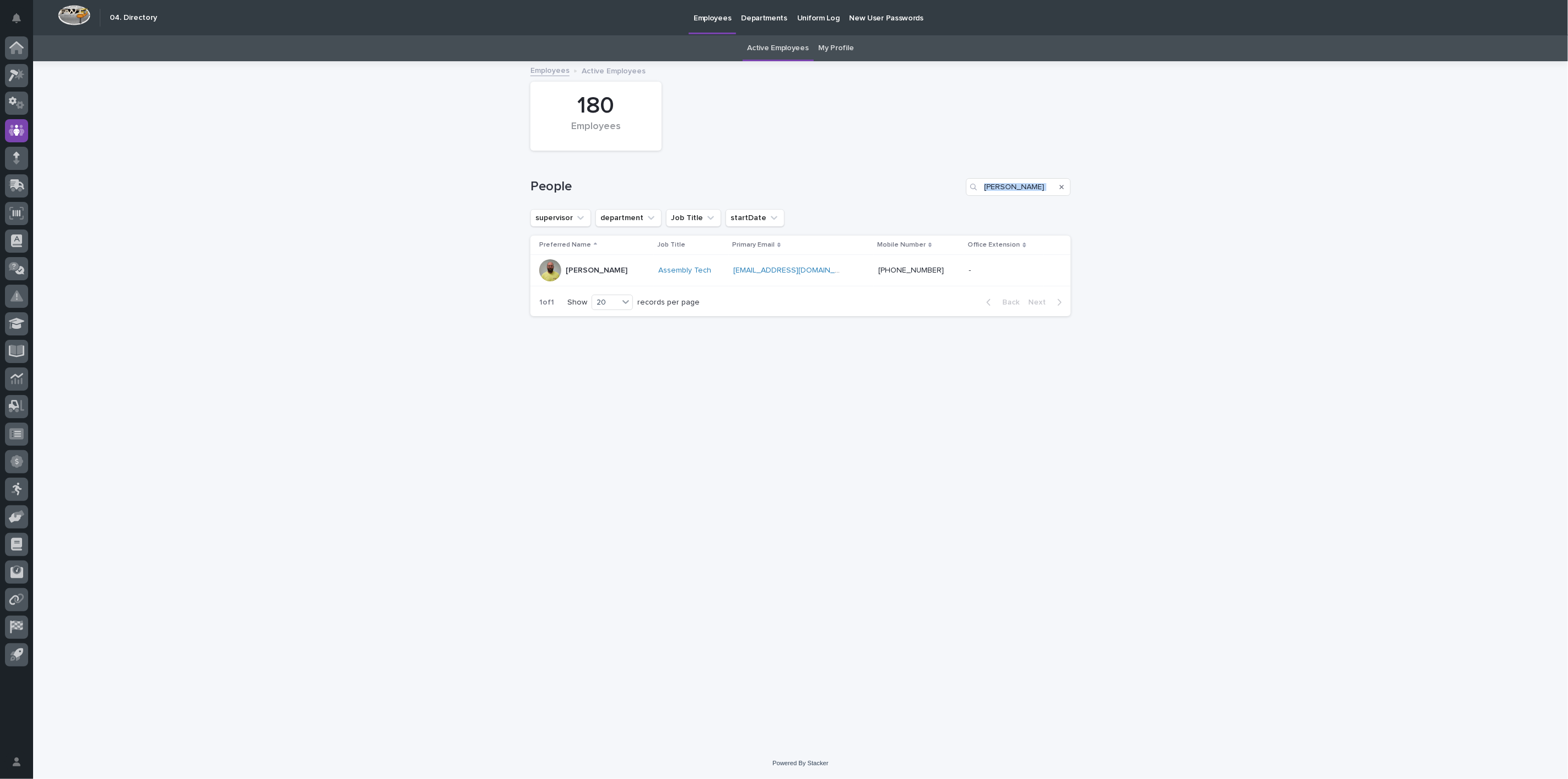
drag, startPoint x: 1055, startPoint y: 187, endPoint x: 920, endPoint y: 182, distance: 135.1
click at [920, 182] on div "People [PERSON_NAME]" at bounding box center [800, 187] width 540 height 18
click at [1067, 186] on div "Search" at bounding box center [1062, 187] width 18 height 18
click at [1063, 189] on icon "Search" at bounding box center [1062, 187] width 5 height 6
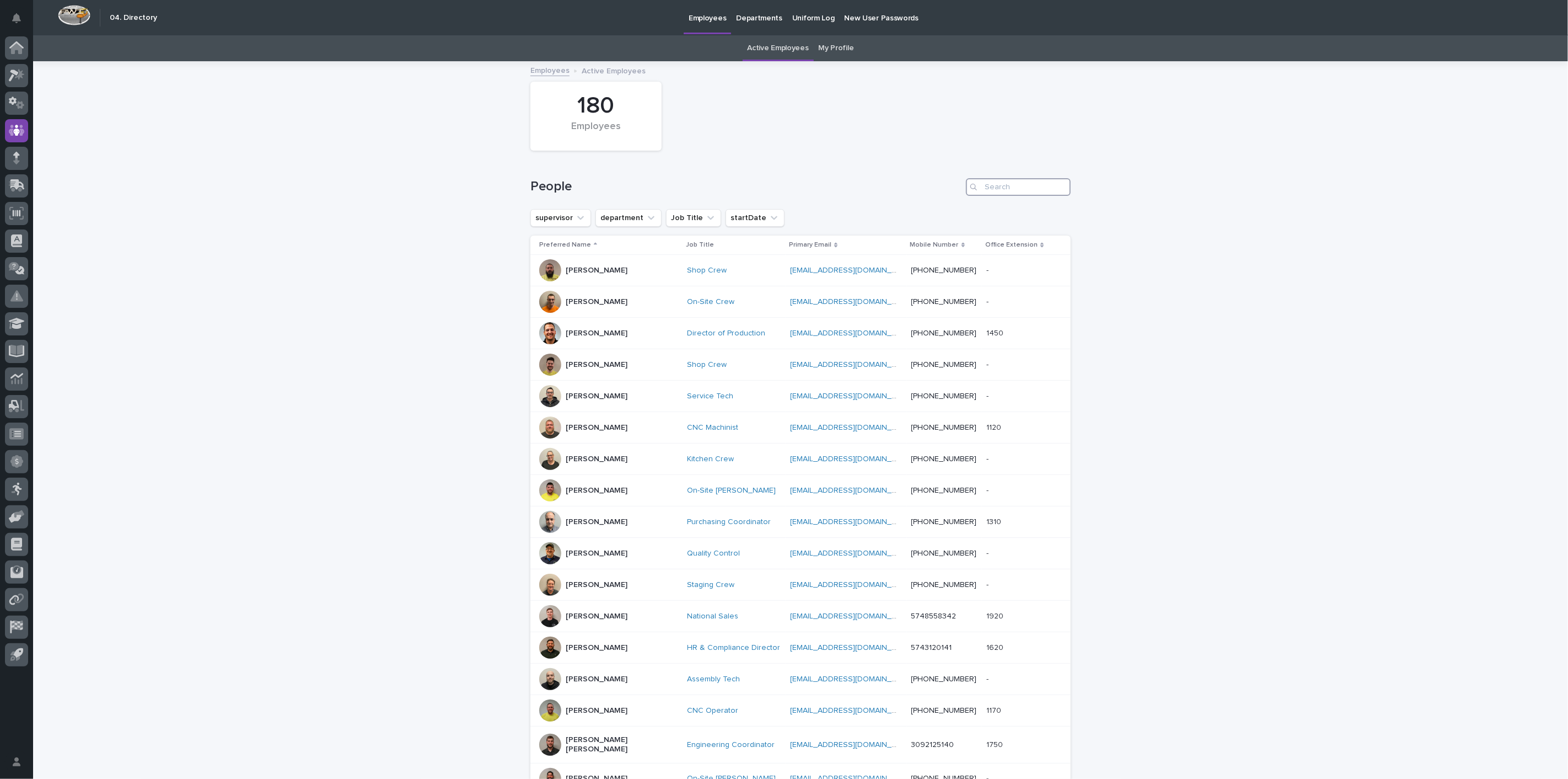
click at [1035, 188] on input "Search" at bounding box center [1019, 187] width 105 height 18
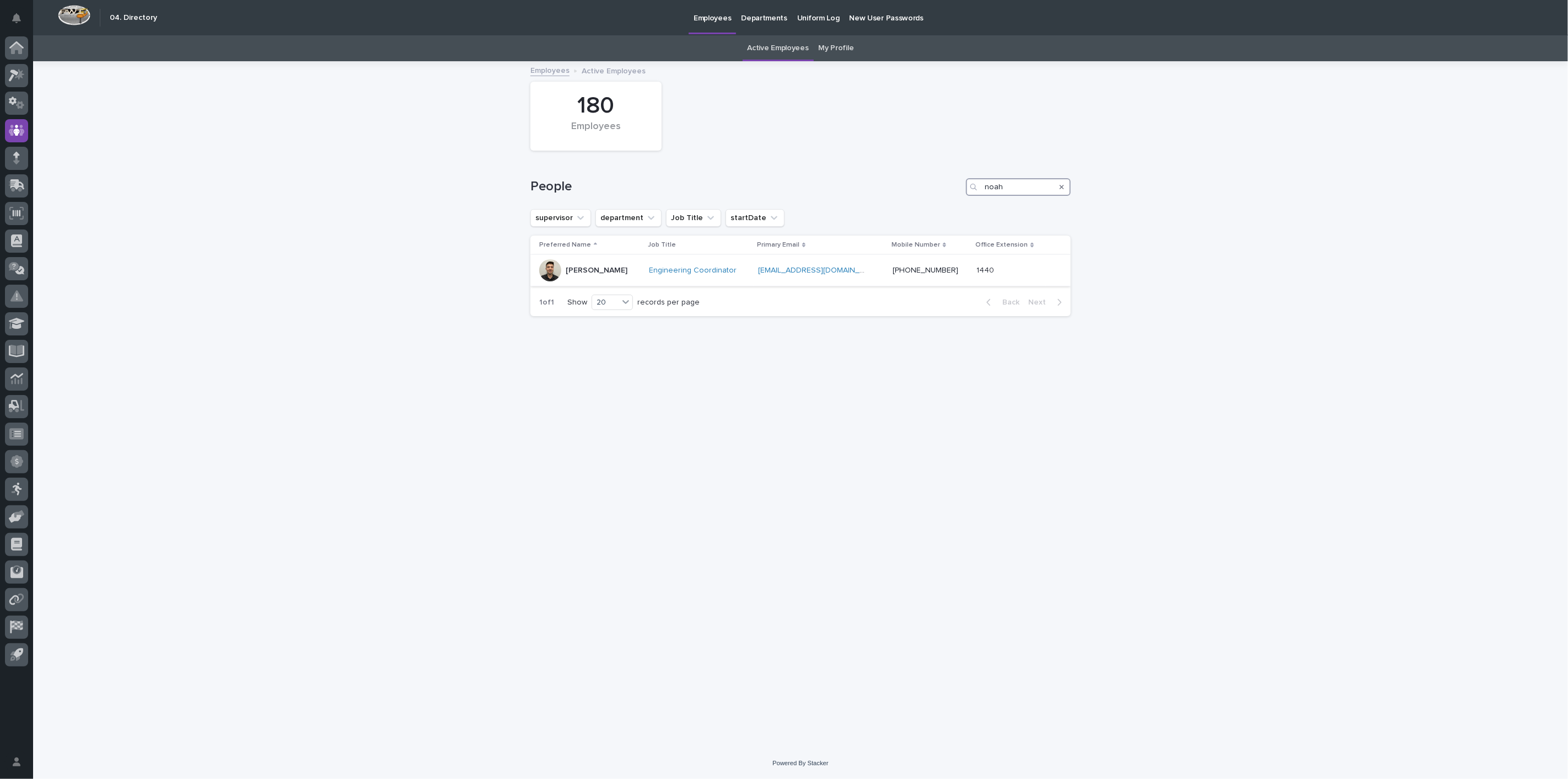
type input "noah"
click at [581, 270] on p "[PERSON_NAME]" at bounding box center [596, 270] width 62 height 9
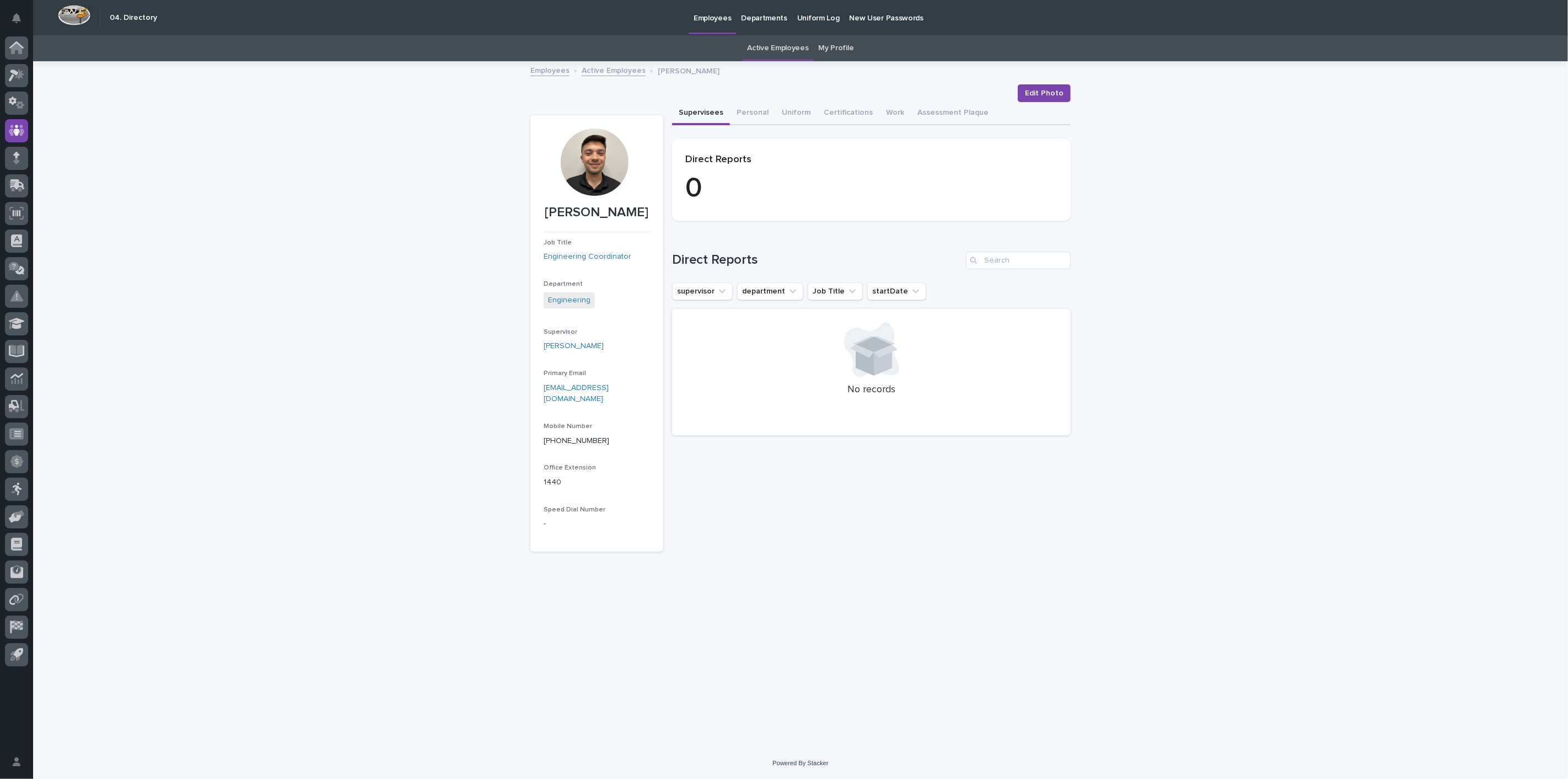
click at [602, 75] on link "Active Employees" at bounding box center [613, 70] width 64 height 13
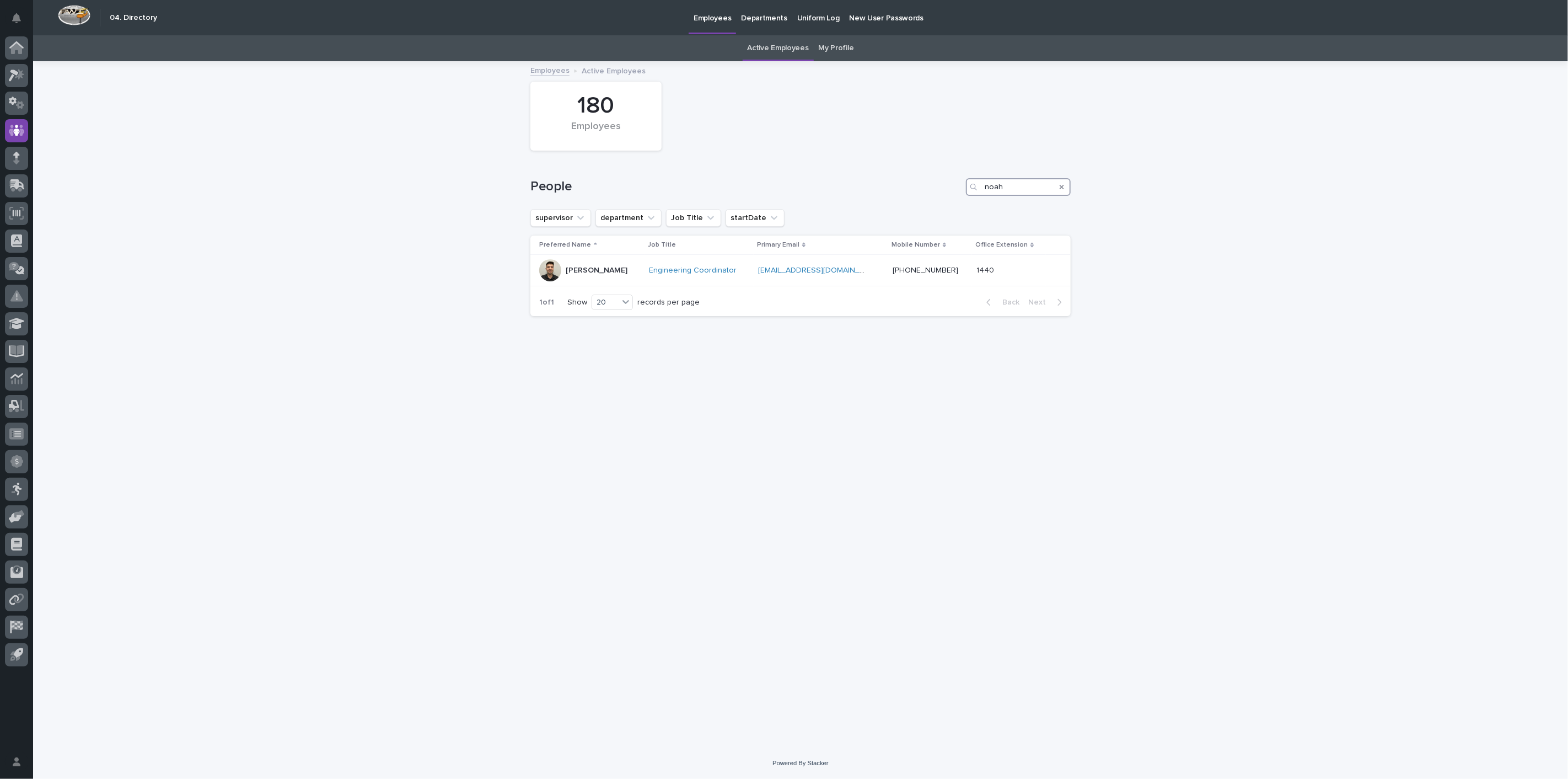
drag, startPoint x: 993, startPoint y: 184, endPoint x: 743, endPoint y: 171, distance: 250.3
click at [743, 171] on div "People [PERSON_NAME]" at bounding box center [800, 183] width 540 height 53
type input "briar"
click at [595, 273] on p "[PERSON_NAME]" at bounding box center [596, 270] width 62 height 9
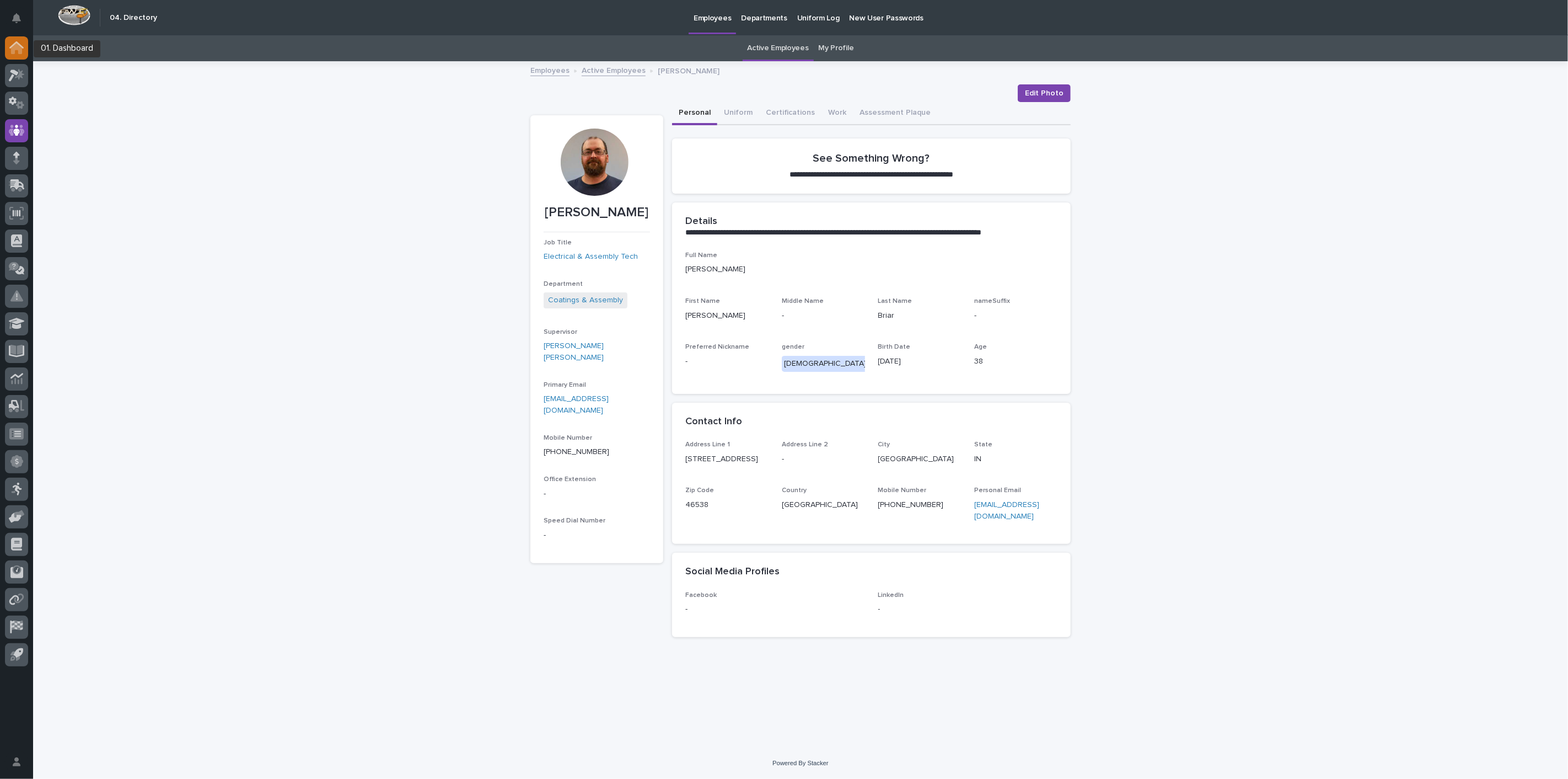
click at [23, 39] on div at bounding box center [17, 48] width 23 height 23
